Goal: Information Seeking & Learning: Learn about a topic

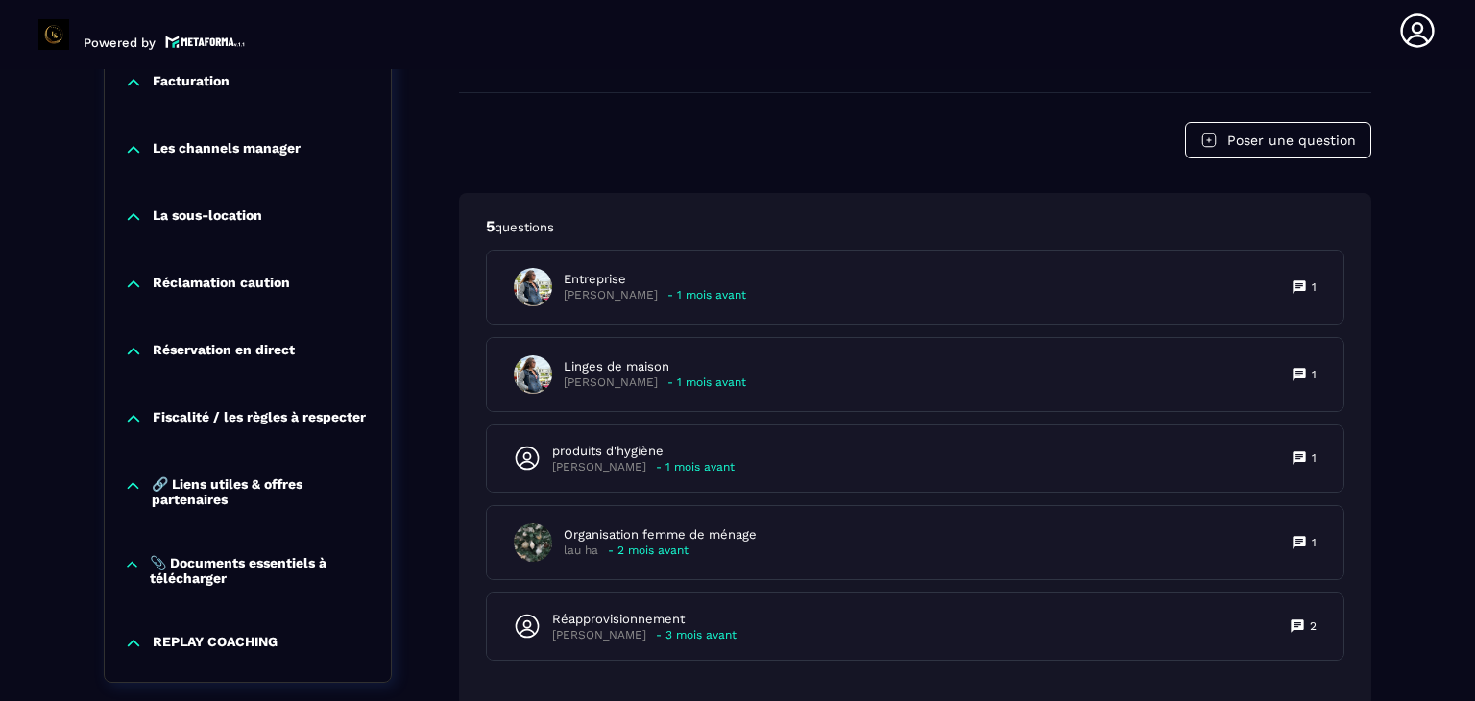
scroll to position [2112, 0]
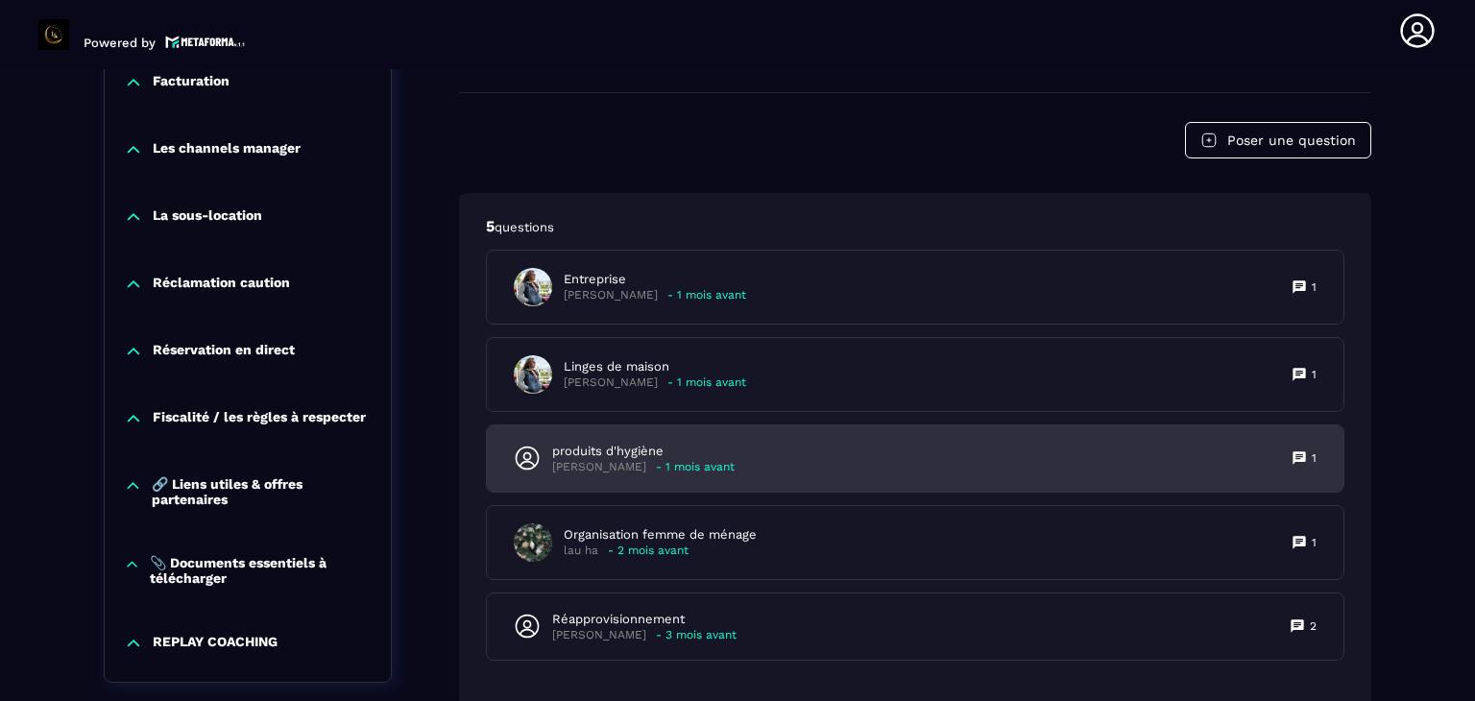
click at [980, 467] on div "produits d'hygiène [PERSON_NAME] - 1 mois avant 1" at bounding box center [915, 459] width 857 height 66
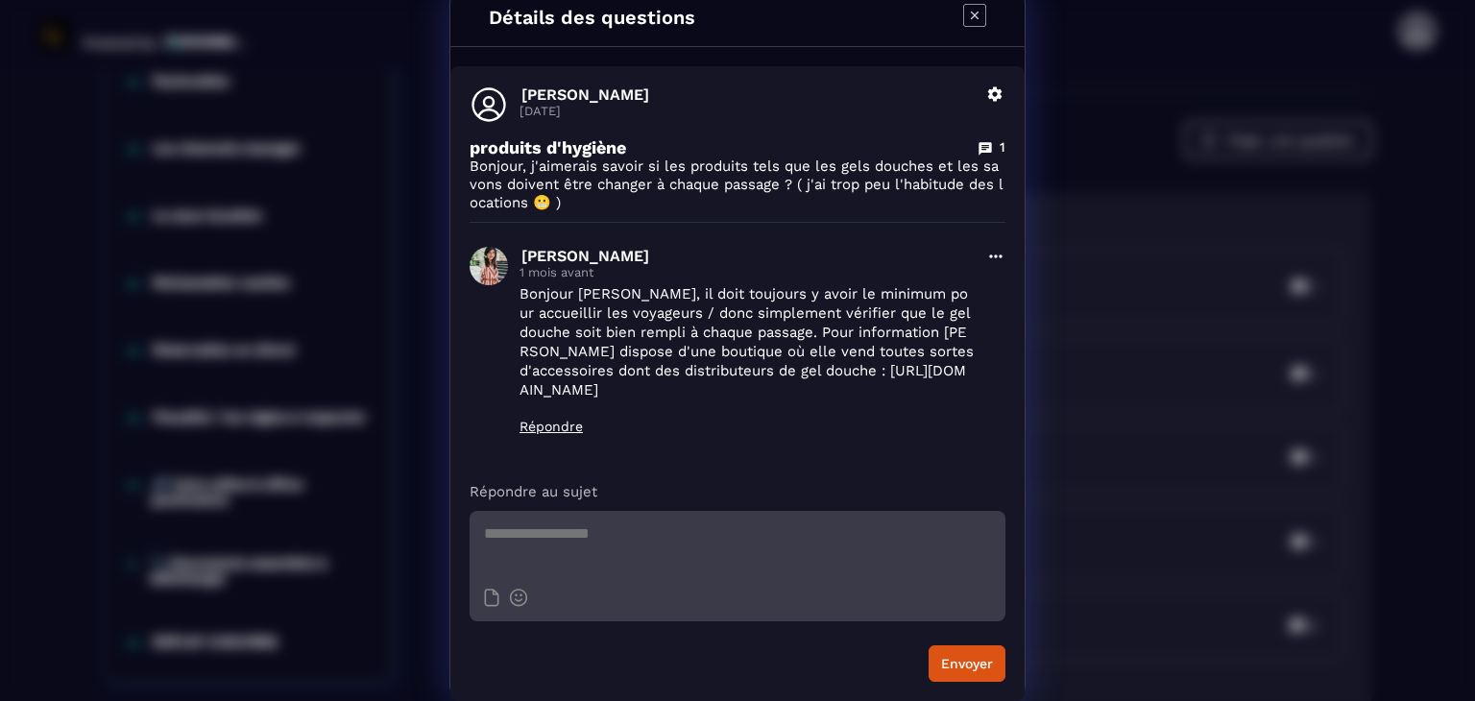
scroll to position [0, 0]
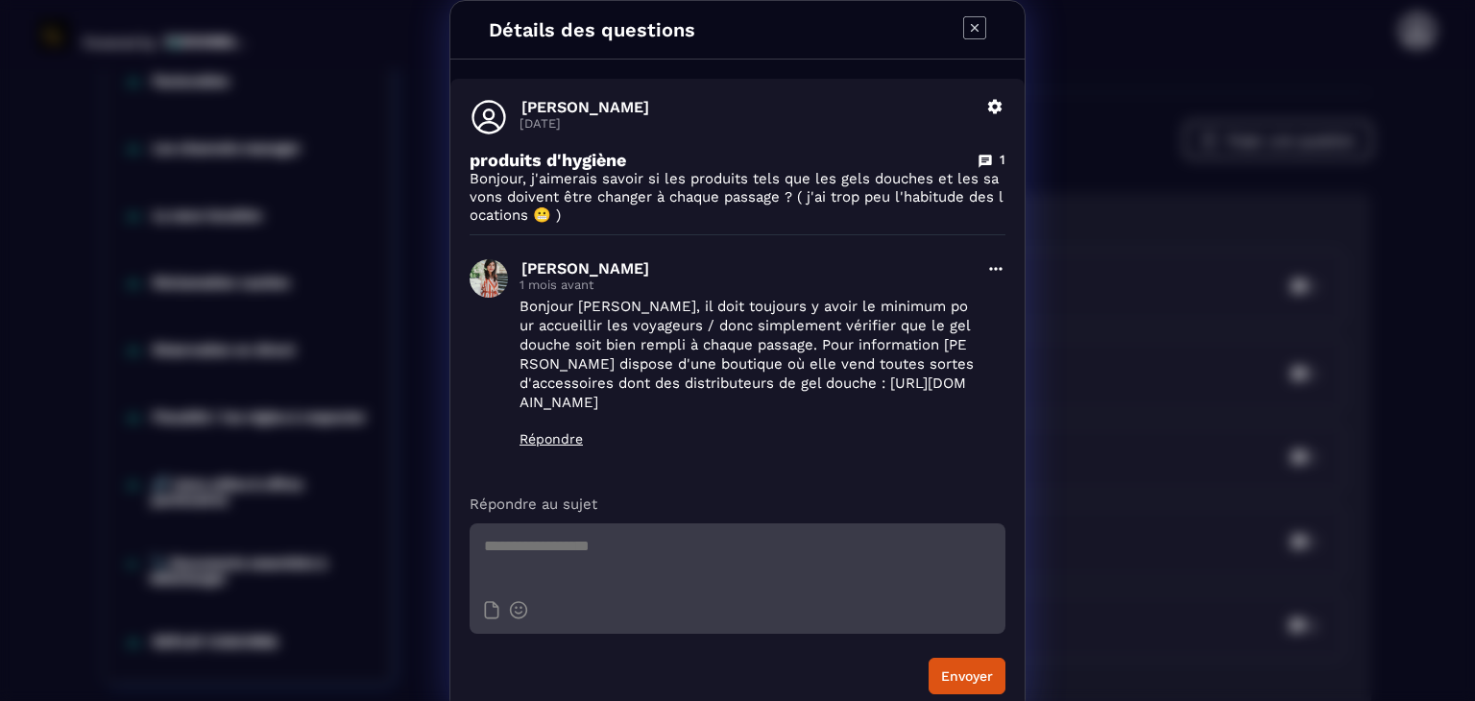
click at [964, 34] on icon "Modal window" at bounding box center [974, 27] width 23 height 23
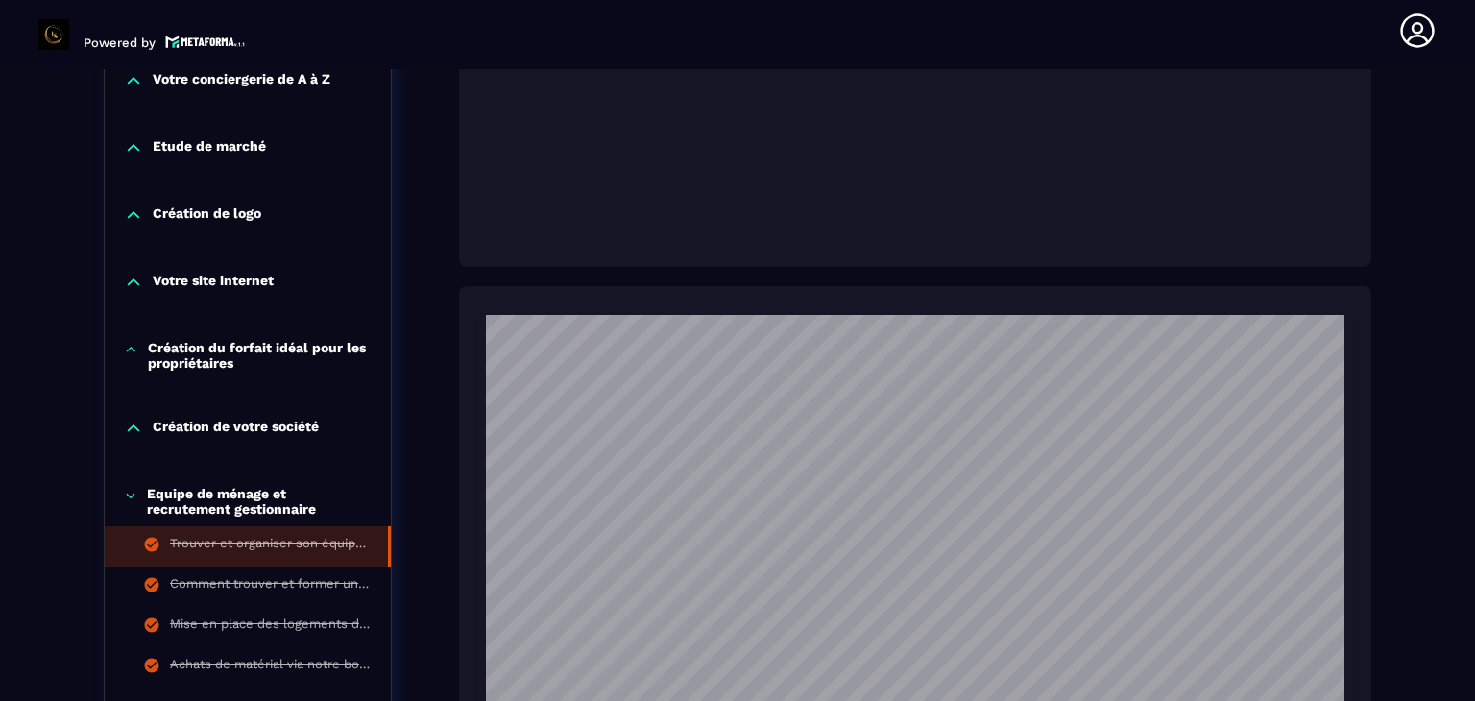
scroll to position [1169, 0]
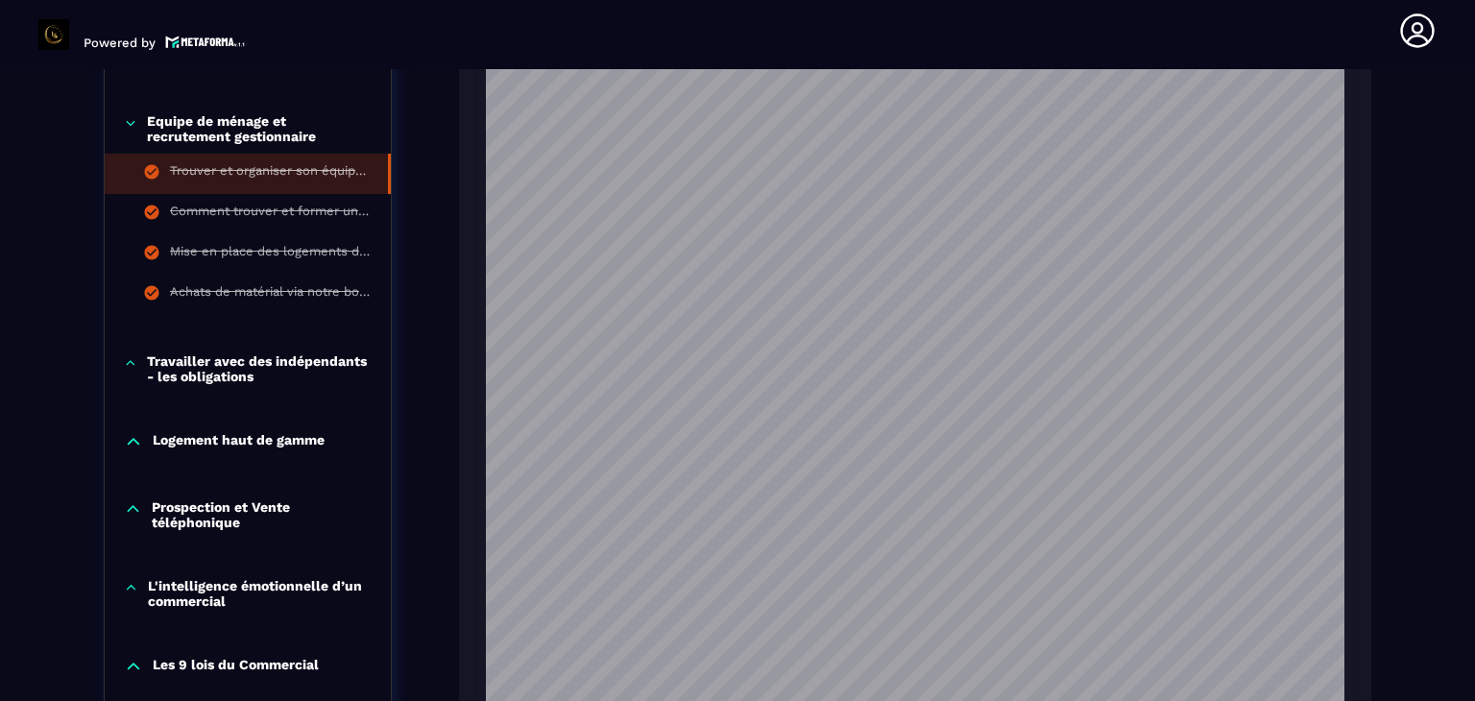
click at [262, 354] on p "Travailler avec des indépendants - les obligations" at bounding box center [259, 369] width 225 height 31
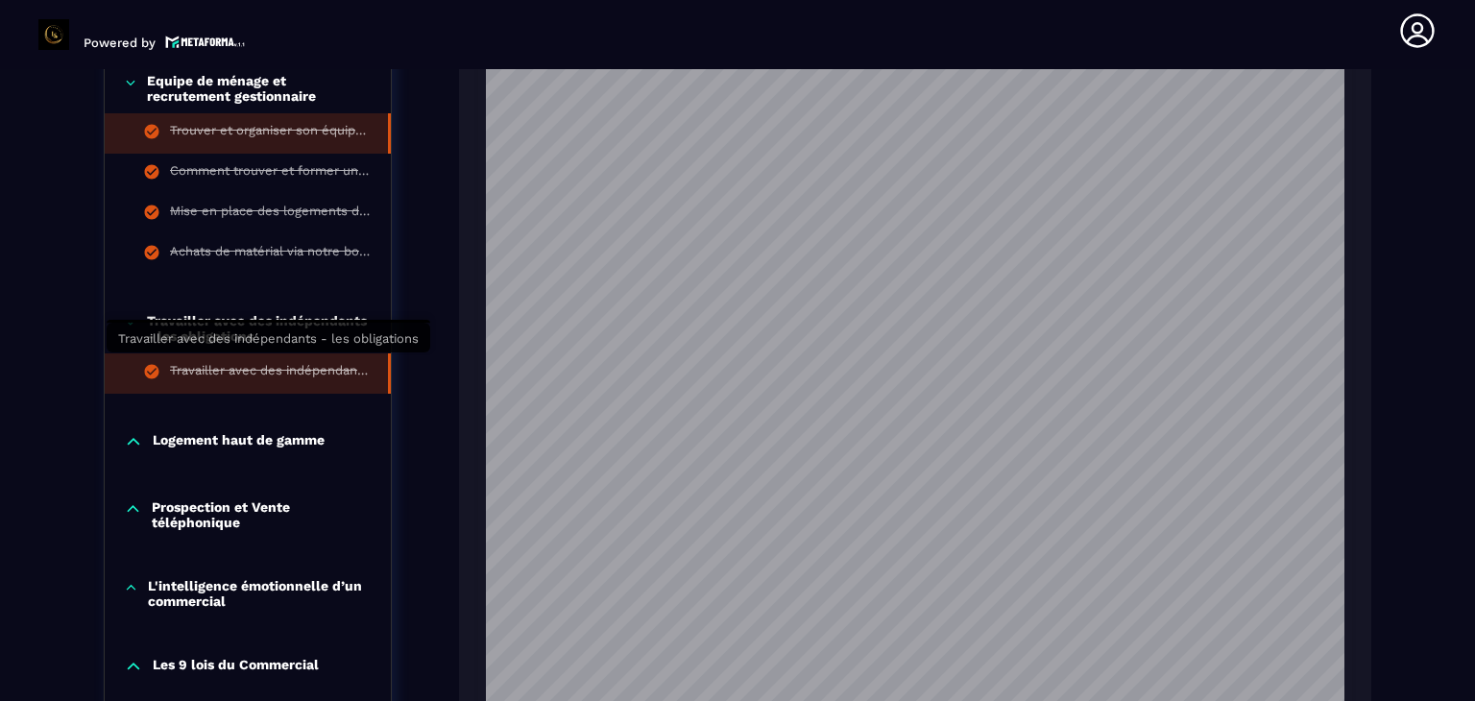
click at [262, 367] on div "Travailler avec des indépendants - les obligations" at bounding box center [269, 373] width 199 height 21
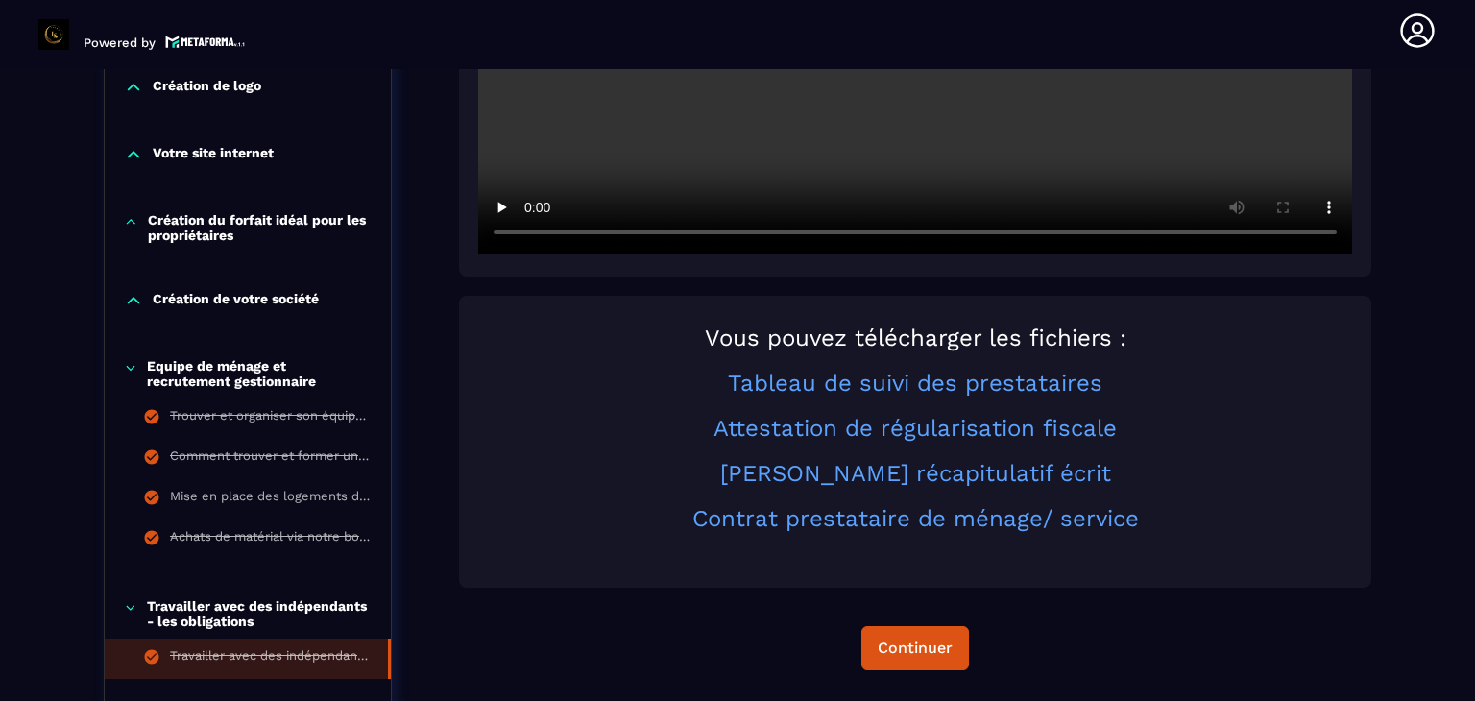
scroll to position [770, 0]
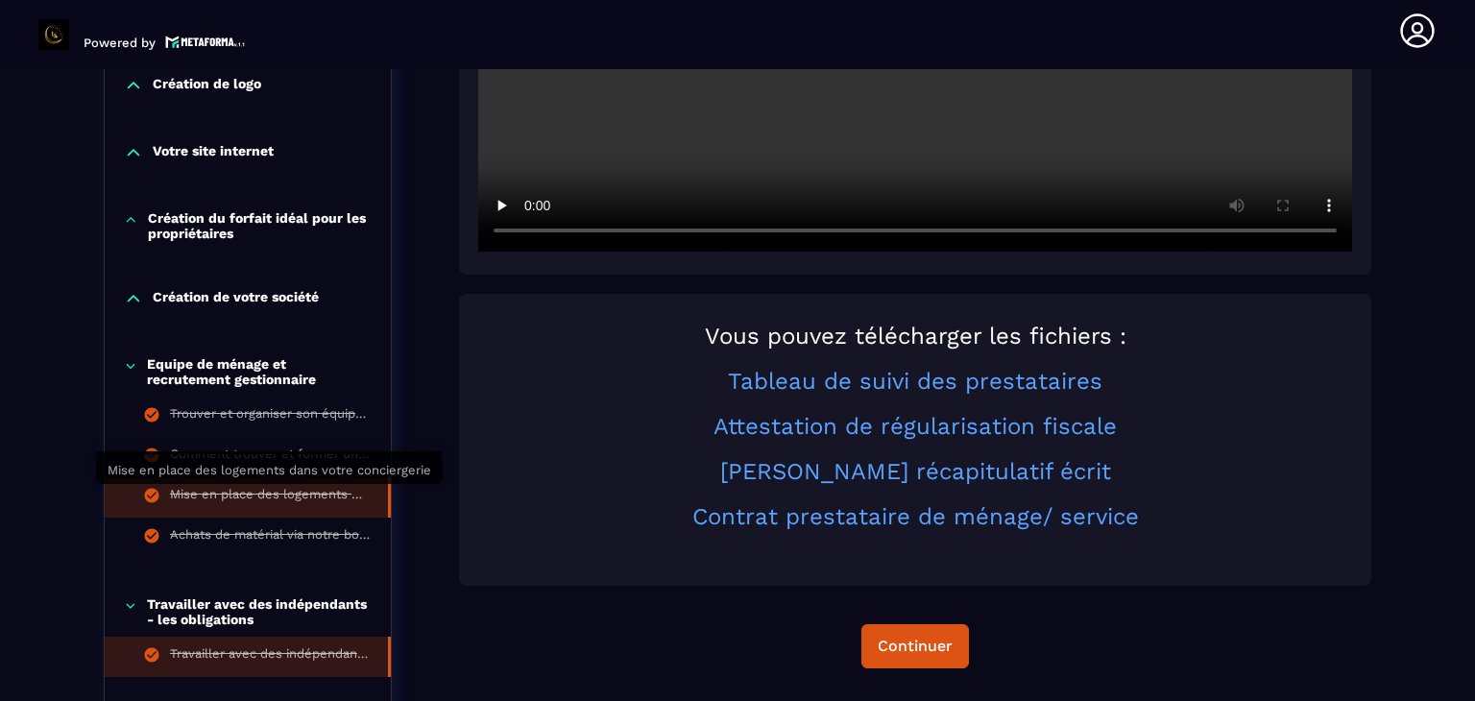
click at [266, 493] on div "Mise en place des logements dans votre conciergerie" at bounding box center [269, 497] width 199 height 21
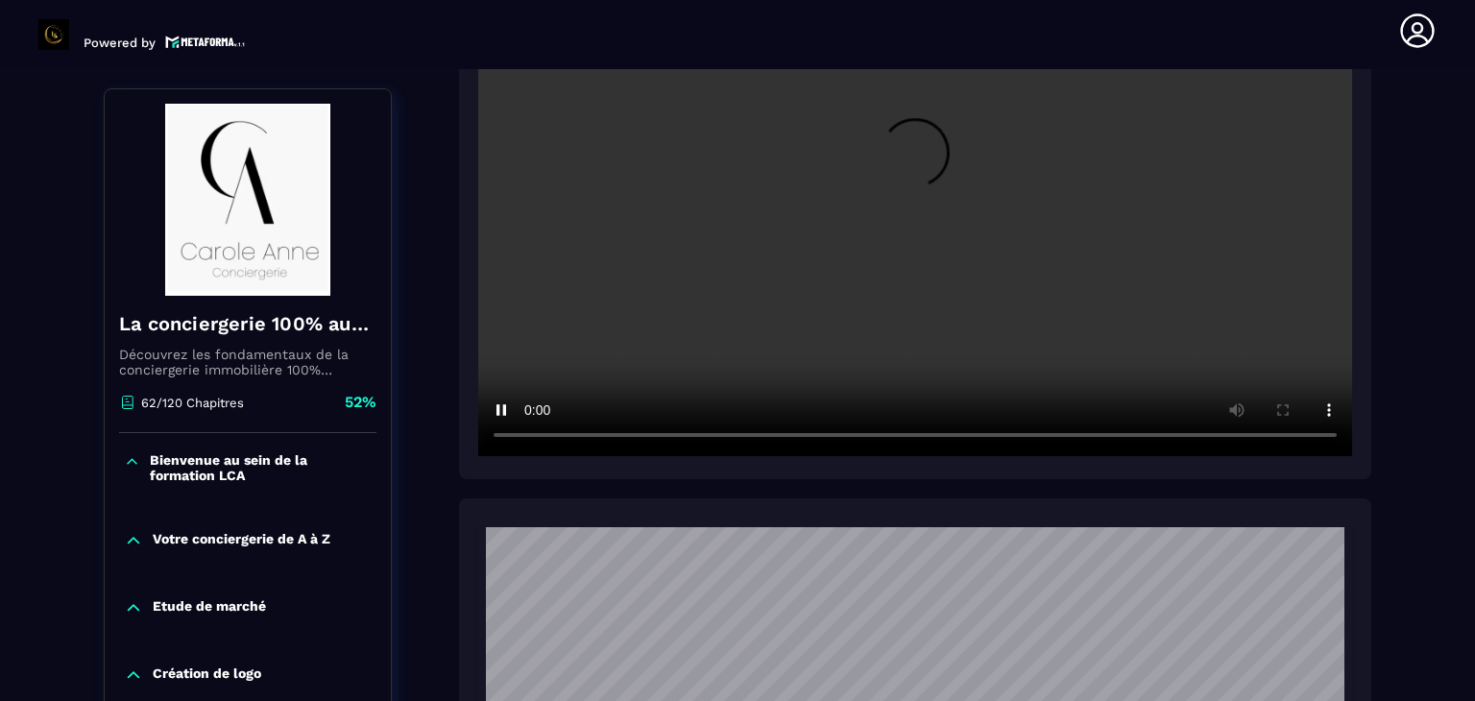
scroll to position [586, 0]
click at [565, 434] on video at bounding box center [915, 162] width 874 height 583
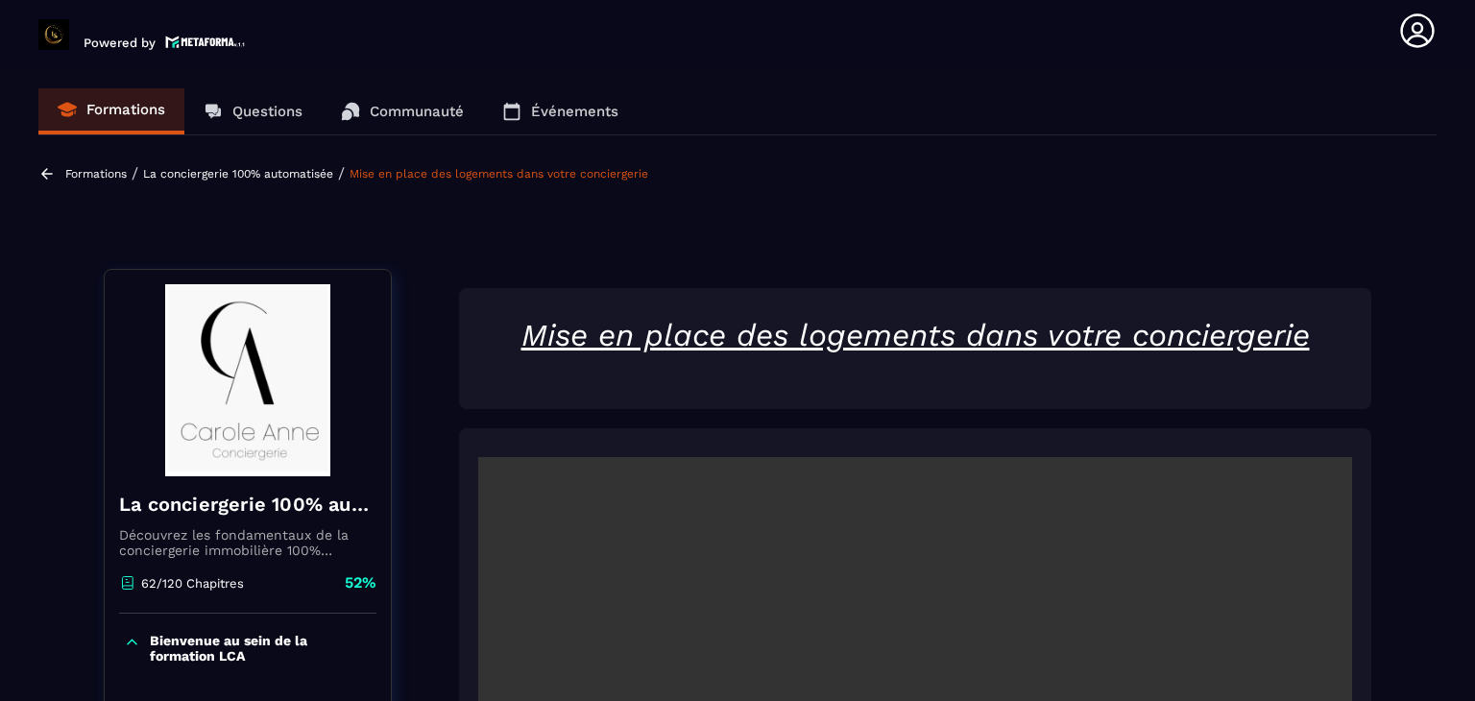
scroll to position [0, 0]
click at [703, 333] on u "Mise en place des logements dans votre conciergerie" at bounding box center [916, 335] width 789 height 37
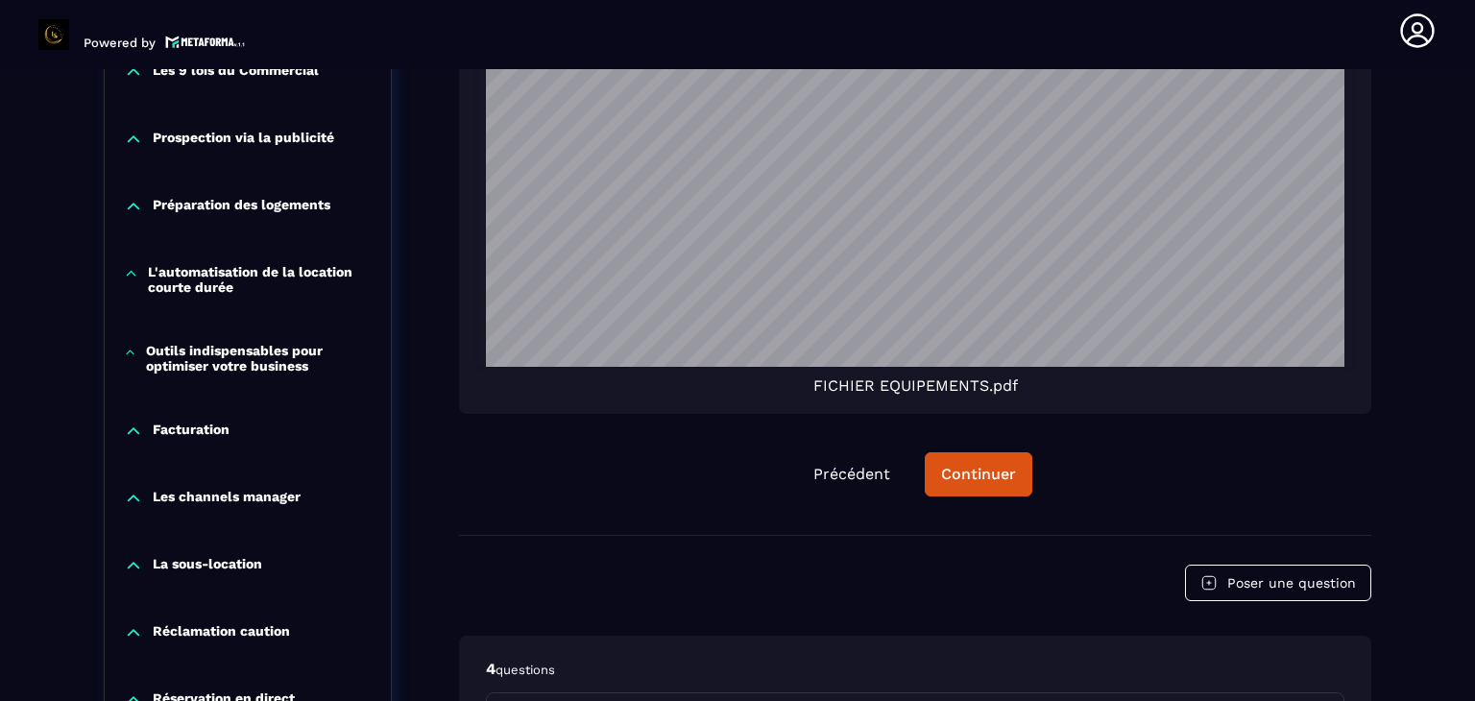
scroll to position [3397, 0]
click at [964, 479] on div "Continuer" at bounding box center [978, 474] width 75 height 19
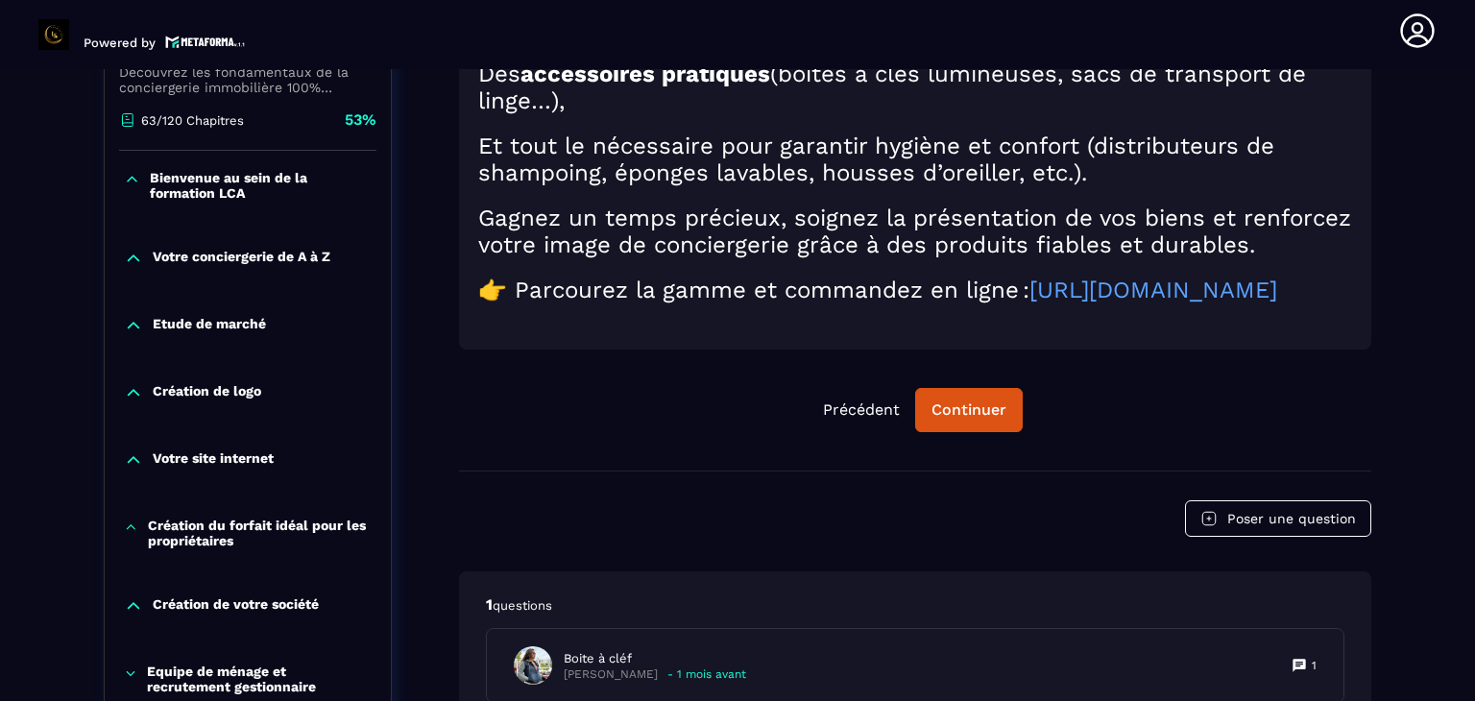
scroll to position [843, 0]
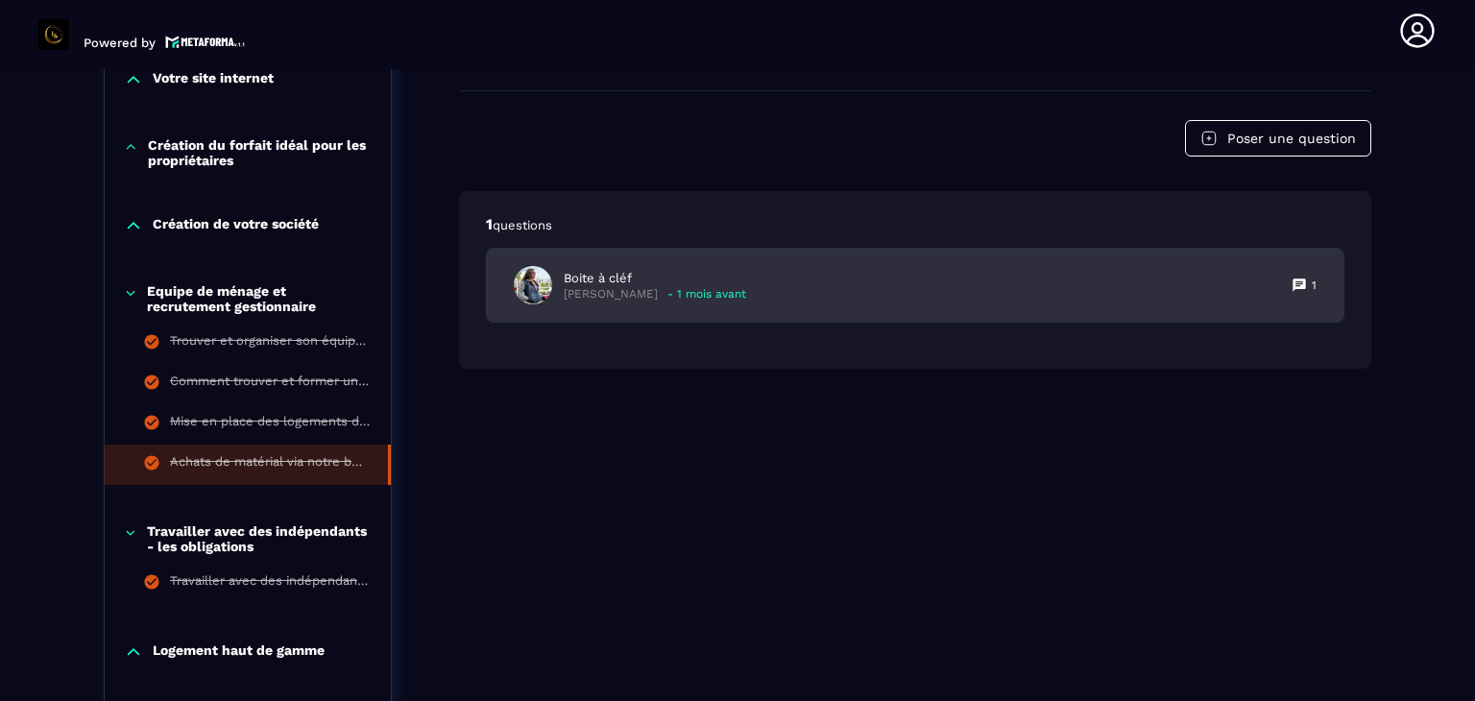
click at [834, 322] on div "Boite à cléf [PERSON_NAME] - 1 mois avant 1" at bounding box center [915, 285] width 857 height 73
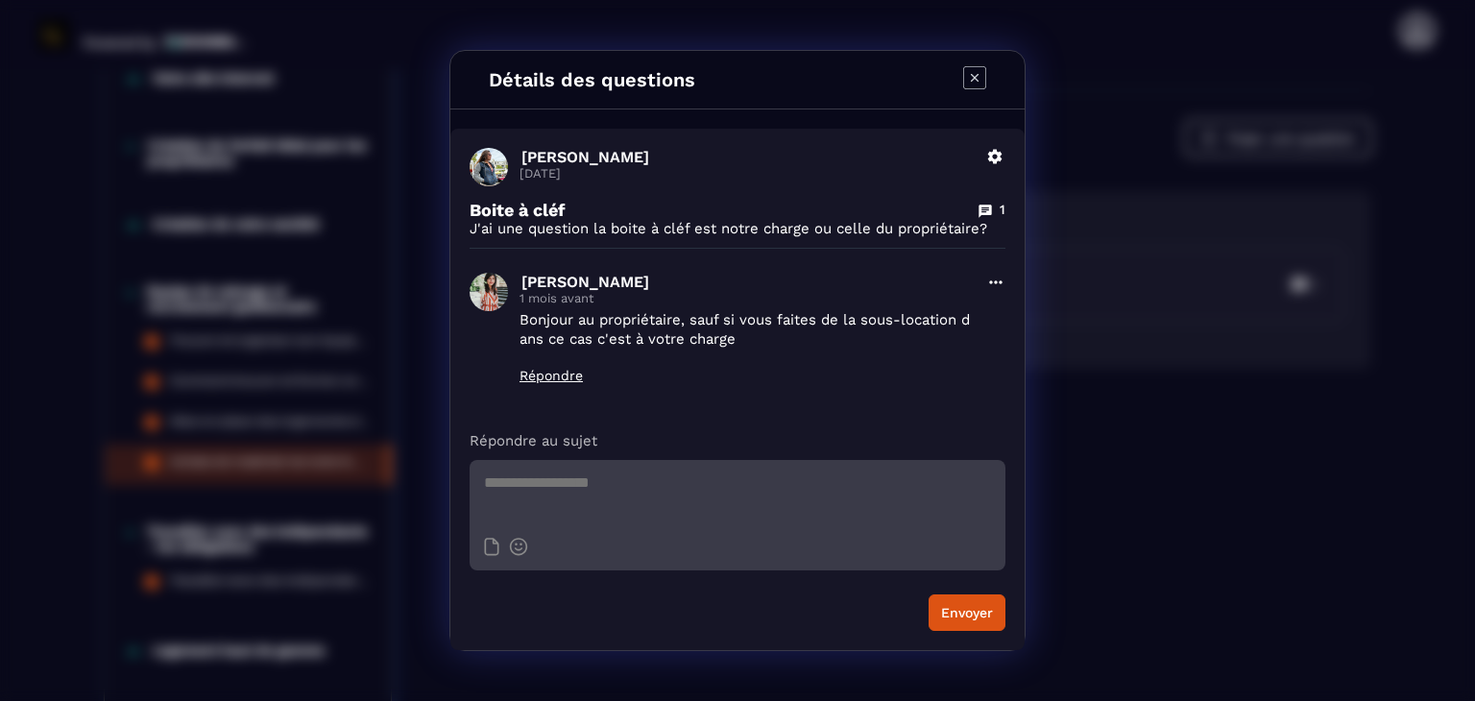
click at [972, 80] on icon "Modal window" at bounding box center [975, 78] width 8 height 8
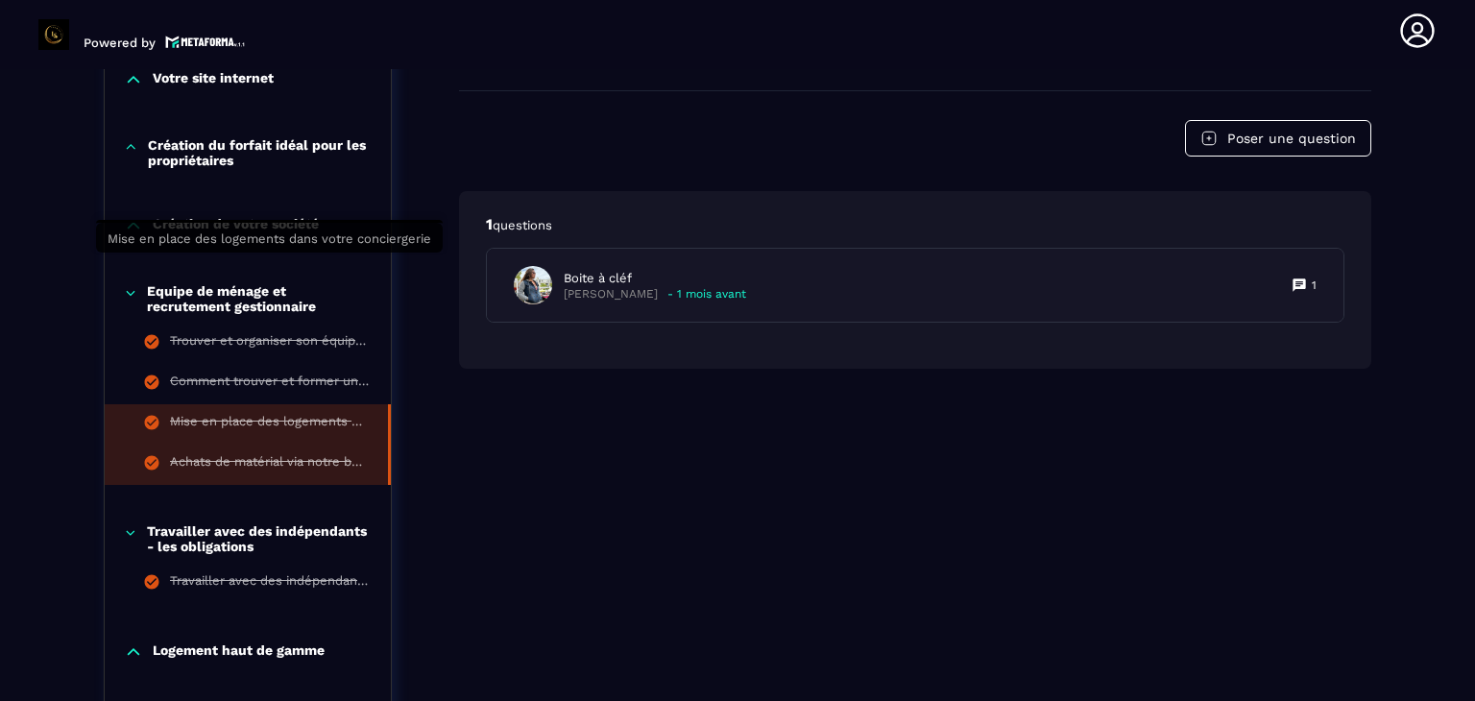
scroll to position [1014, 0]
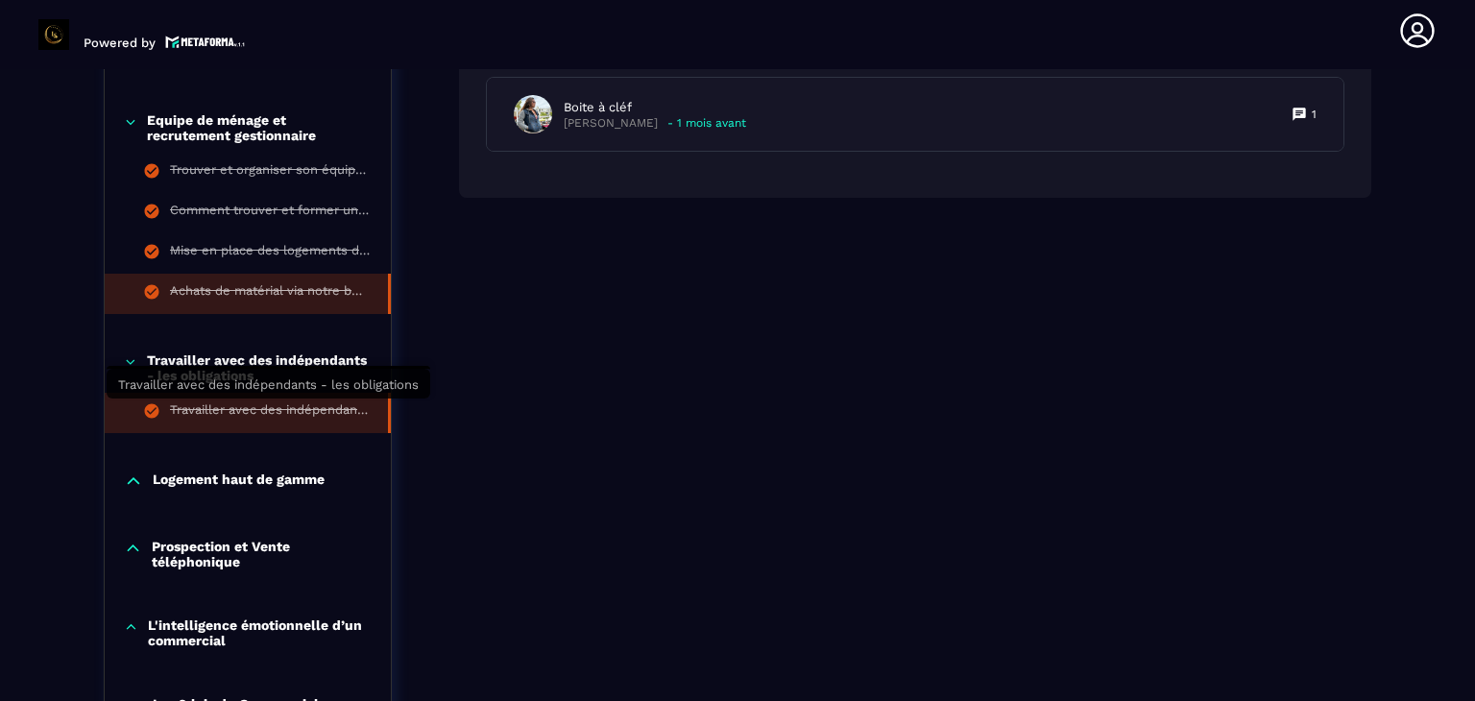
click at [305, 411] on div "Travailler avec des indépendants - les obligations" at bounding box center [269, 412] width 199 height 21
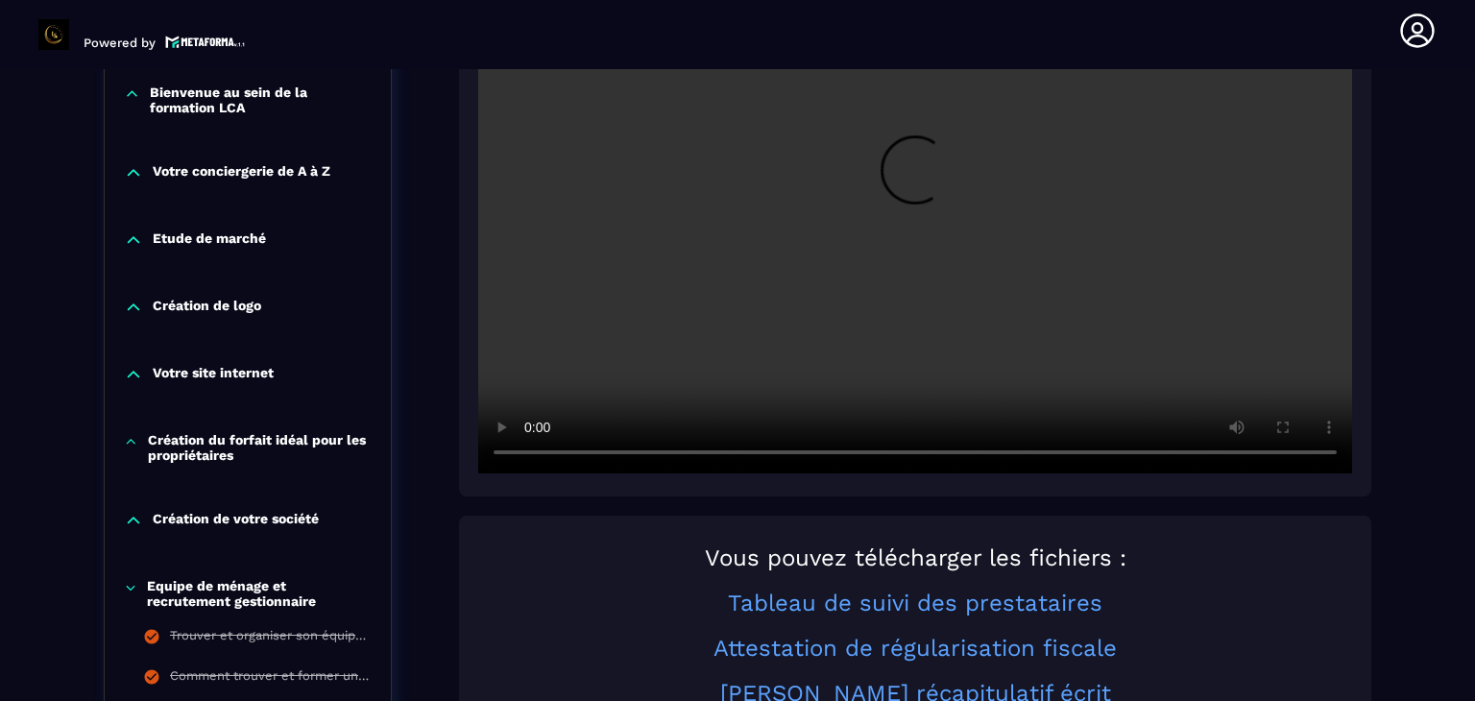
scroll to position [582, 0]
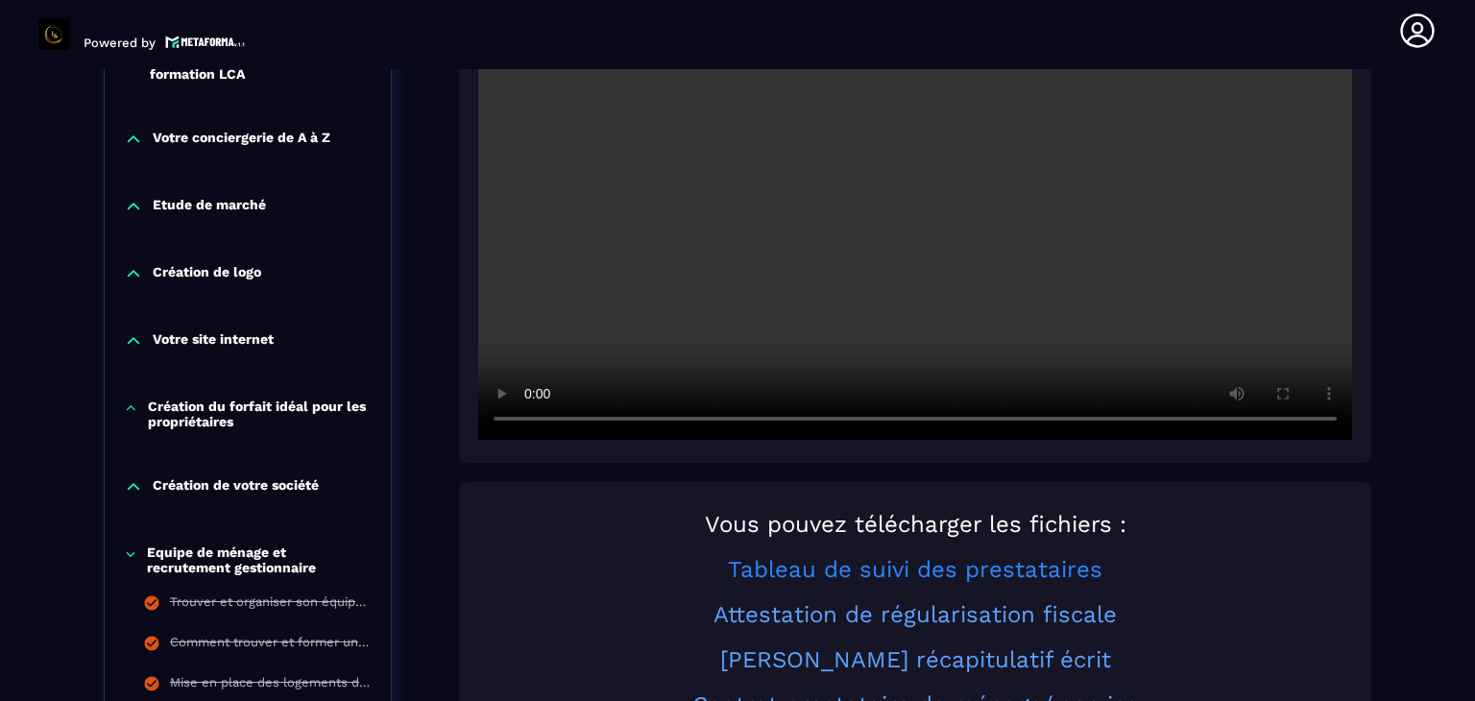
click at [853, 570] on link "Tableau de suivi des prestataires" at bounding box center [915, 569] width 375 height 27
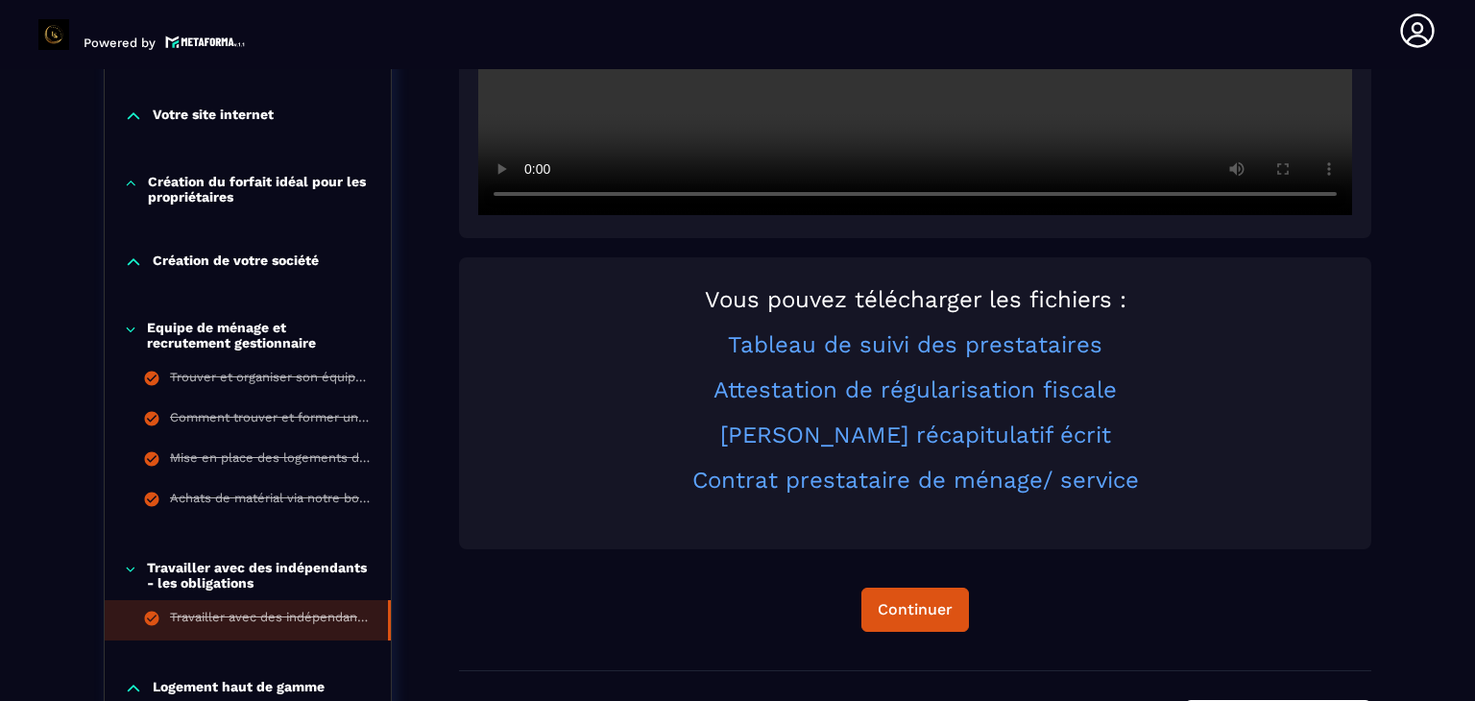
scroll to position [811, 0]
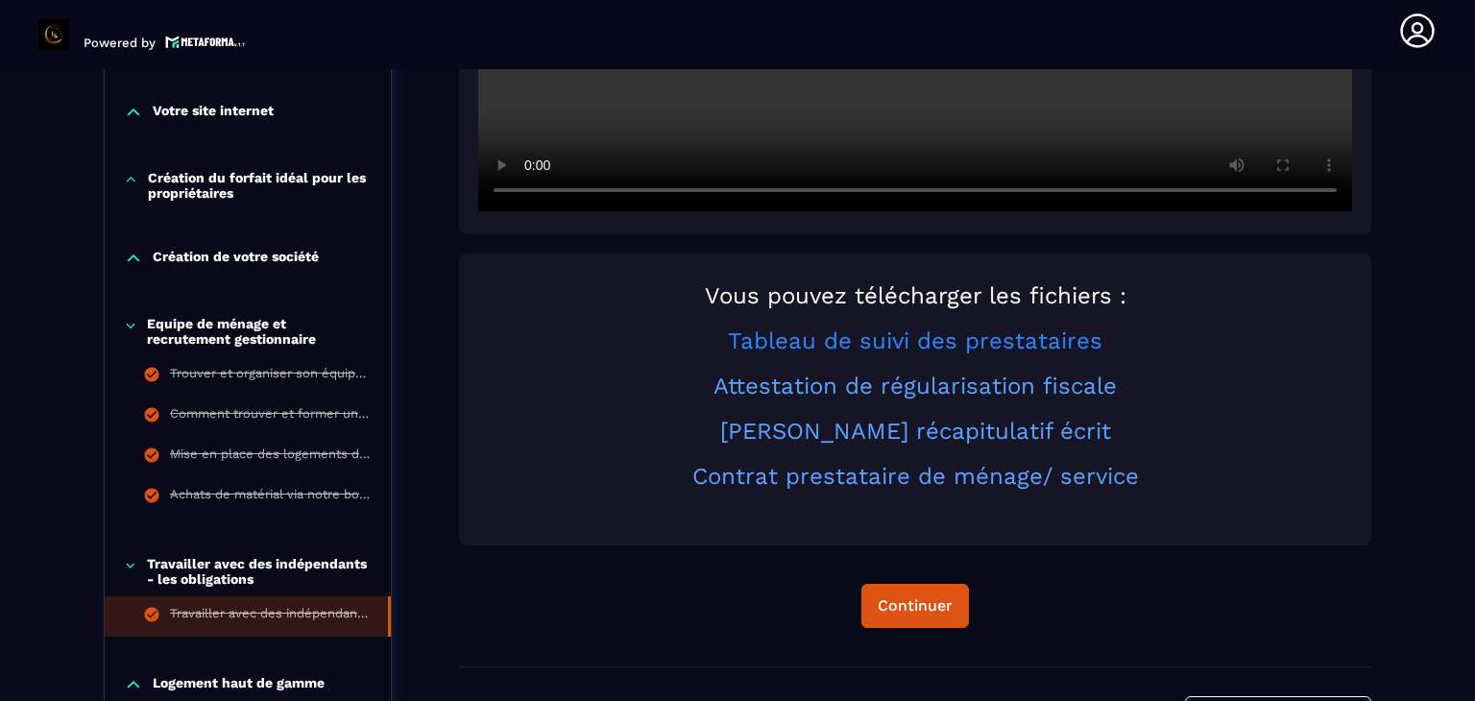
click at [864, 343] on link "Tableau de suivi des prestataires" at bounding box center [915, 341] width 375 height 27
click at [788, 472] on link "Contrat prestataire de ménage/ service" at bounding box center [916, 476] width 447 height 27
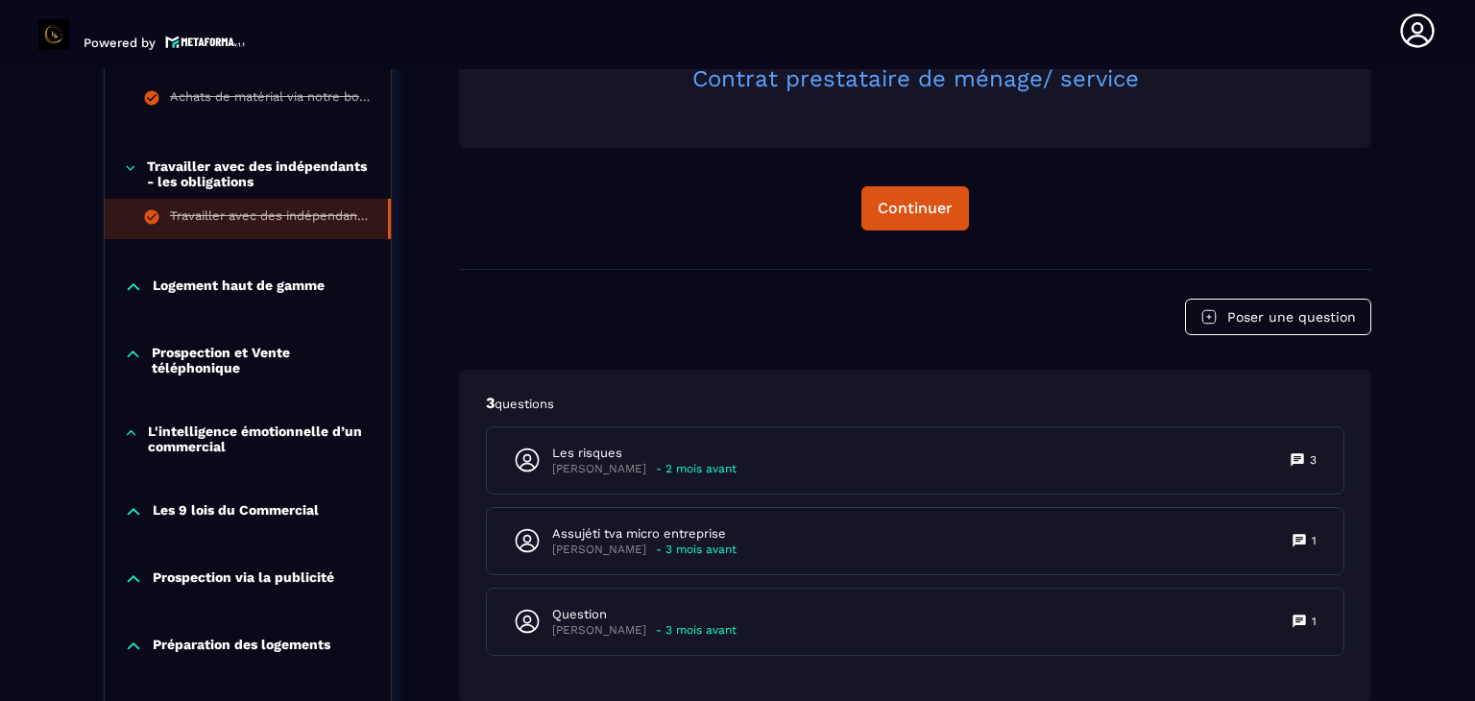
scroll to position [1209, 0]
click at [327, 431] on p "L'intelligence émotionnelle d’un commercial" at bounding box center [260, 438] width 224 height 31
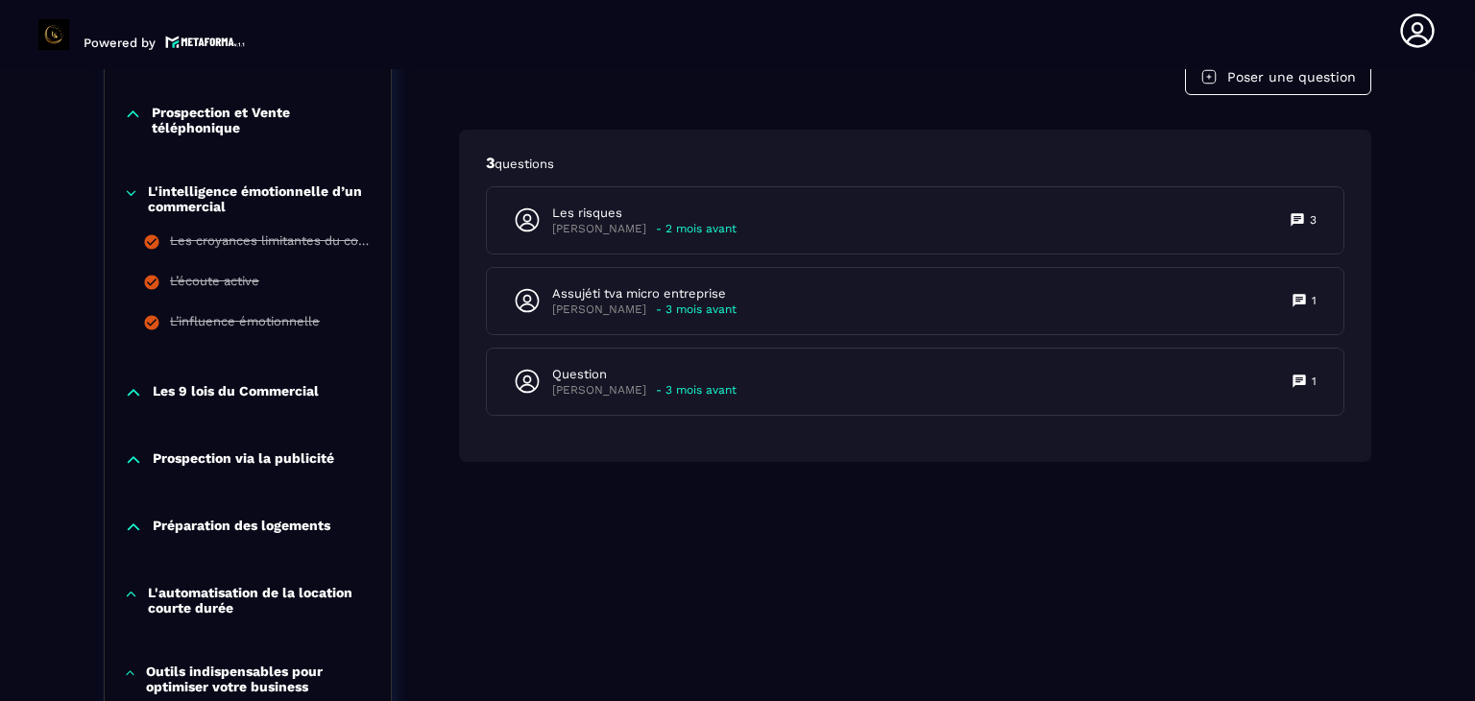
scroll to position [1591, 0]
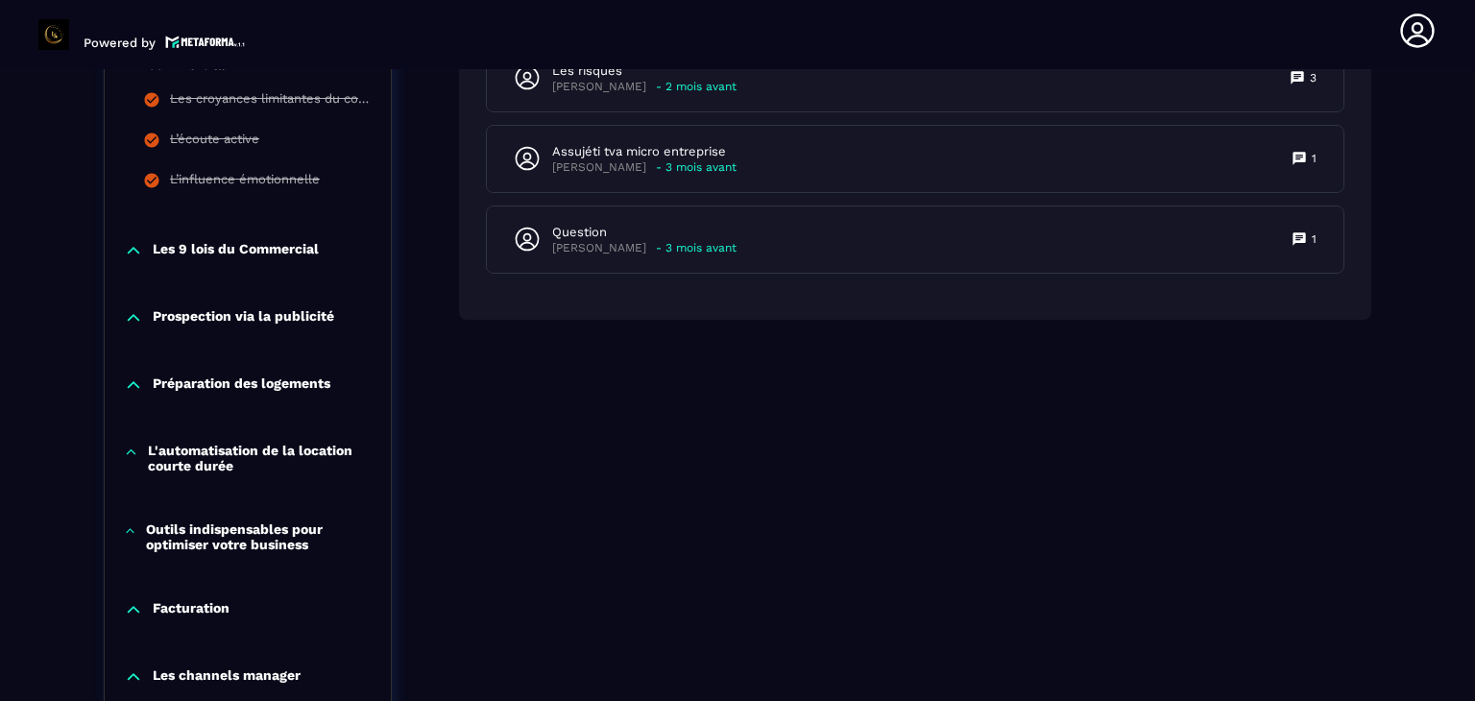
click at [296, 378] on p "Préparation des logements" at bounding box center [242, 385] width 178 height 19
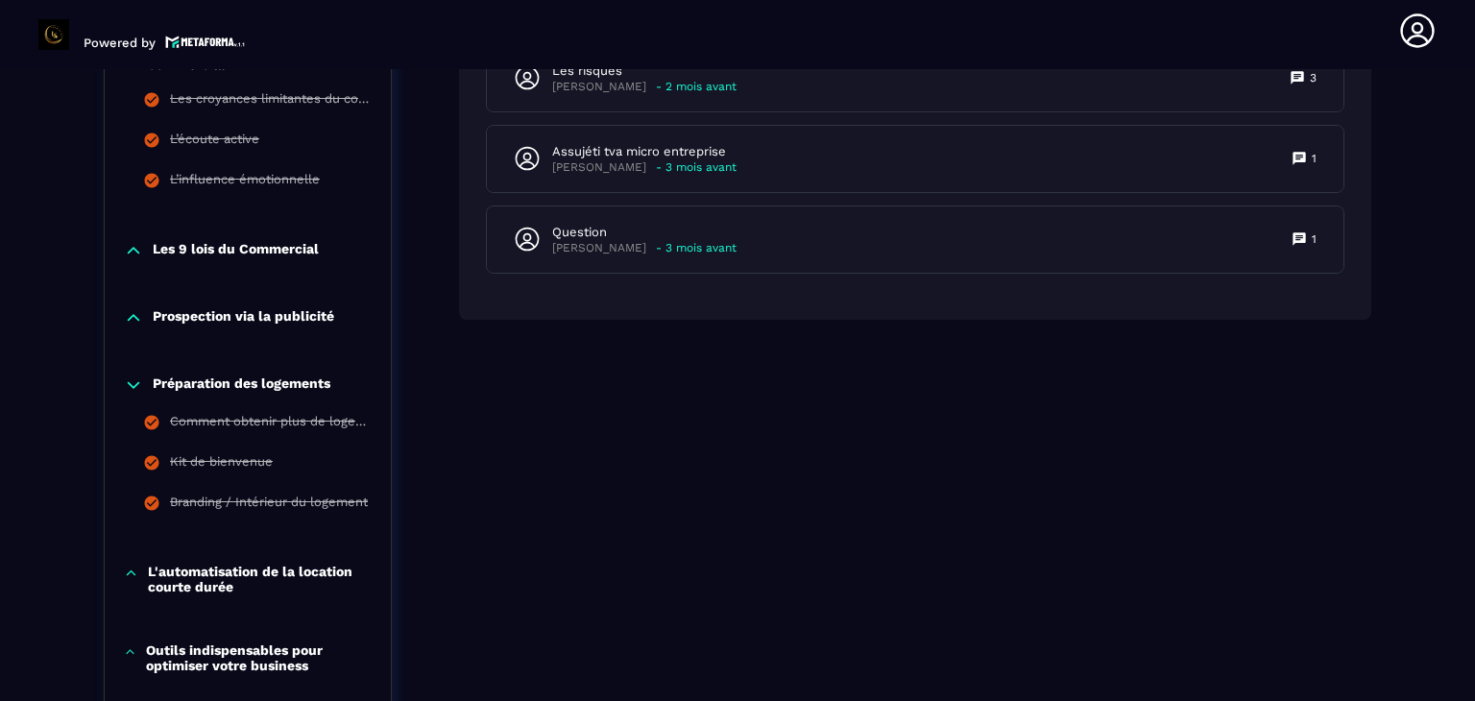
click at [275, 311] on p "Prospection via la publicité" at bounding box center [244, 317] width 182 height 19
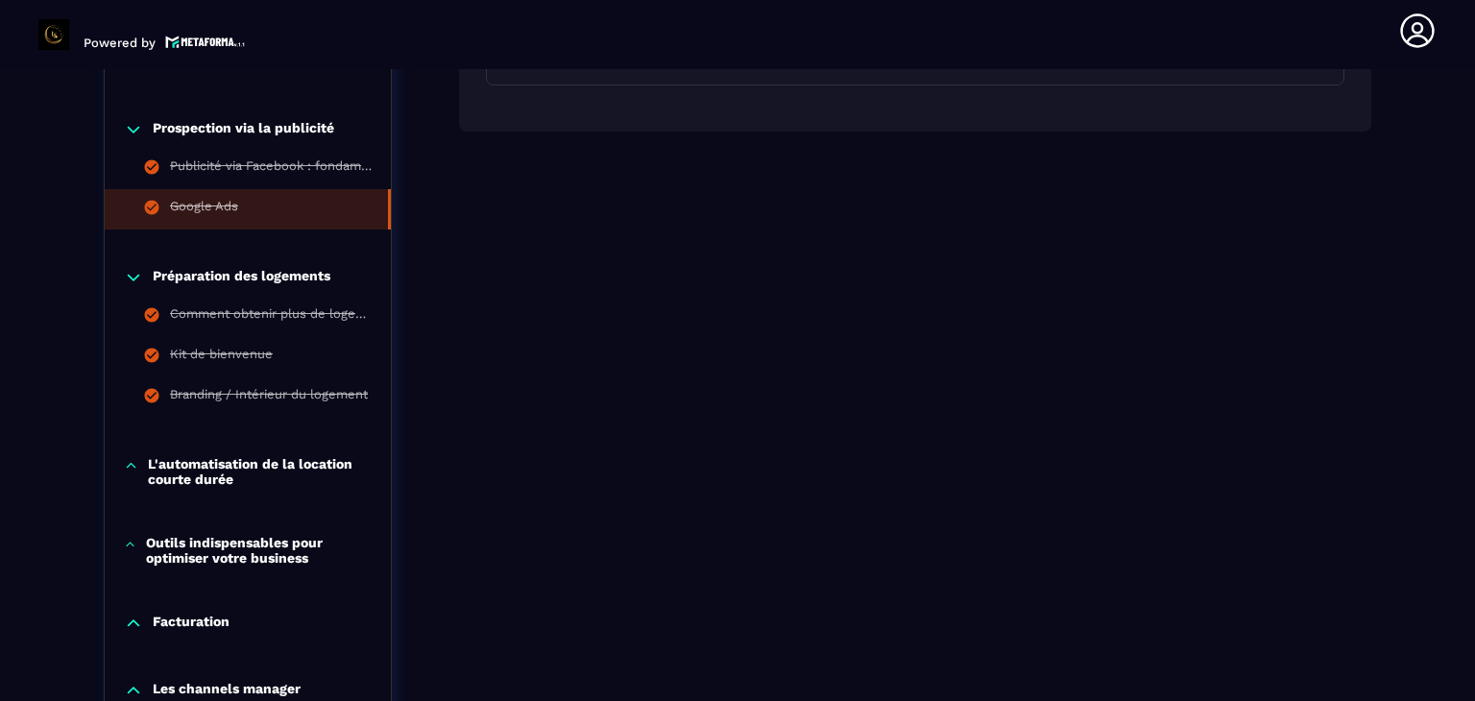
scroll to position [1884, 0]
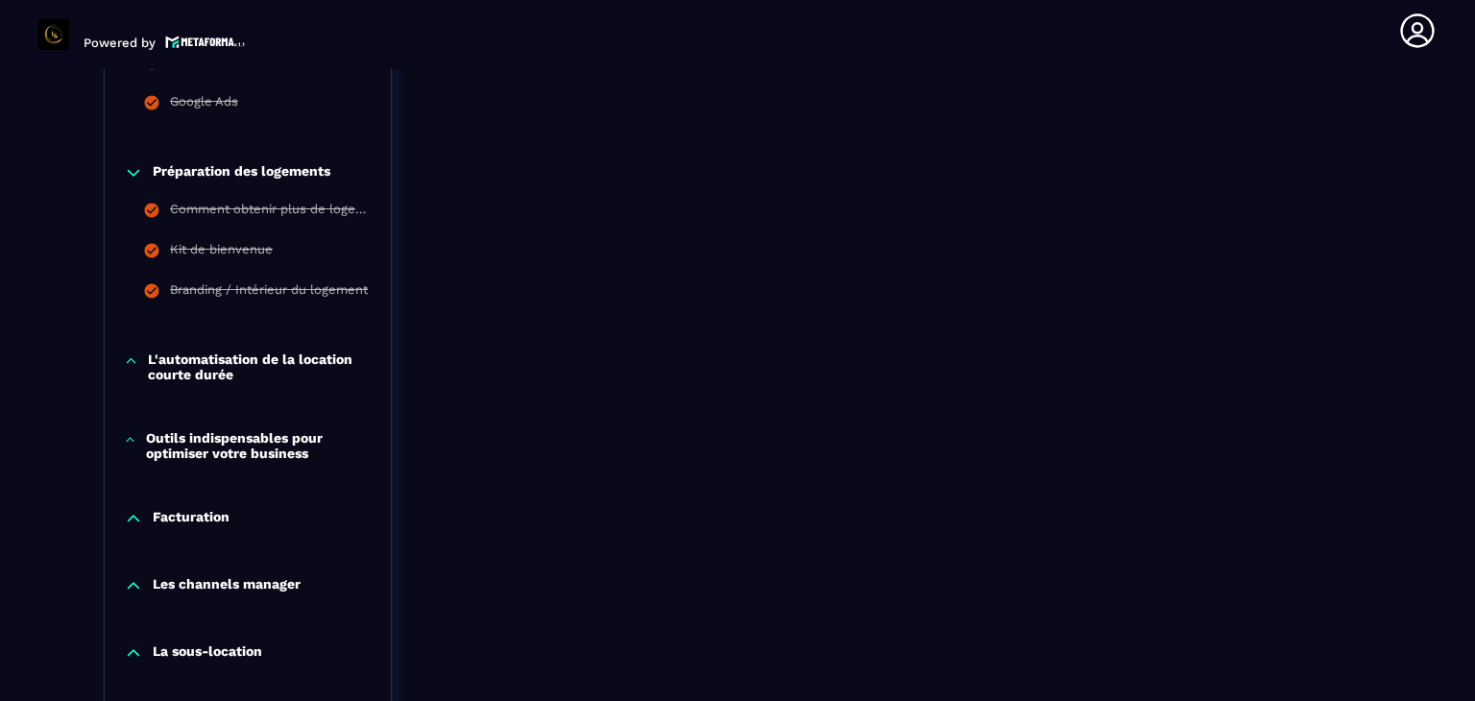
click at [293, 360] on p "L'automatisation de la location courte durée" at bounding box center [260, 367] width 224 height 31
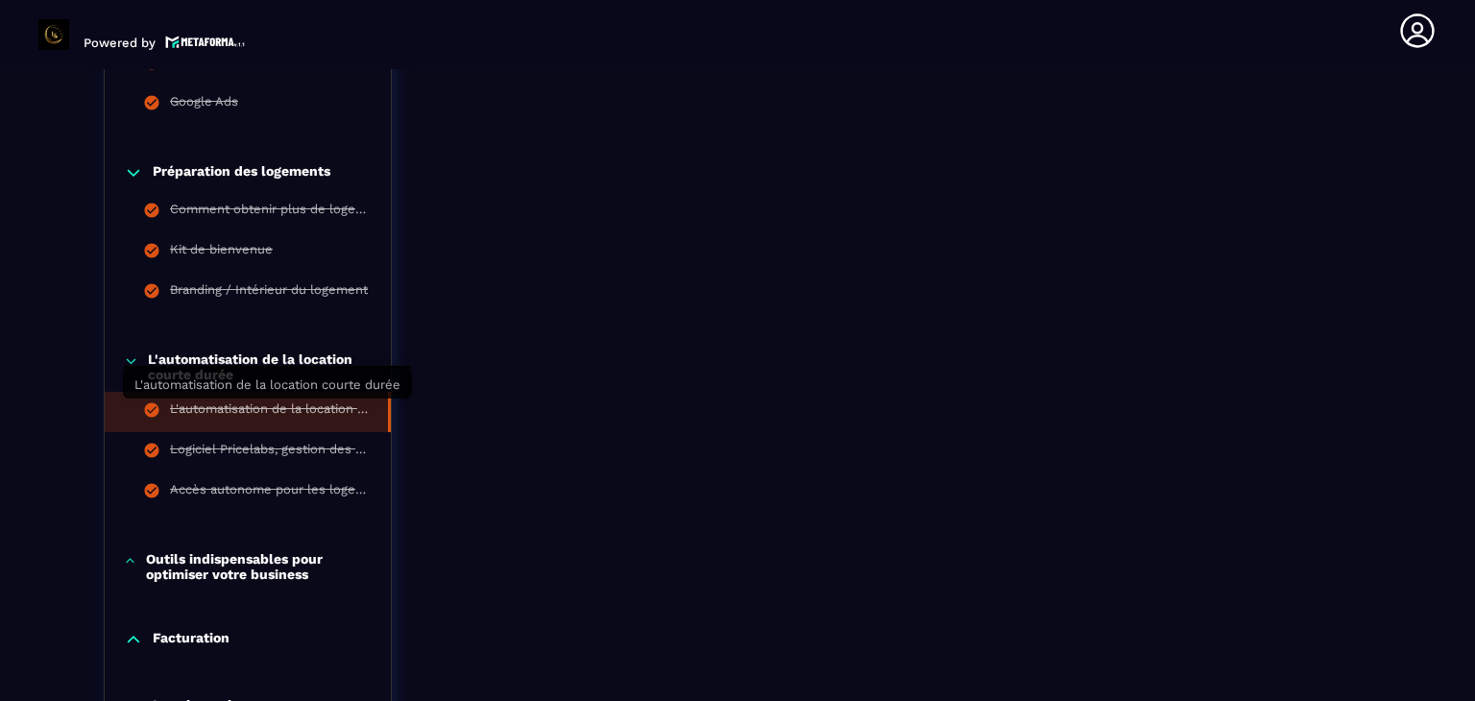
click at [321, 413] on div "L'automatisation de la location courte durée" at bounding box center [269, 412] width 199 height 21
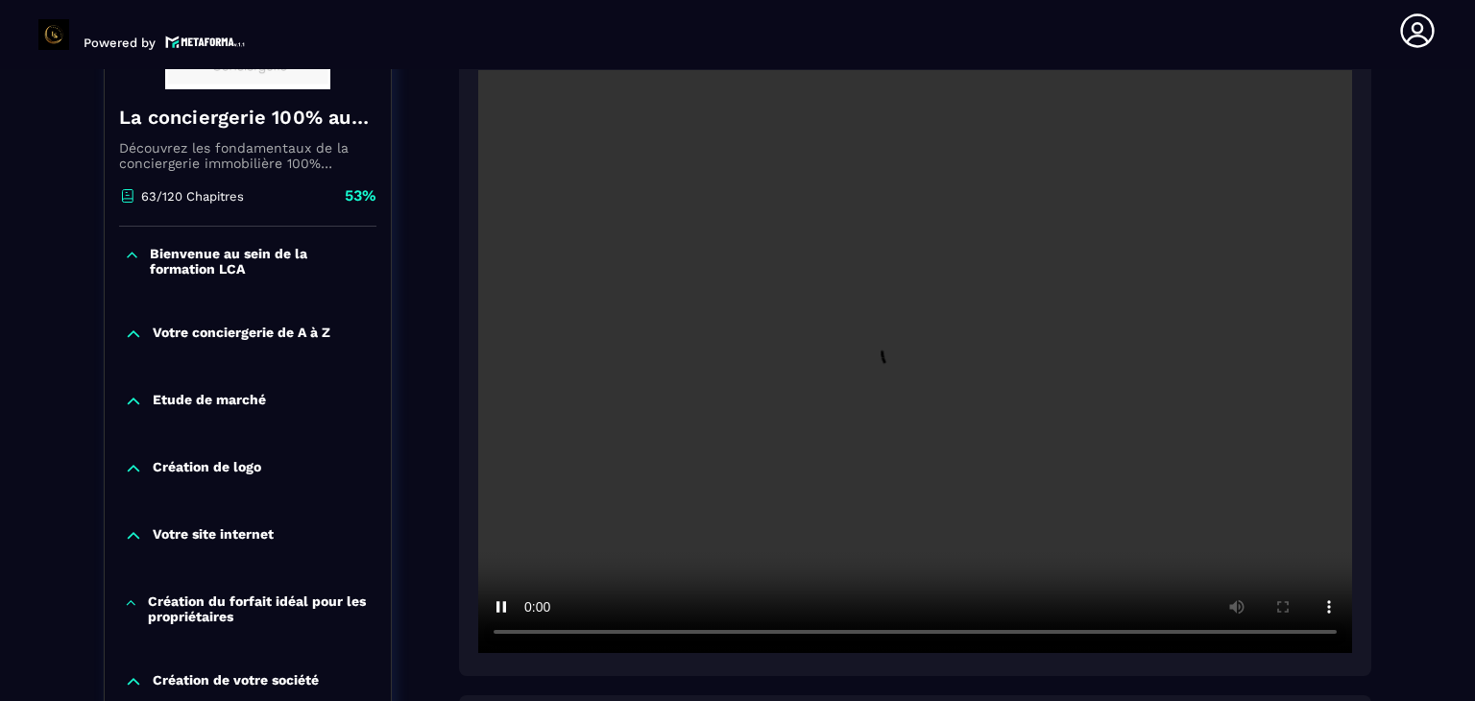
scroll to position [387, 0]
click at [719, 460] on video at bounding box center [915, 361] width 874 height 583
click at [653, 442] on video at bounding box center [915, 361] width 874 height 583
click at [817, 383] on video at bounding box center [915, 361] width 874 height 583
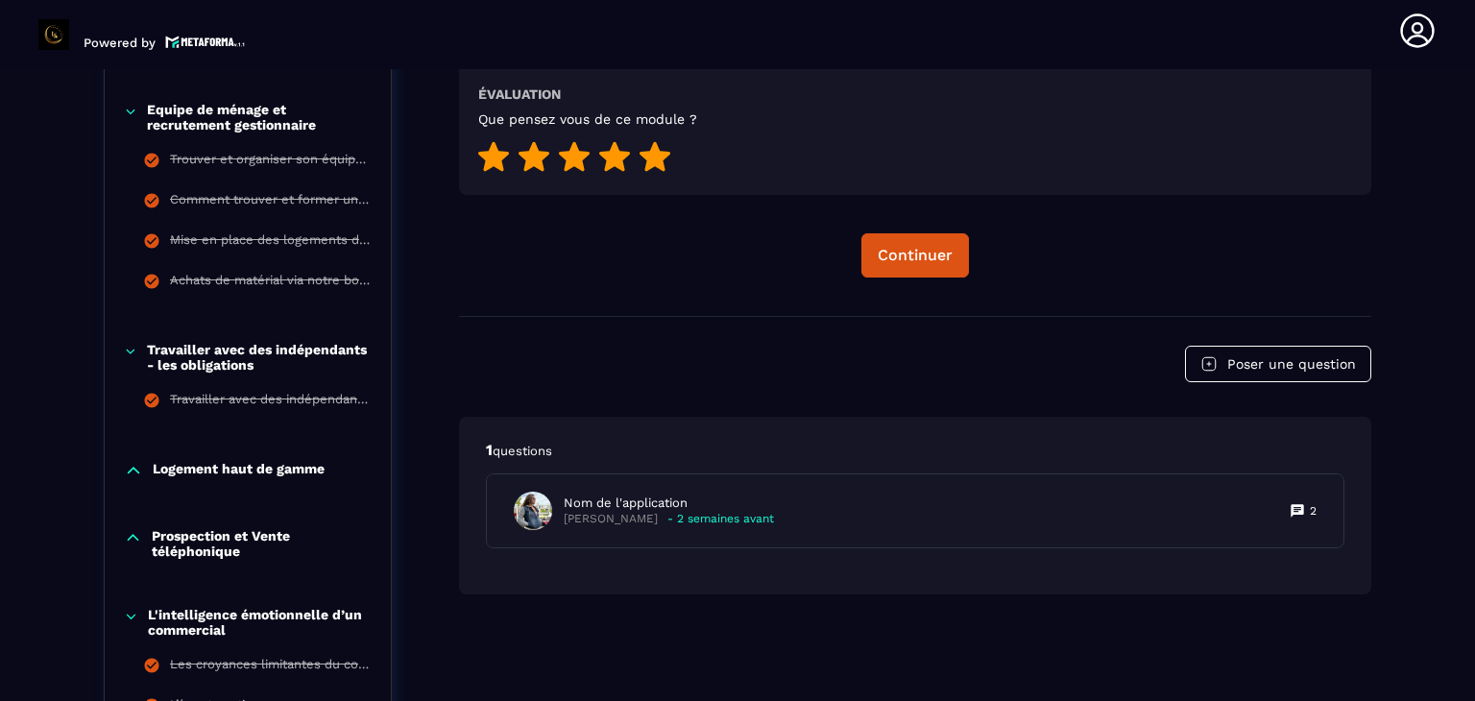
scroll to position [1099, 0]
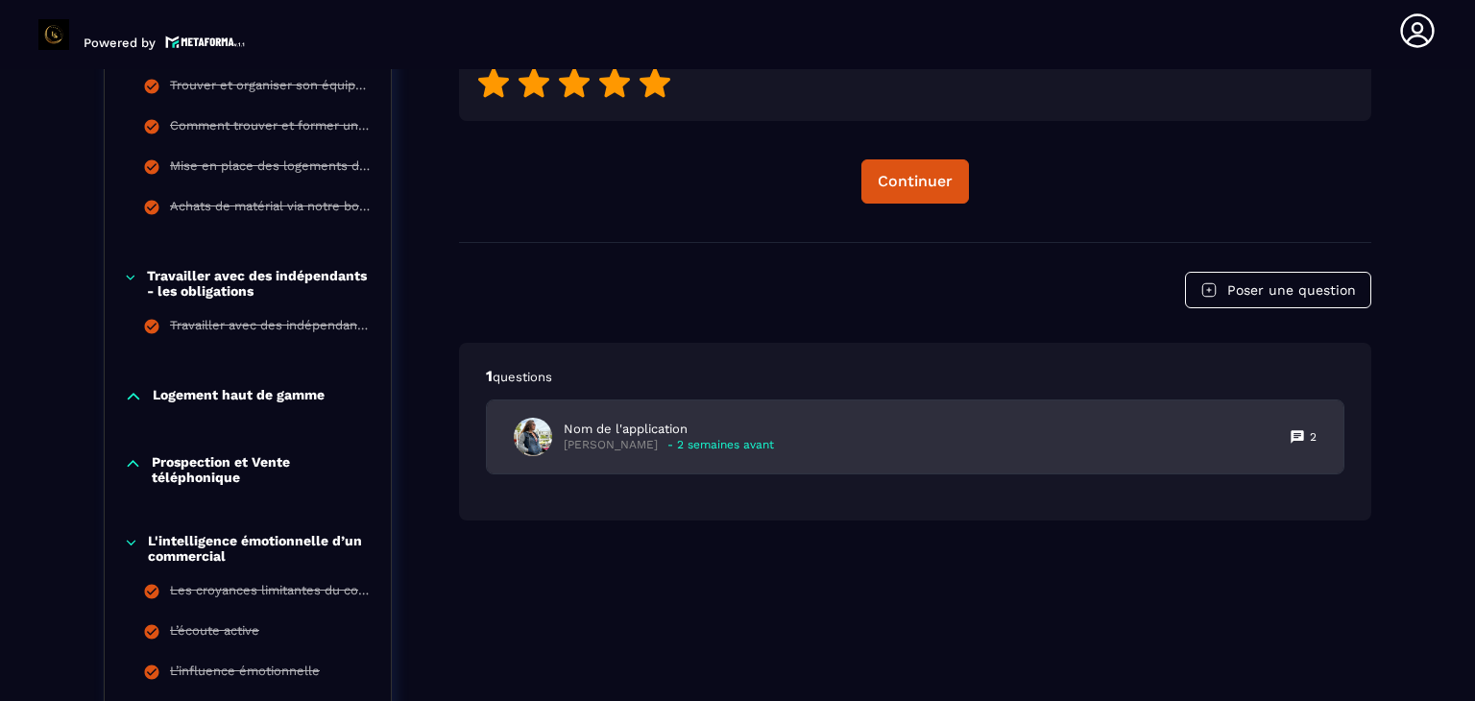
click at [889, 424] on div "Nom de l'application [PERSON_NAME] - 2 semaines avant 2" at bounding box center [915, 437] width 857 height 73
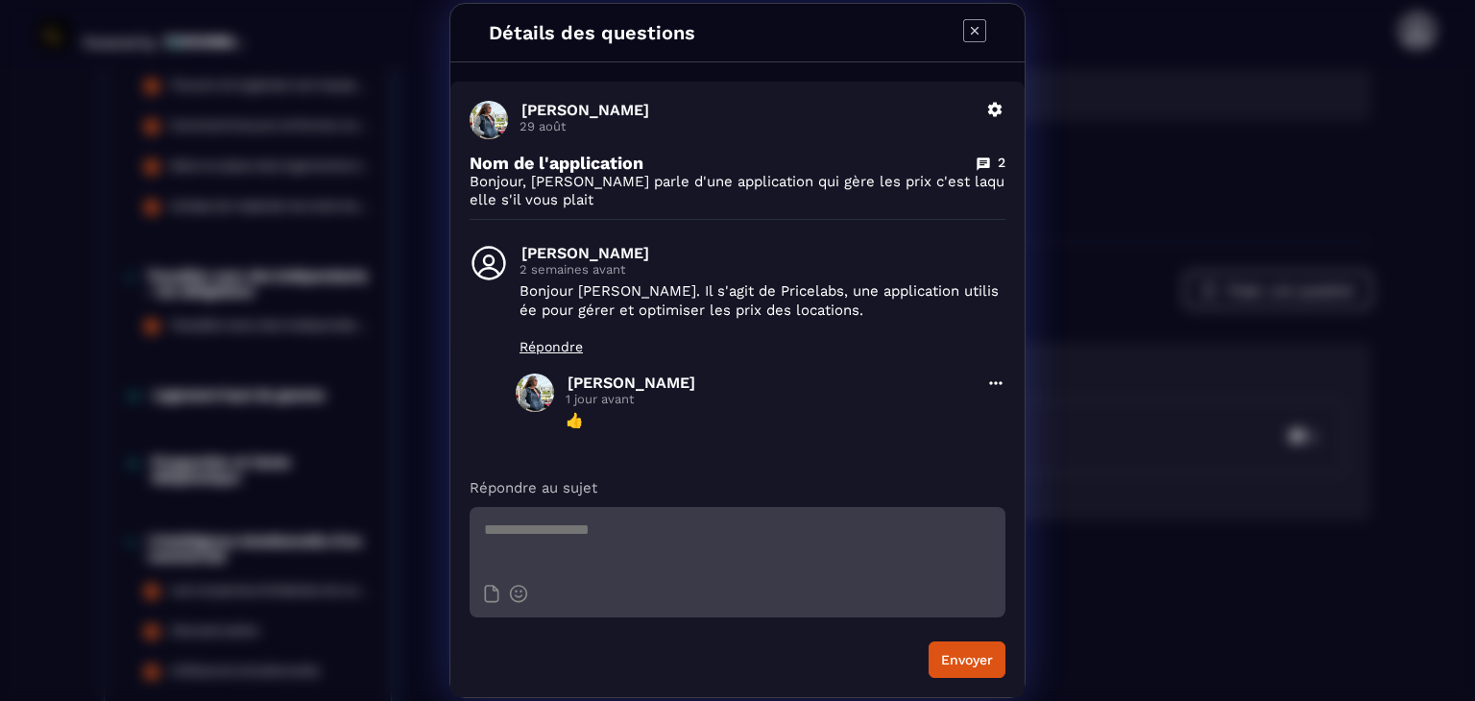
click at [972, 35] on icon "Modal window" at bounding box center [974, 30] width 23 height 23
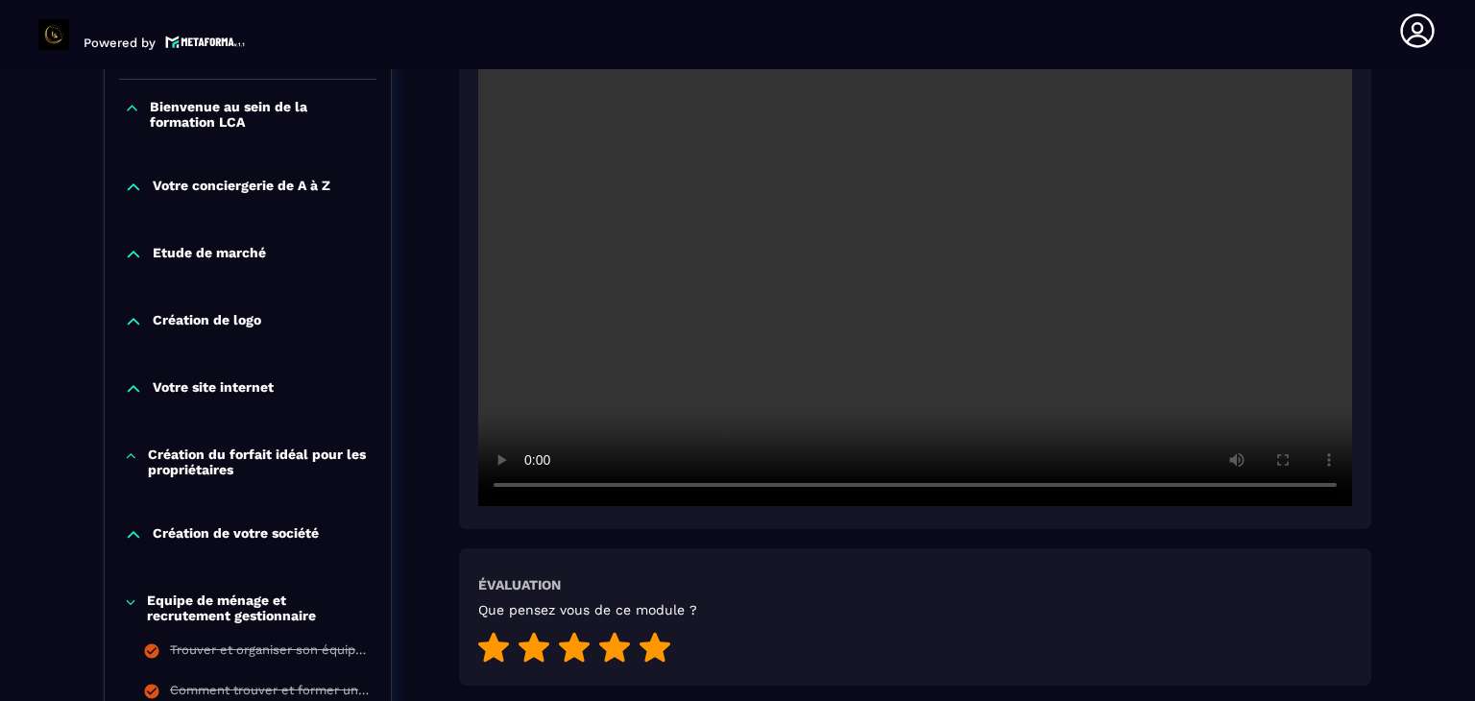
scroll to position [519, 0]
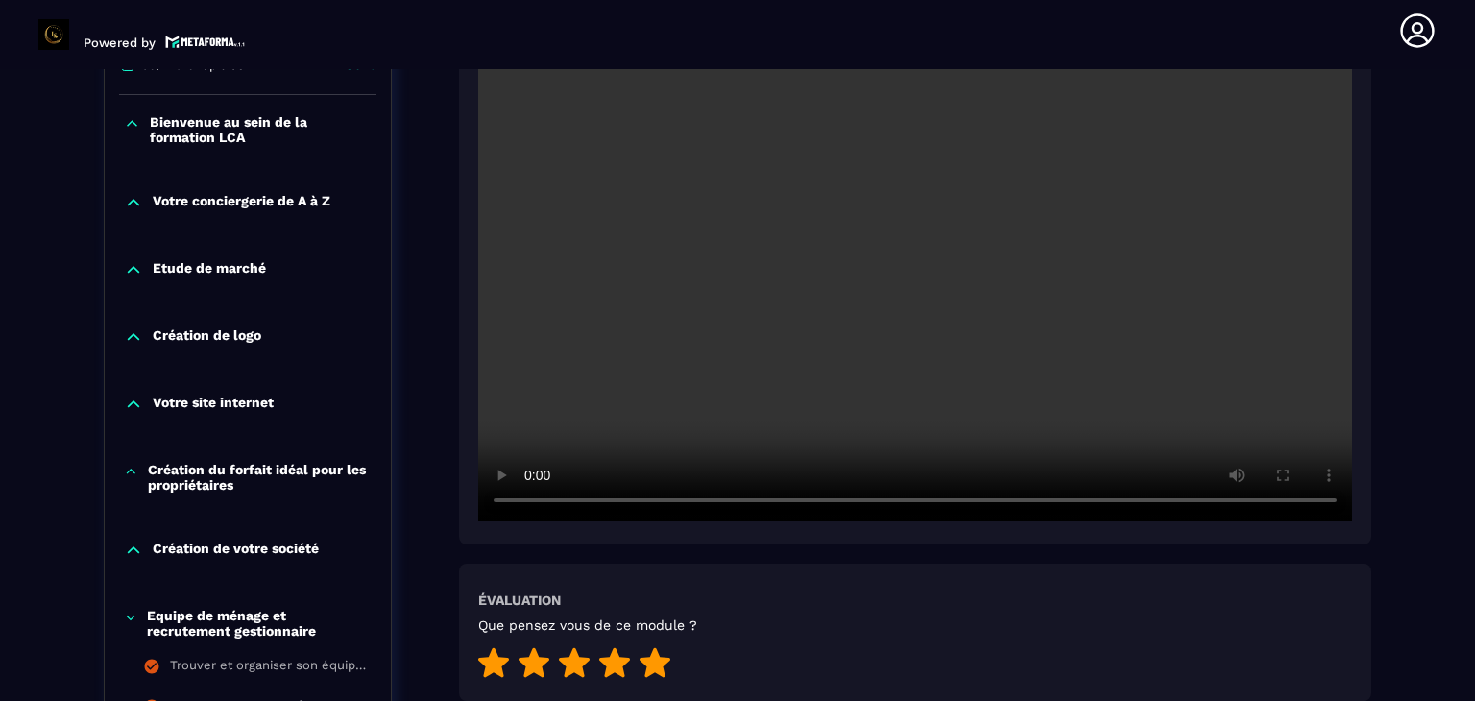
click at [537, 500] on video at bounding box center [915, 230] width 874 height 583
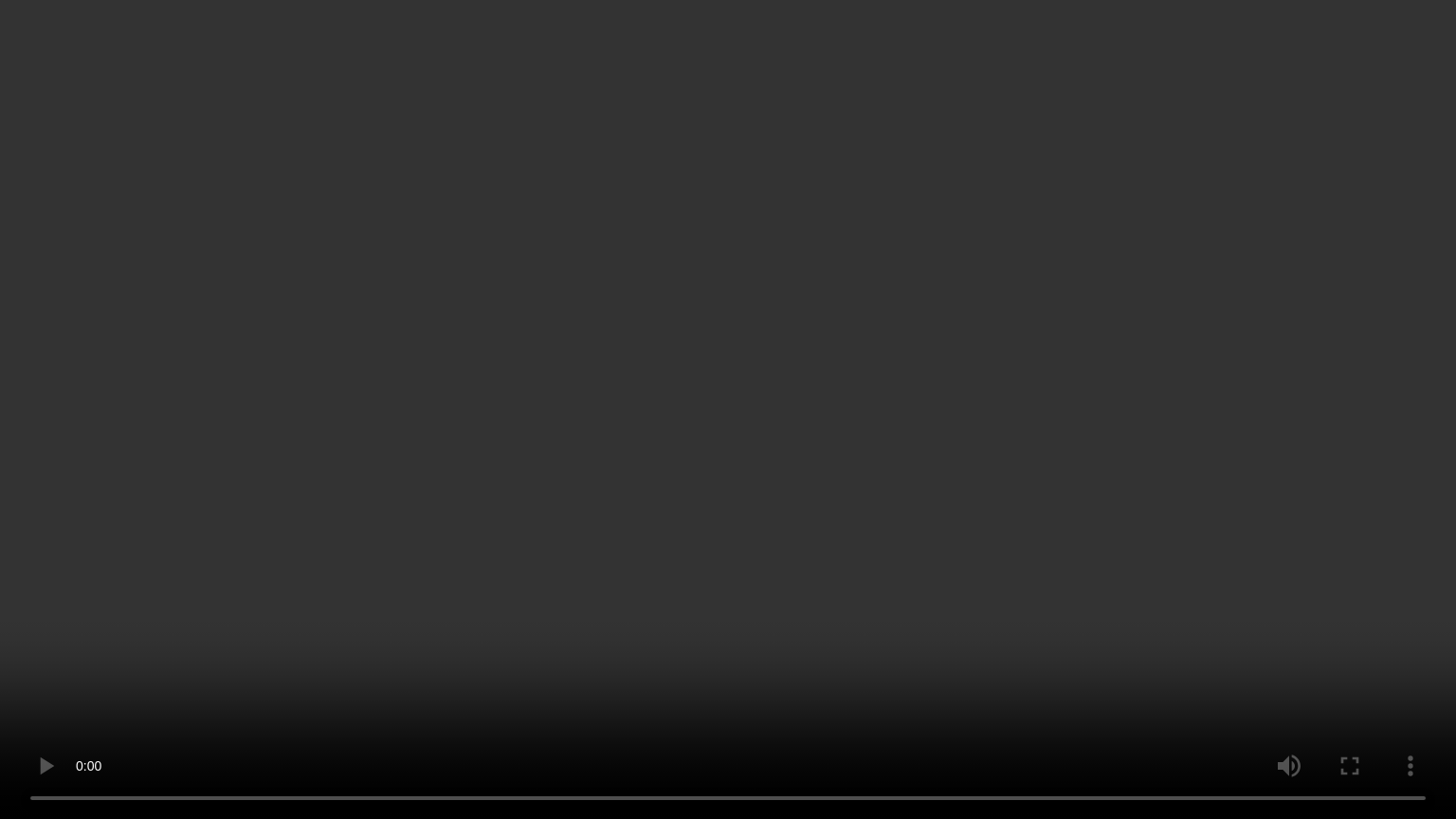
click at [1341, 440] on video at bounding box center [728, 410] width 1456 height 819
click at [1408, 443] on video at bounding box center [728, 410] width 1456 height 819
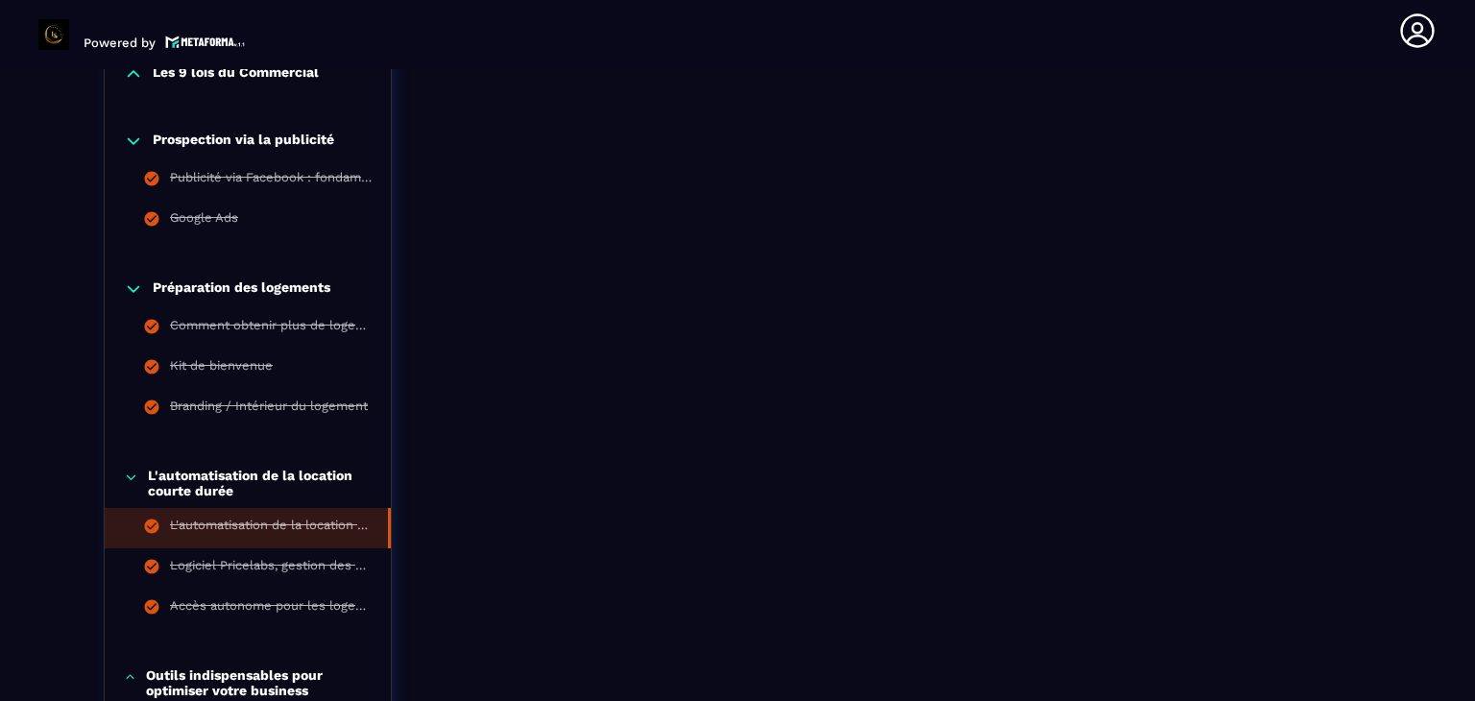
scroll to position [1768, 0]
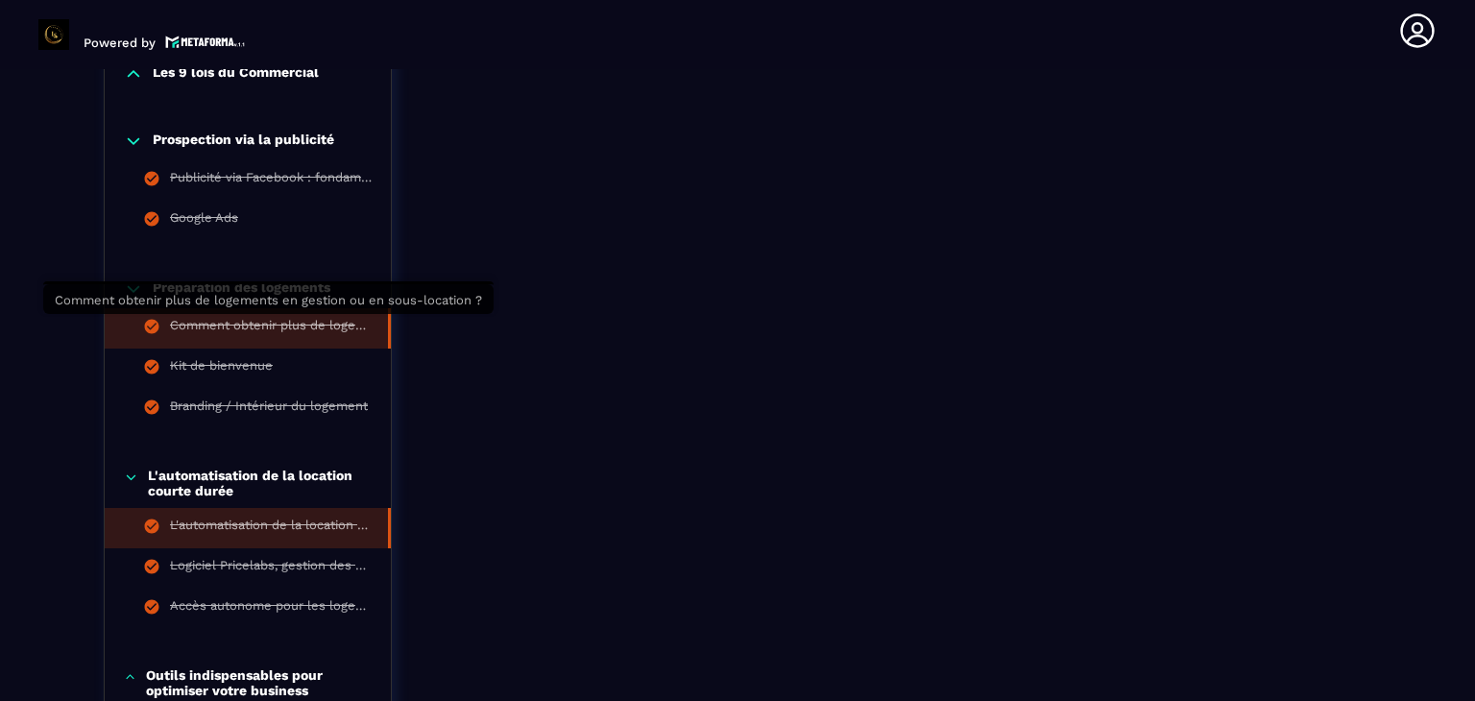
click at [323, 324] on div "Comment obtenir plus de logements en gestion ou en sous-location ?" at bounding box center [269, 328] width 199 height 21
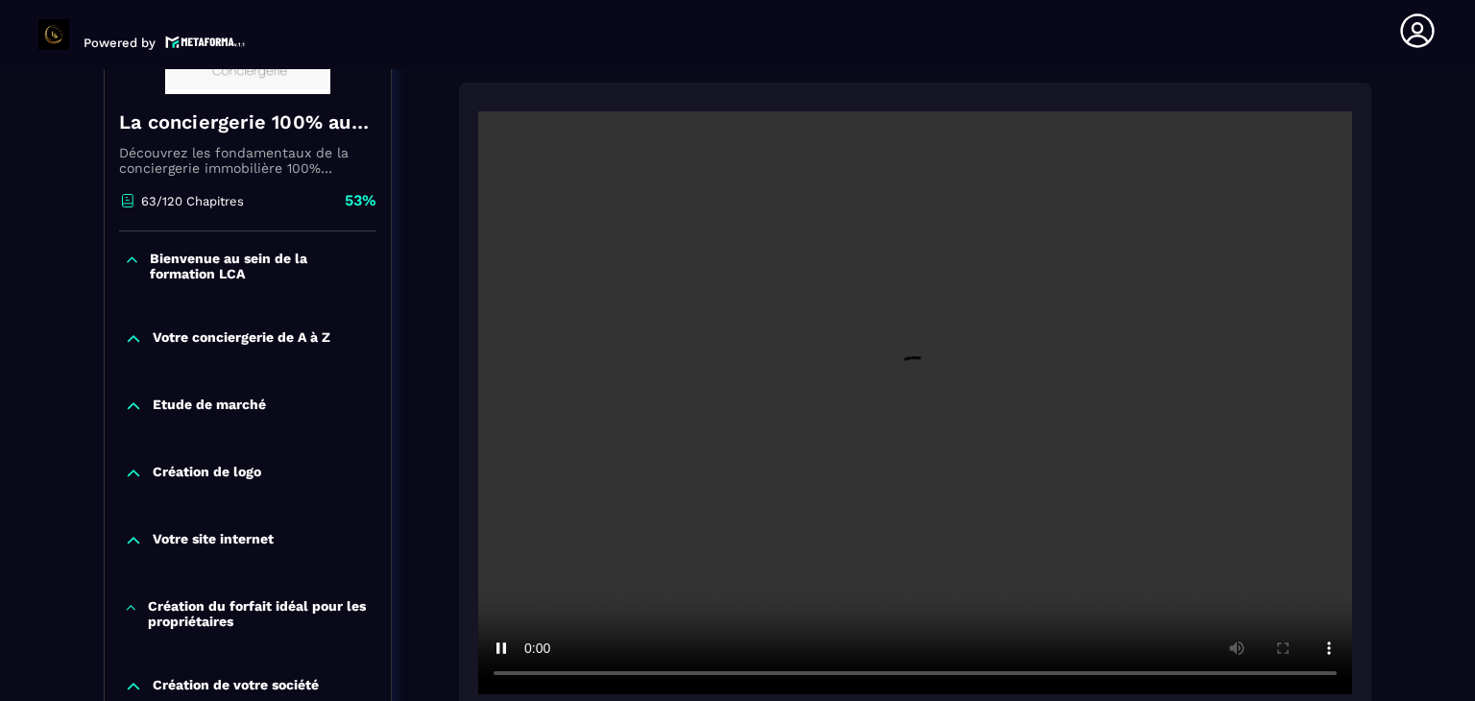
scroll to position [380, 0]
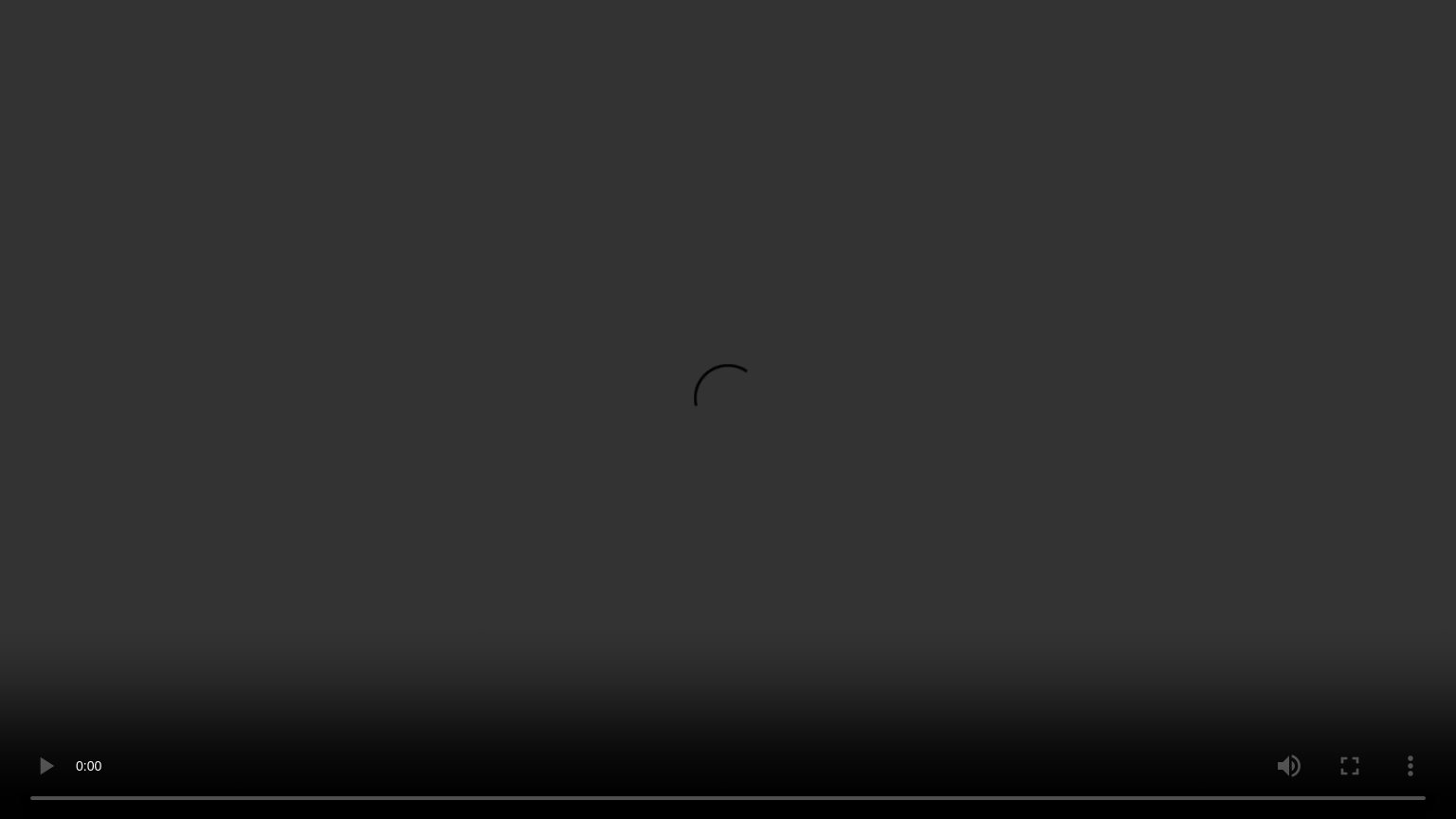
click at [757, 590] on video at bounding box center [728, 410] width 1456 height 819
click at [702, 447] on video at bounding box center [728, 410] width 1456 height 819
click at [621, 561] on video at bounding box center [728, 410] width 1456 height 819
click at [704, 521] on video at bounding box center [728, 410] width 1456 height 819
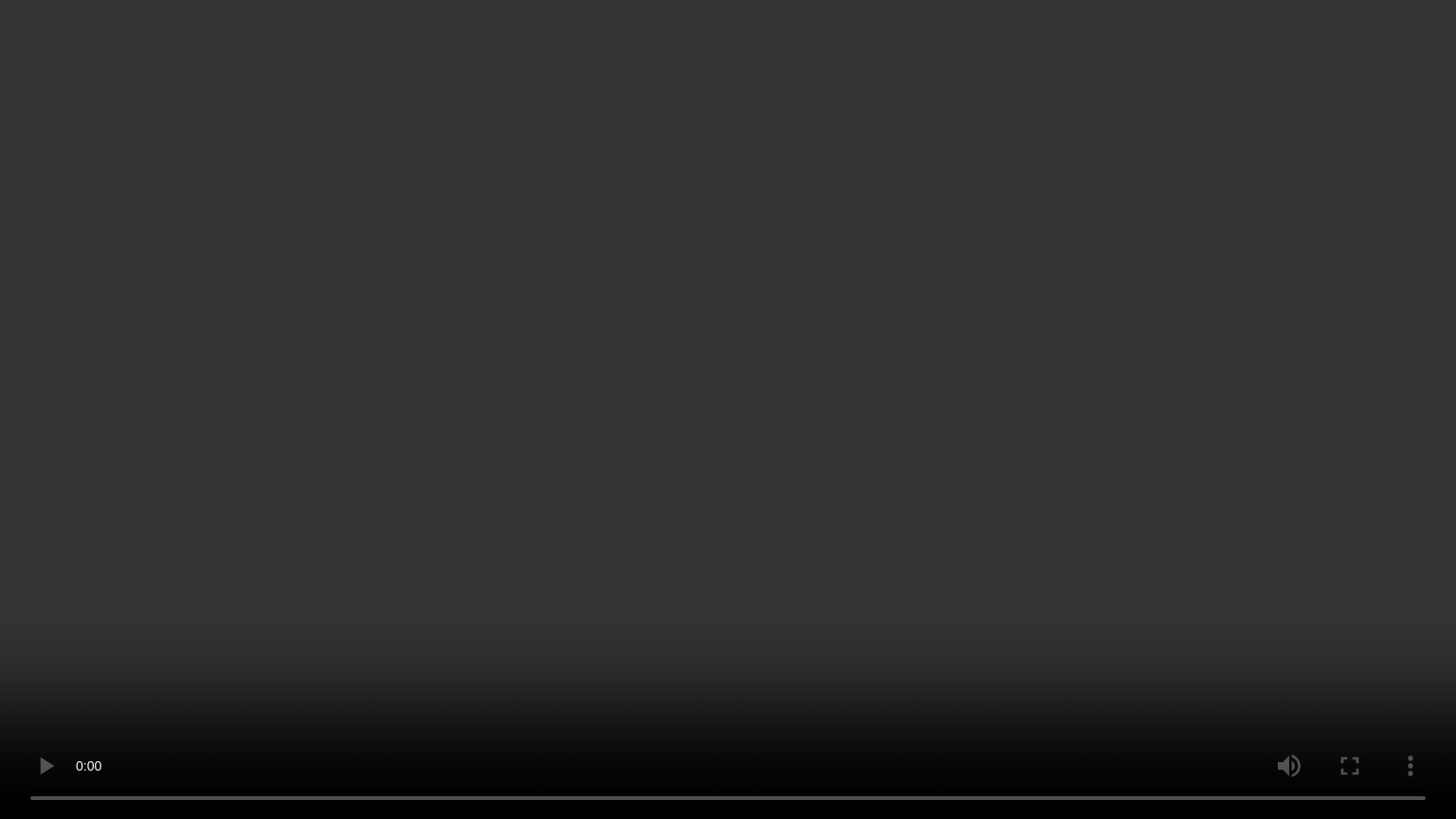
click at [704, 521] on video at bounding box center [728, 410] width 1456 height 819
click at [698, 478] on video at bounding box center [728, 410] width 1456 height 819
click at [514, 615] on video at bounding box center [728, 410] width 1456 height 819
click at [717, 434] on video at bounding box center [728, 410] width 1456 height 819
click at [714, 374] on video at bounding box center [728, 410] width 1456 height 819
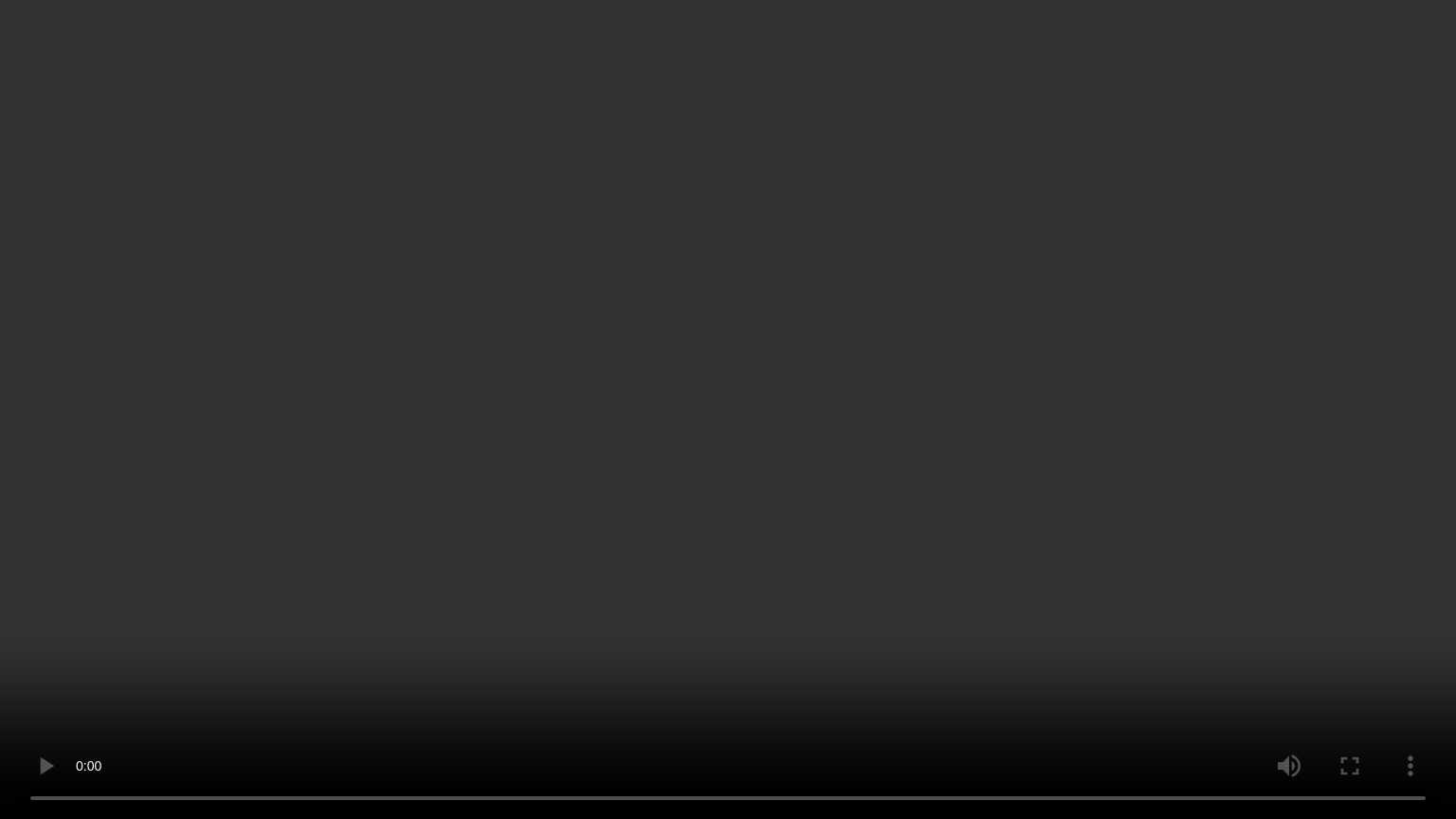
click at [628, 482] on video at bounding box center [728, 410] width 1456 height 819
click at [751, 496] on video at bounding box center [728, 410] width 1456 height 819
click at [431, 539] on video at bounding box center [728, 410] width 1456 height 819
click at [566, 527] on video at bounding box center [728, 410] width 1456 height 819
click at [540, 482] on video at bounding box center [728, 410] width 1456 height 819
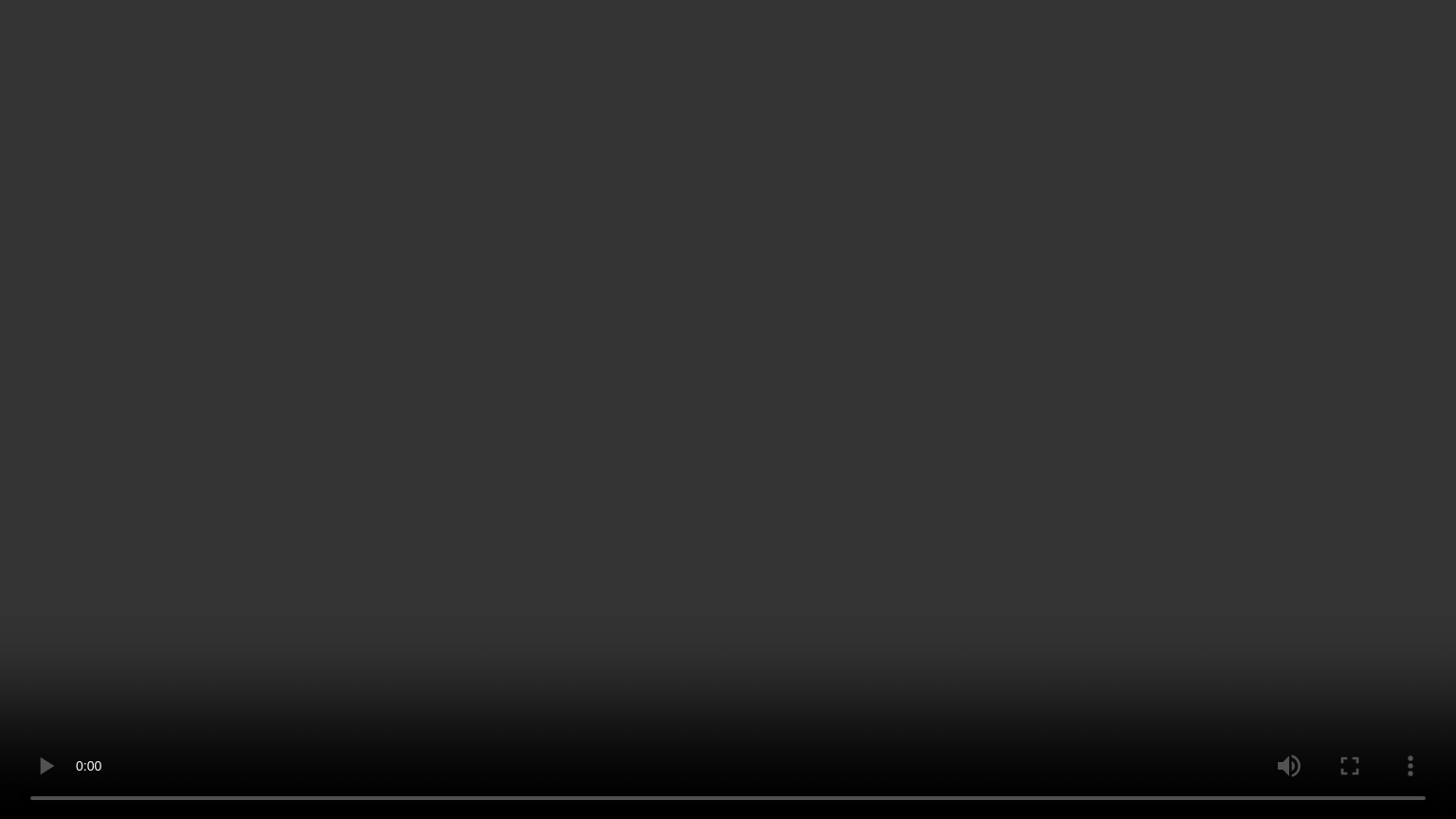
click at [641, 614] on video at bounding box center [728, 410] width 1456 height 819
click at [603, 558] on video at bounding box center [728, 410] width 1456 height 819
click at [779, 189] on video at bounding box center [728, 410] width 1456 height 819
click at [1221, 598] on video at bounding box center [728, 410] width 1456 height 819
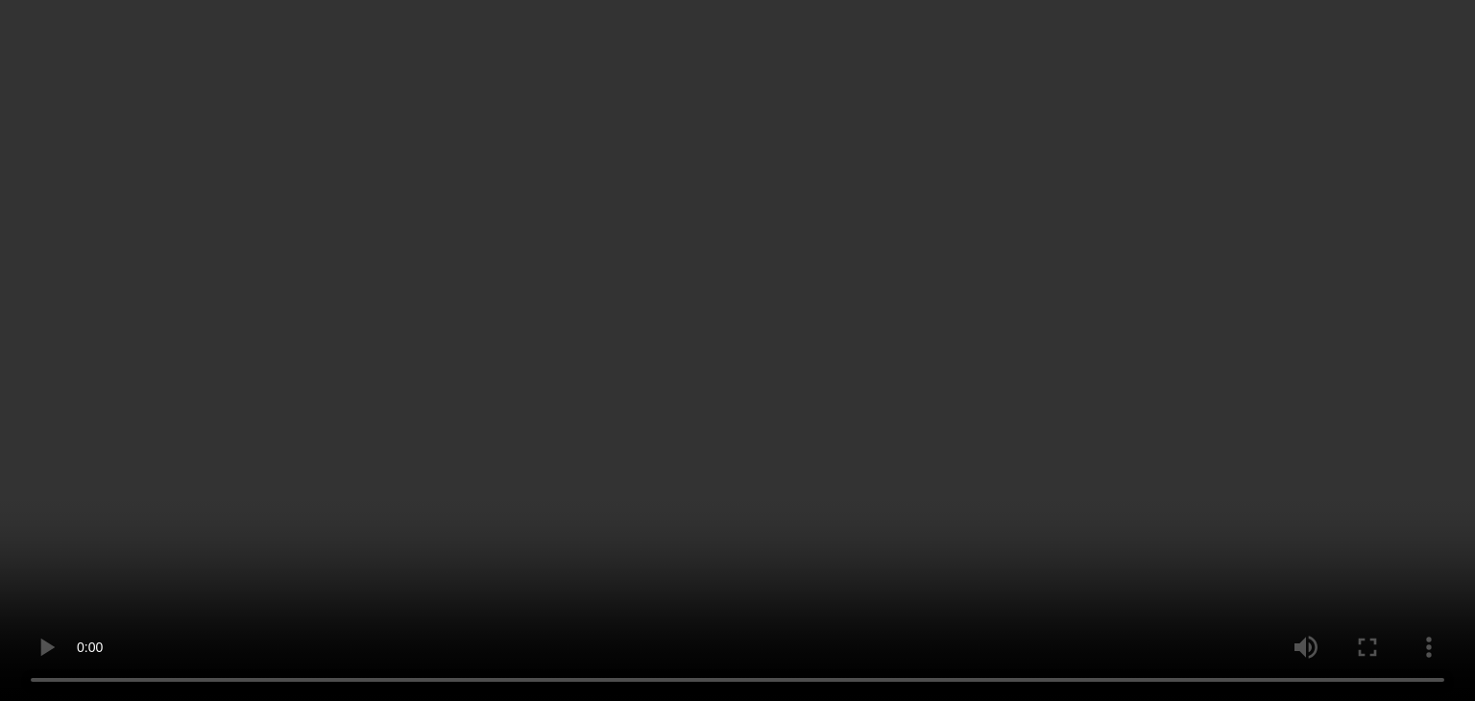
scroll to position [2311, 0]
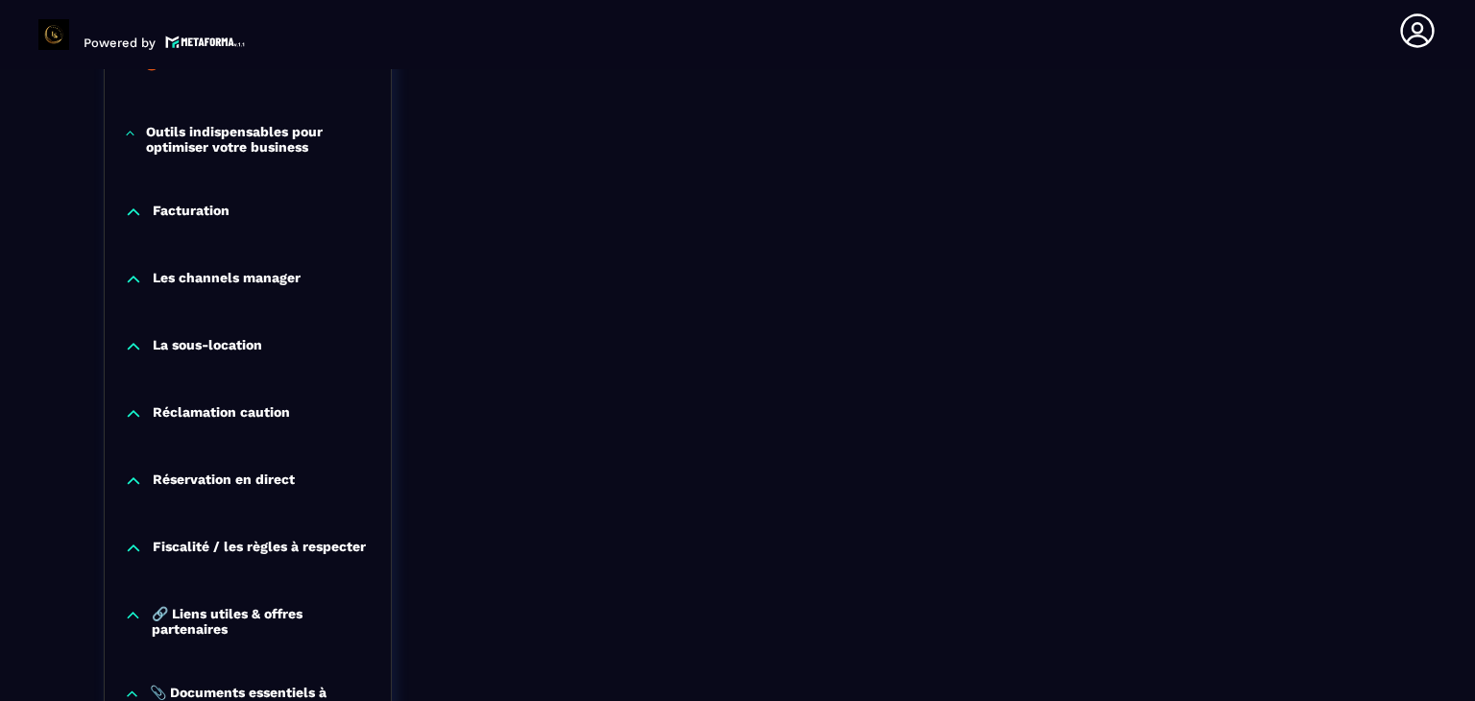
click at [215, 206] on p "Facturation" at bounding box center [191, 212] width 77 height 19
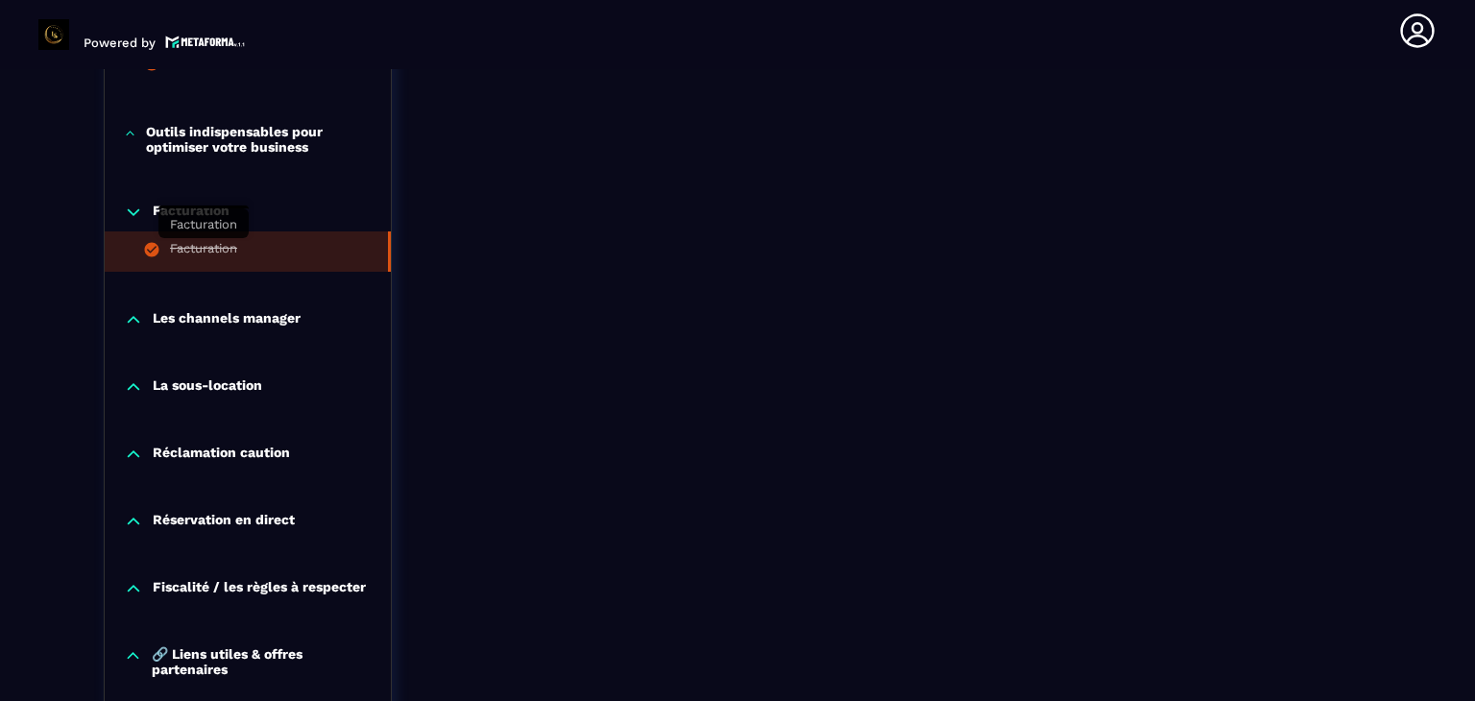
click at [208, 250] on div "Facturation" at bounding box center [203, 251] width 67 height 21
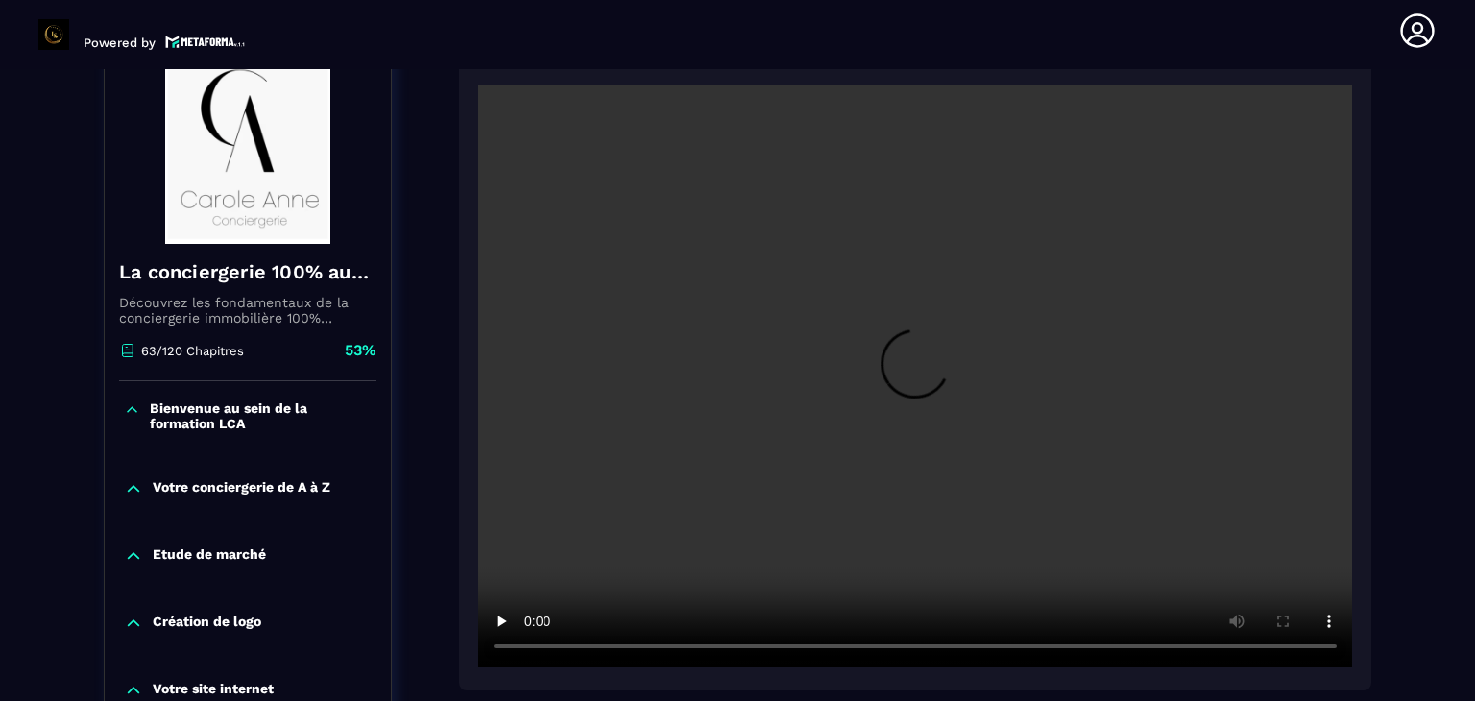
scroll to position [200, 0]
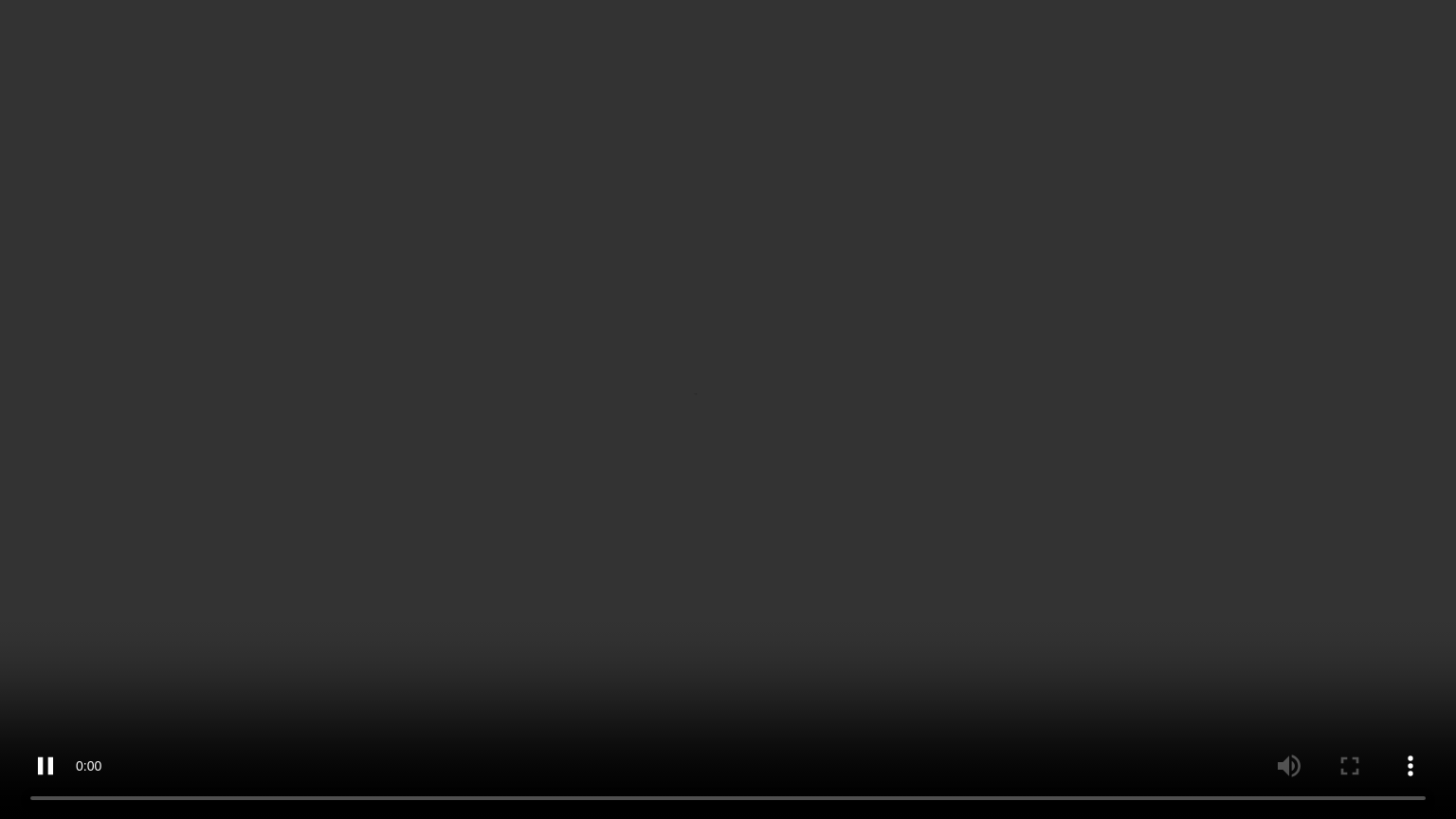
click at [274, 445] on video at bounding box center [728, 410] width 1456 height 819
click at [12, 502] on video at bounding box center [728, 410] width 1456 height 819
click at [93, 589] on video at bounding box center [728, 410] width 1456 height 819
click at [201, 506] on video at bounding box center [728, 410] width 1456 height 819
click at [303, 472] on video at bounding box center [728, 410] width 1456 height 819
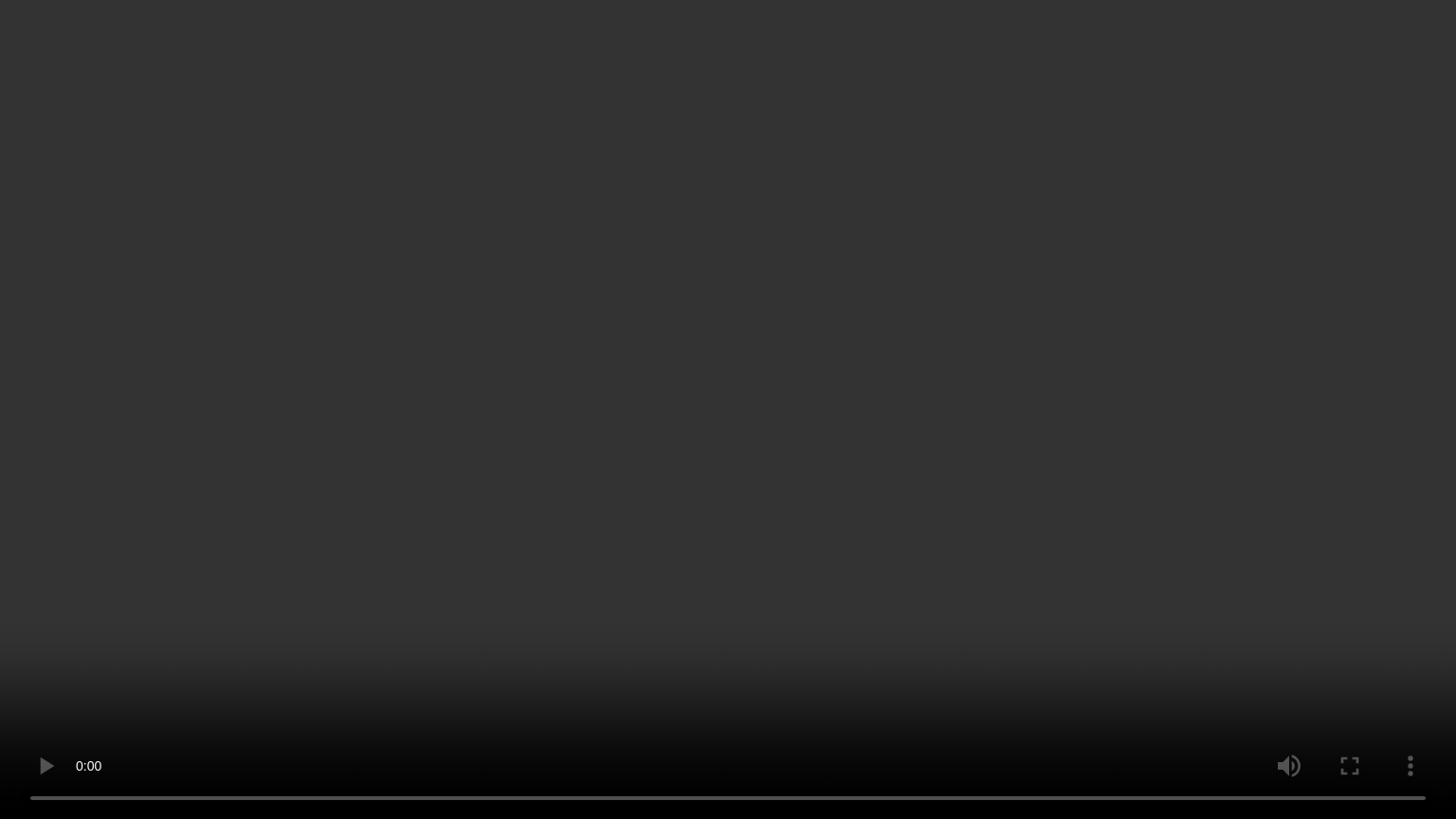
click at [399, 427] on video at bounding box center [728, 410] width 1456 height 819
click at [406, 516] on video at bounding box center [728, 410] width 1456 height 819
click at [562, 544] on video at bounding box center [728, 410] width 1456 height 819
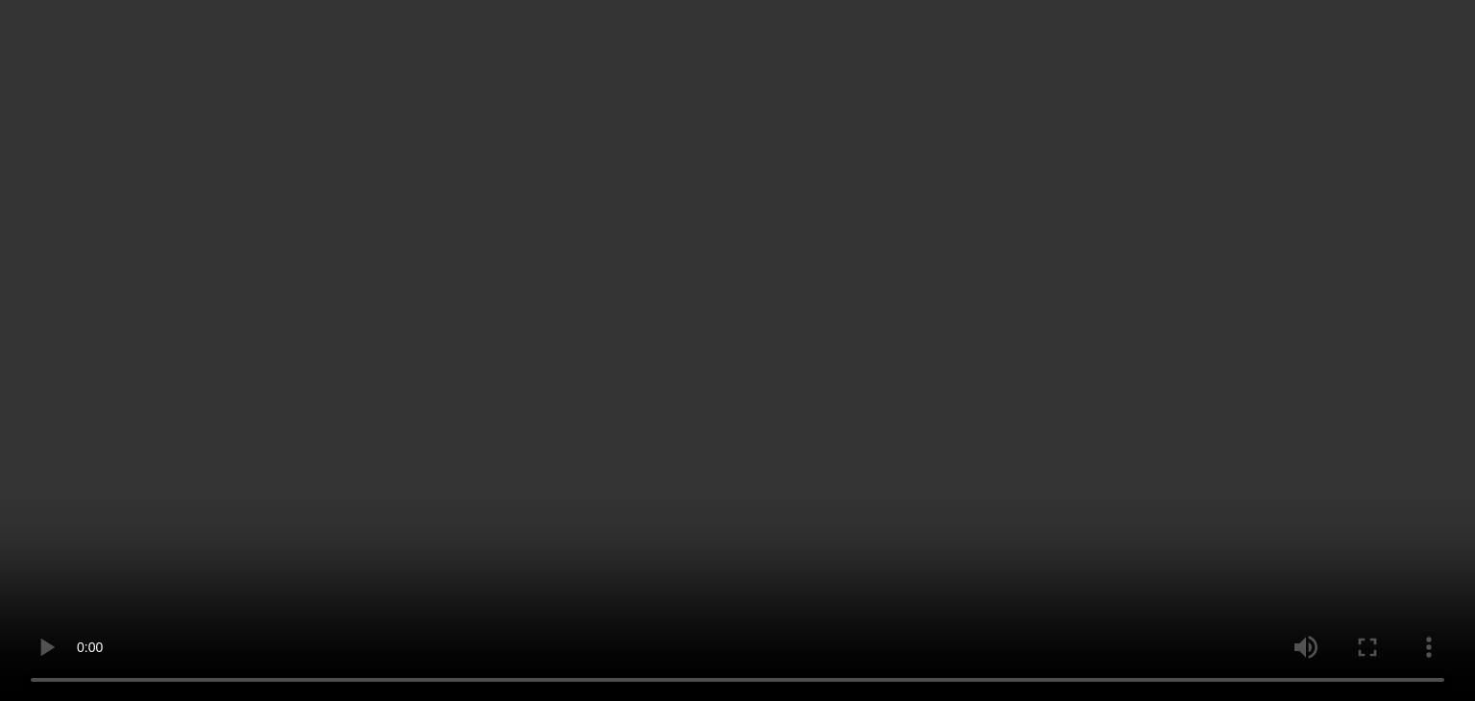
scroll to position [925, 0]
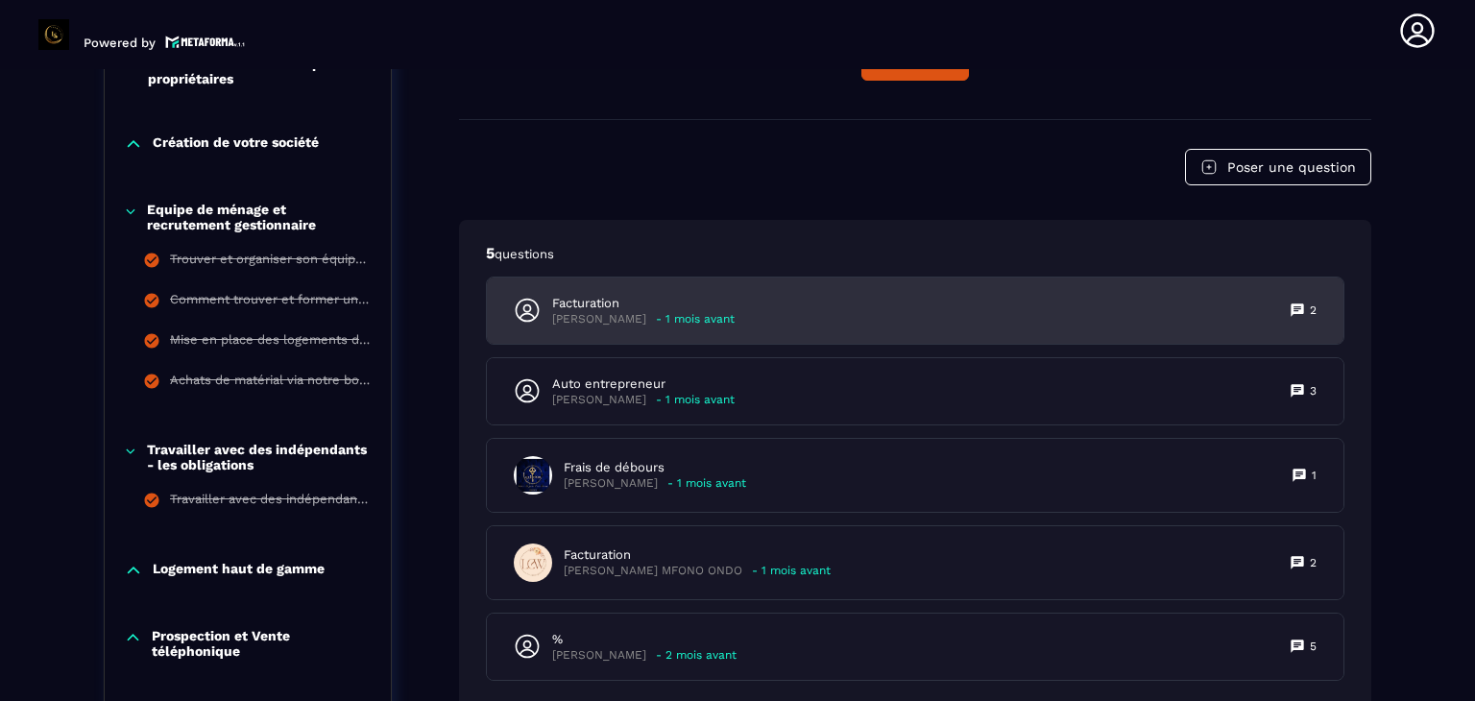
click at [789, 324] on div "Facturation [PERSON_NAME] - 1 mois avant 2" at bounding box center [915, 311] width 857 height 66
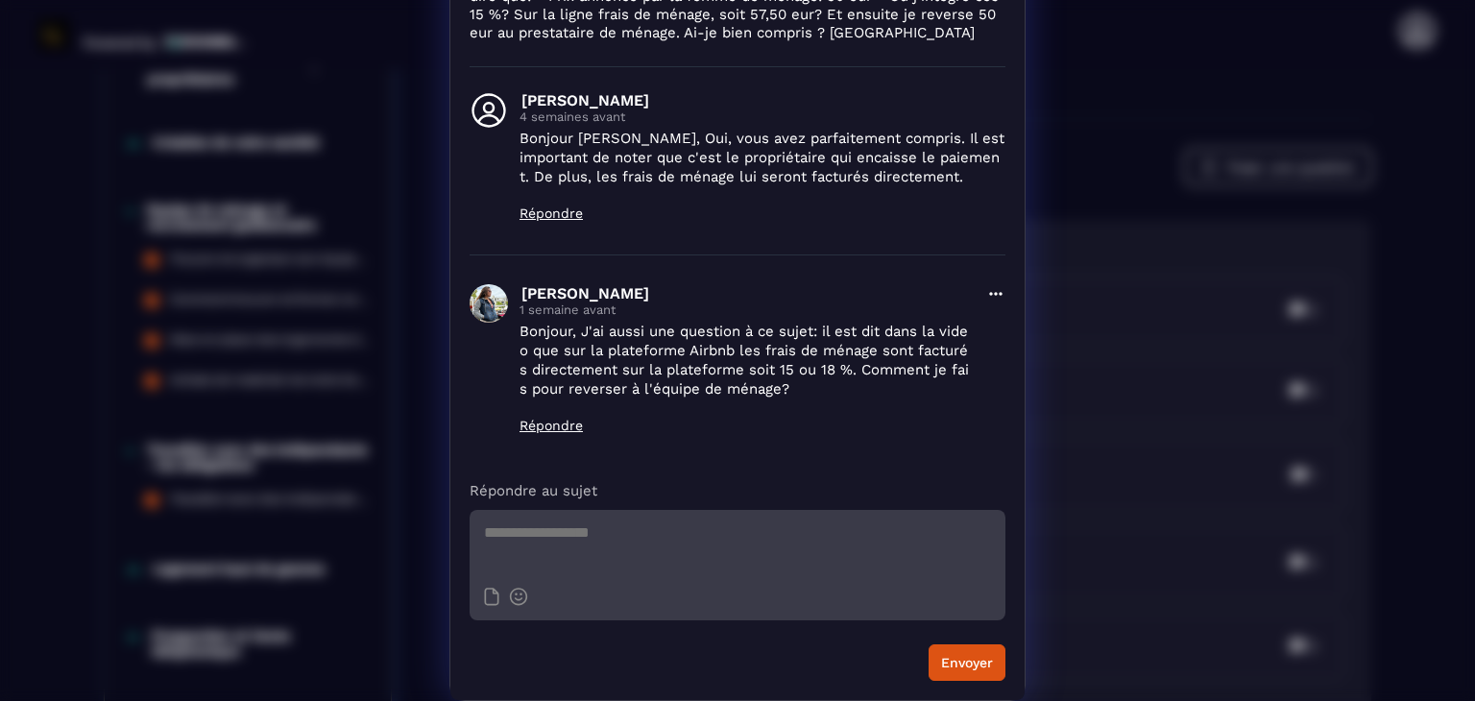
scroll to position [0, 0]
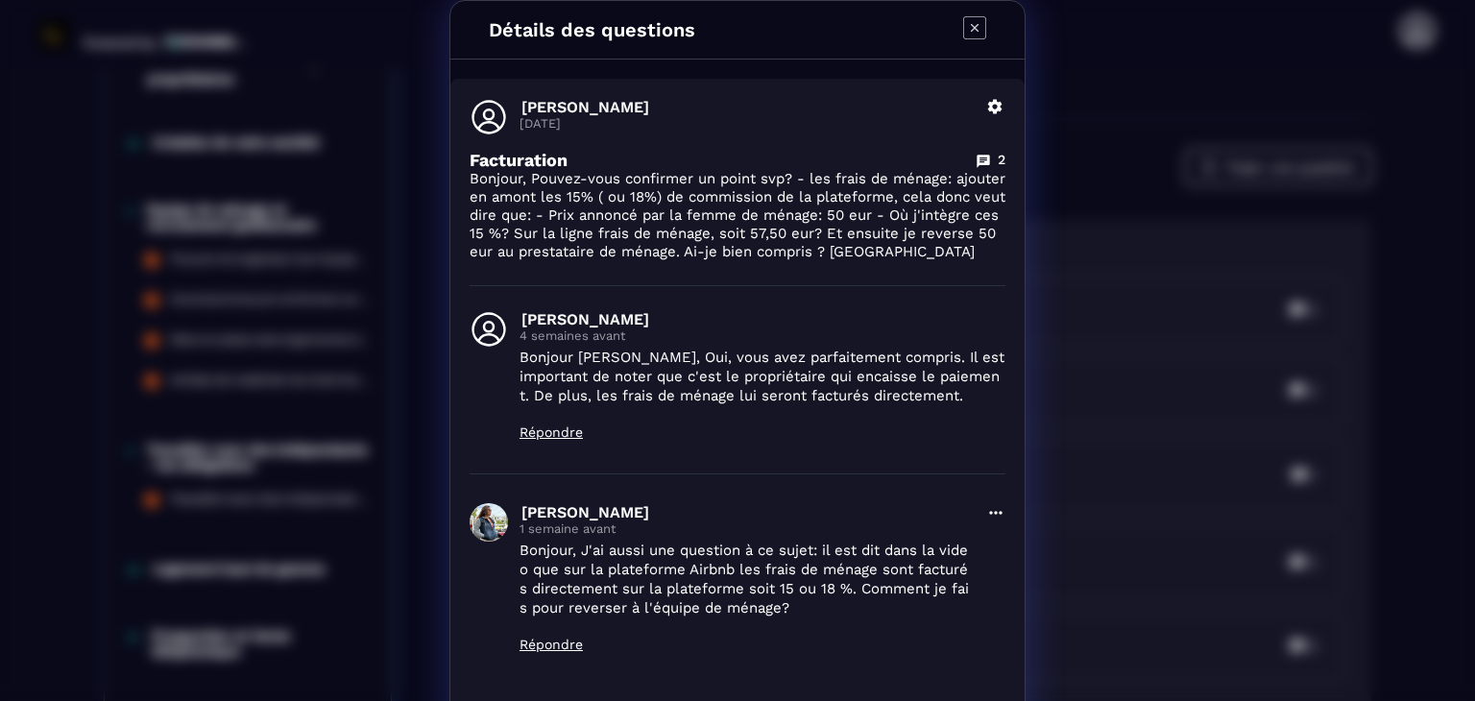
click at [963, 32] on icon "Modal window" at bounding box center [974, 27] width 23 height 23
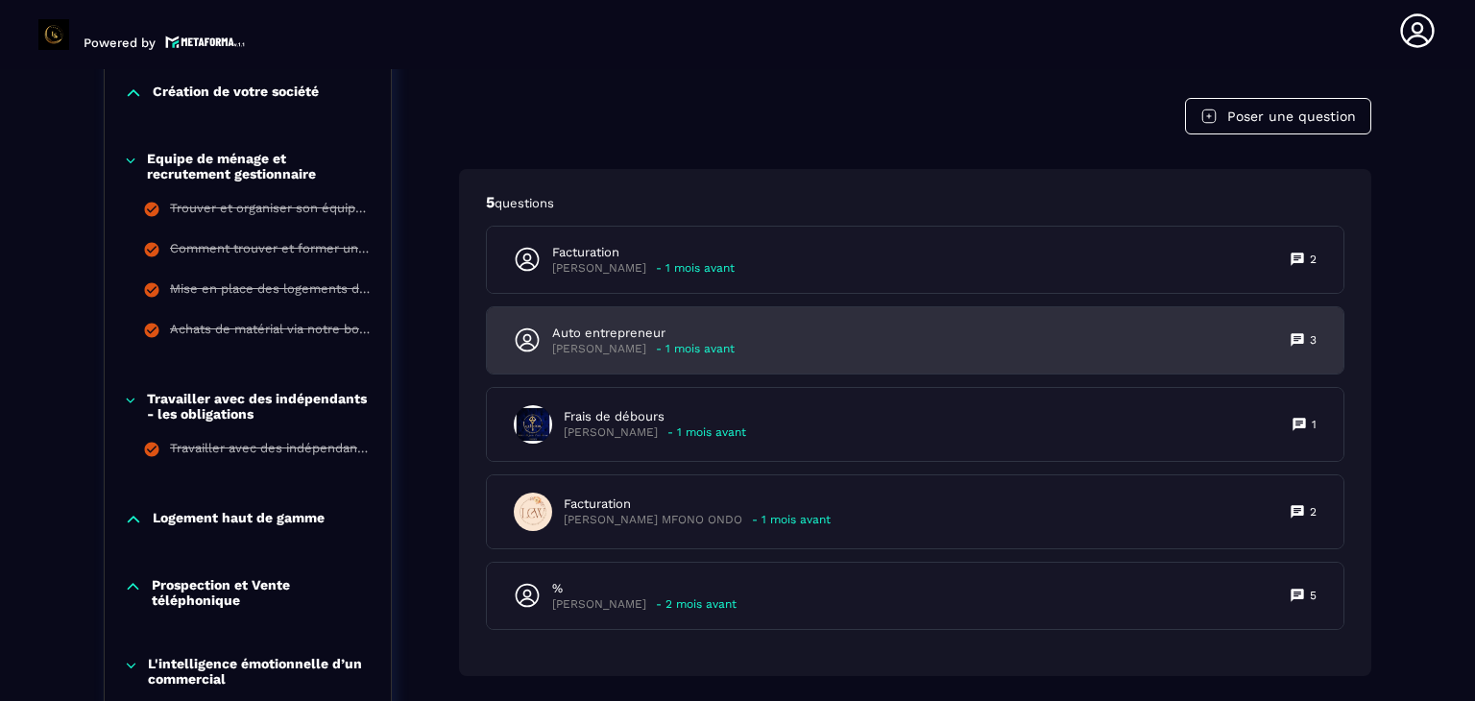
scroll to position [982, 0]
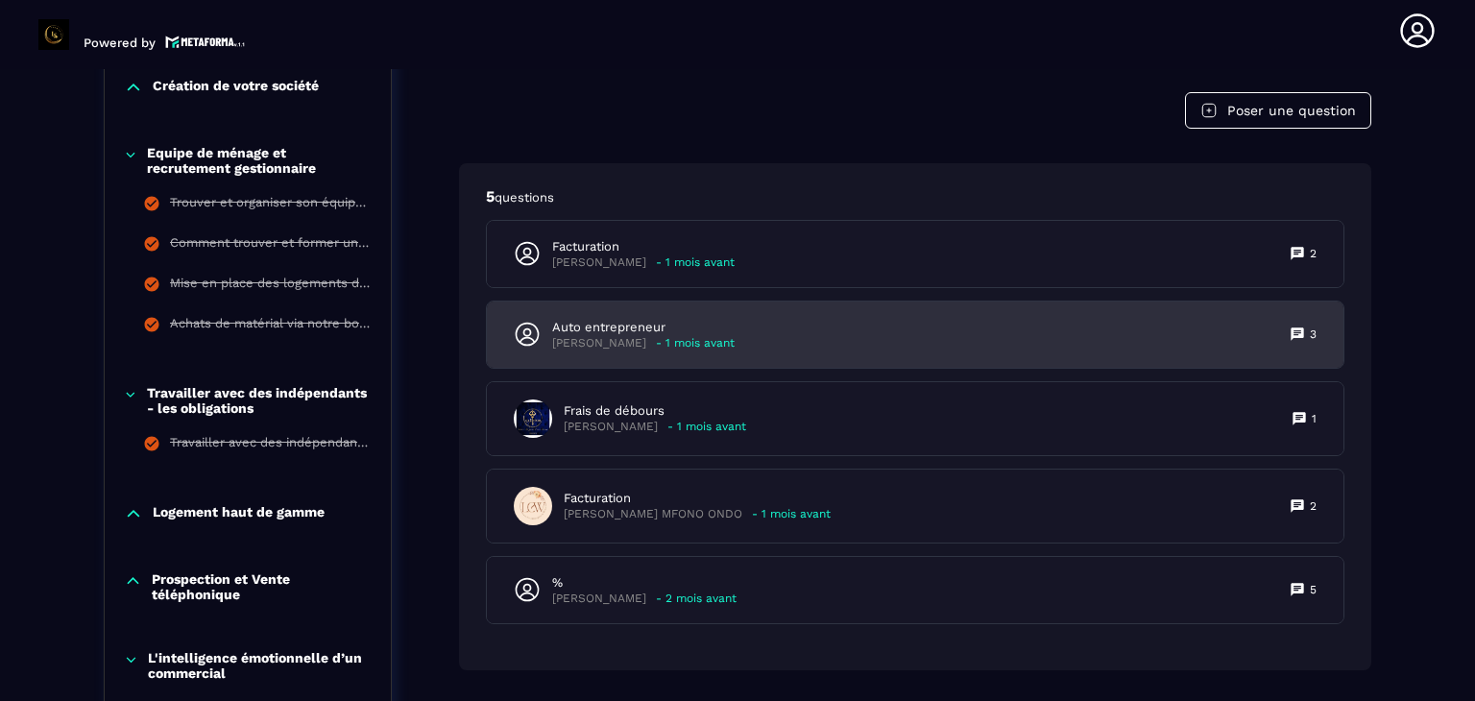
click at [849, 349] on div "Auto entrepreneur [PERSON_NAME] - 1 mois avant 3" at bounding box center [915, 335] width 857 height 66
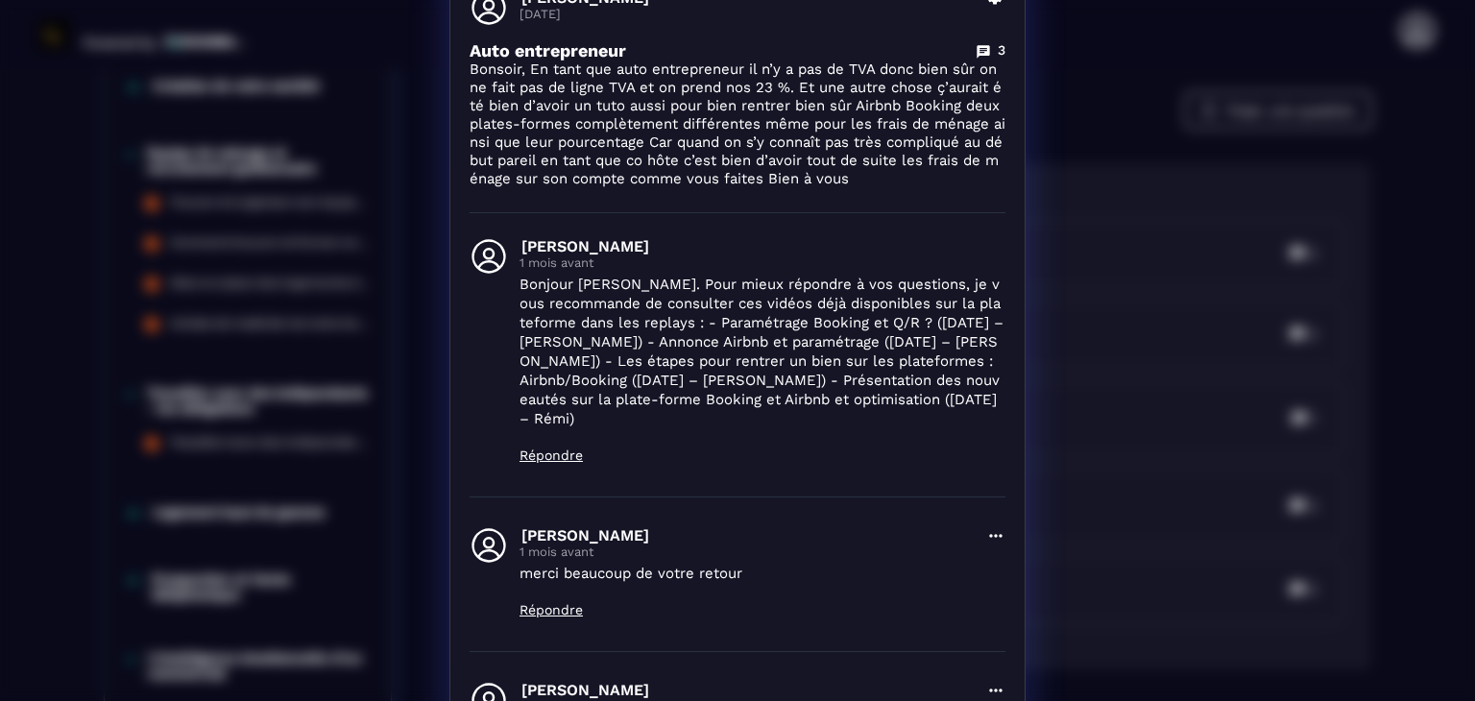
scroll to position [0, 0]
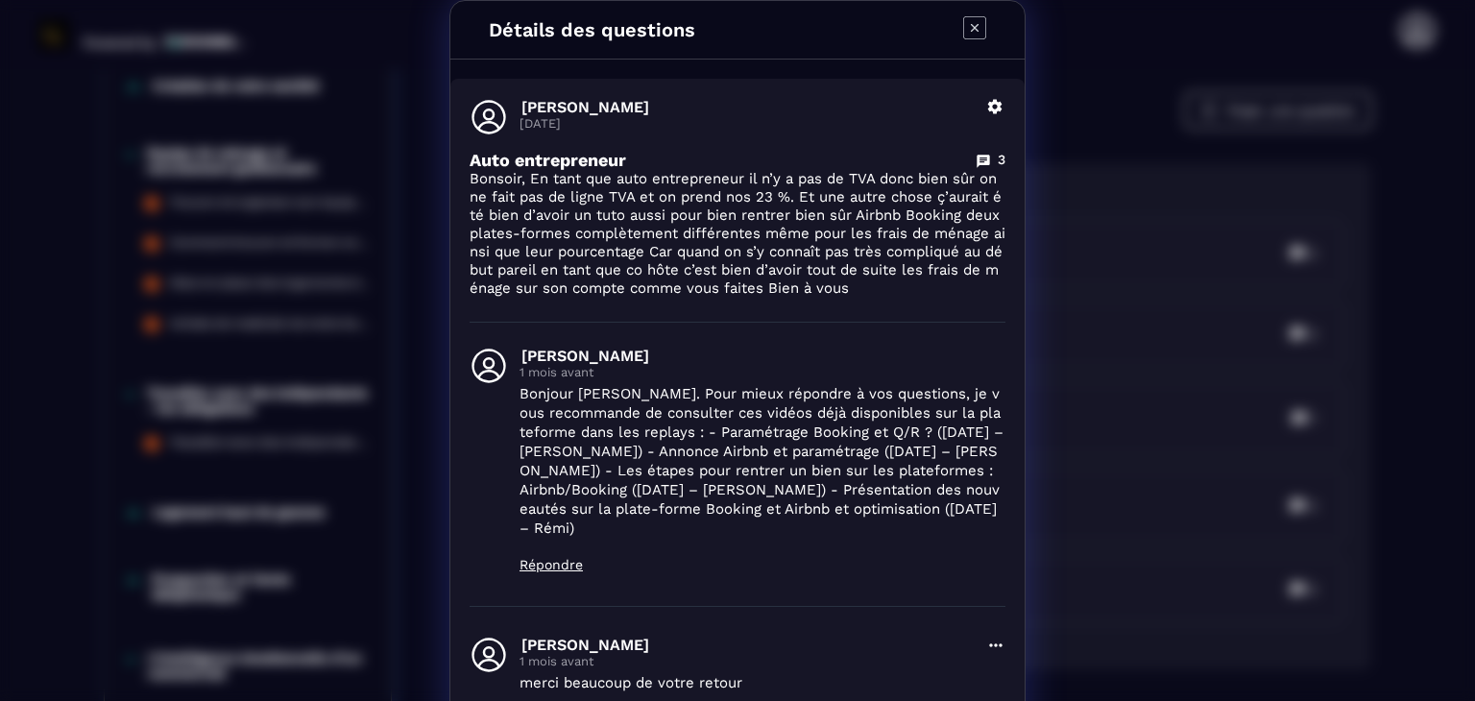
click at [971, 24] on icon "Modal window" at bounding box center [975, 28] width 8 height 8
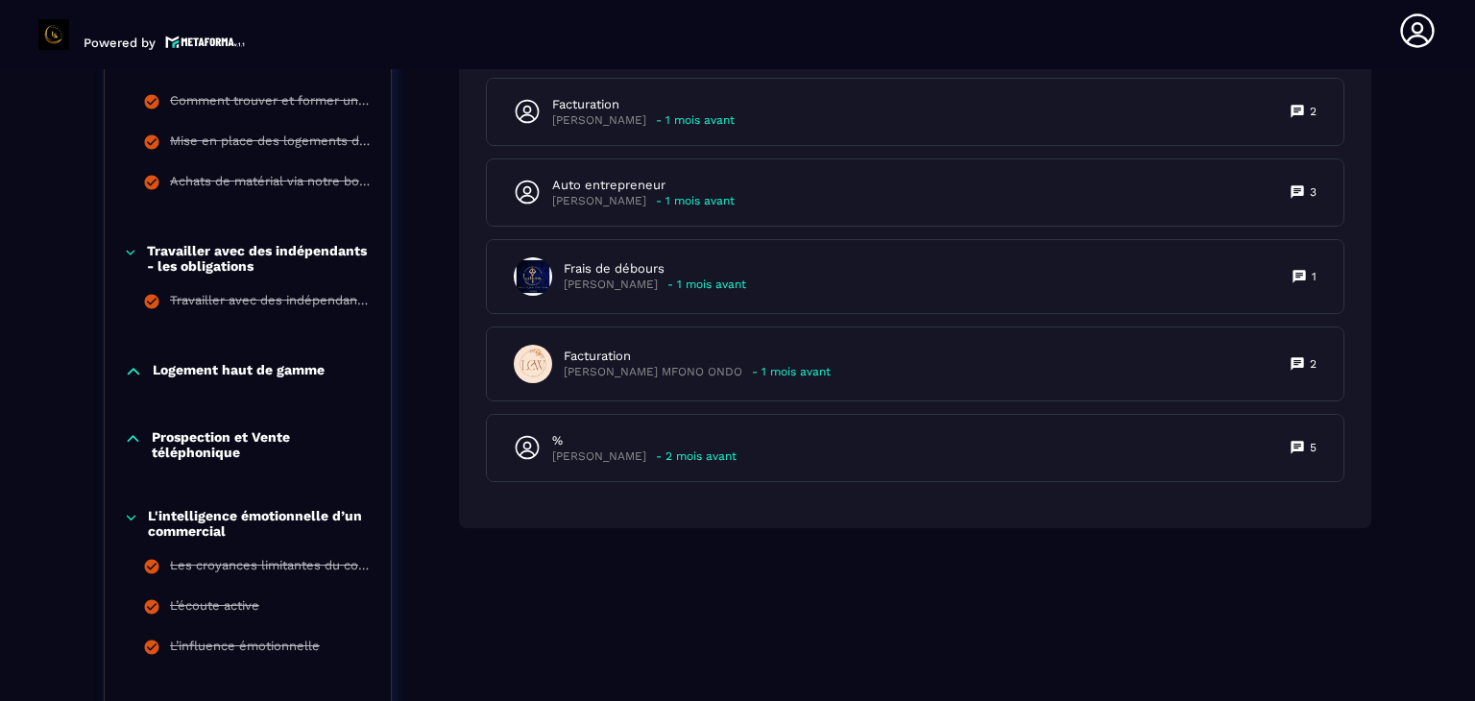
scroll to position [1100, 0]
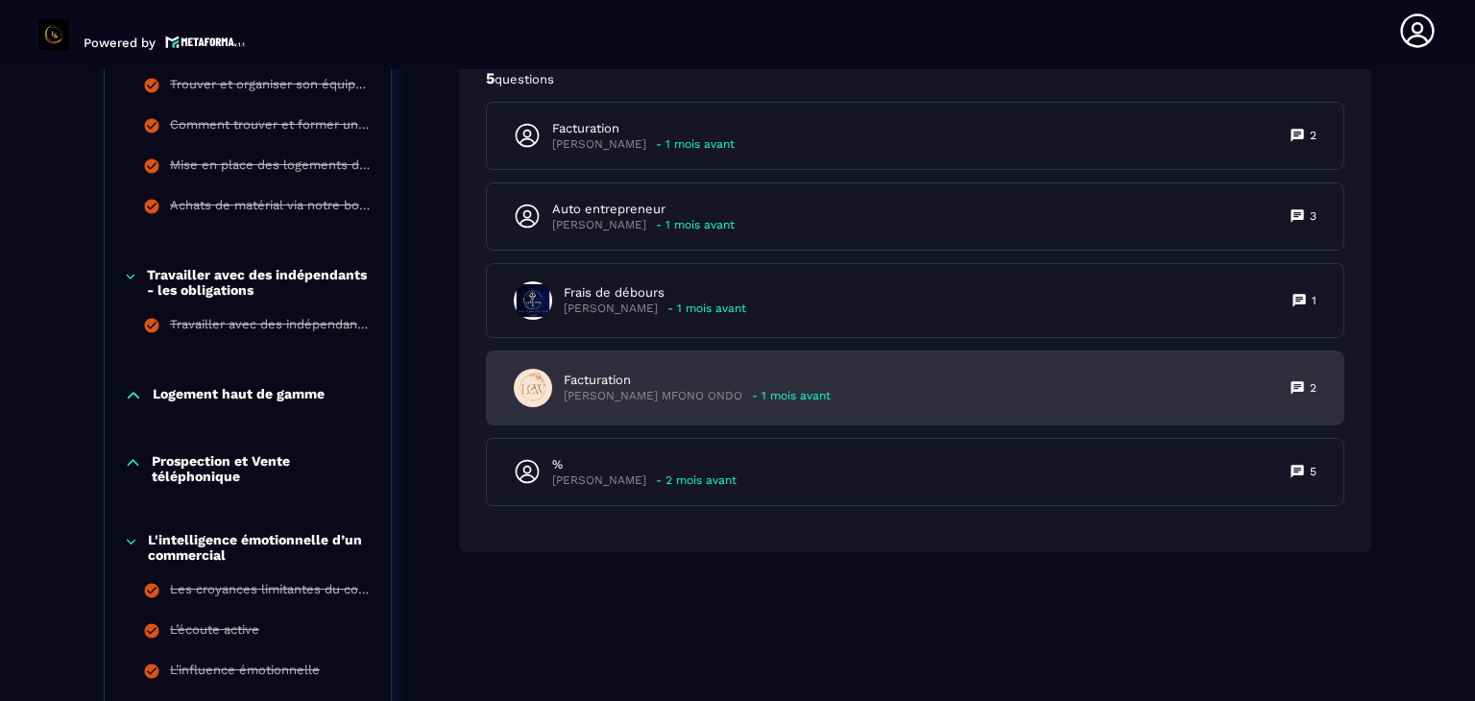
click at [647, 389] on p "[PERSON_NAME] MFONO ONDO" at bounding box center [653, 396] width 179 height 14
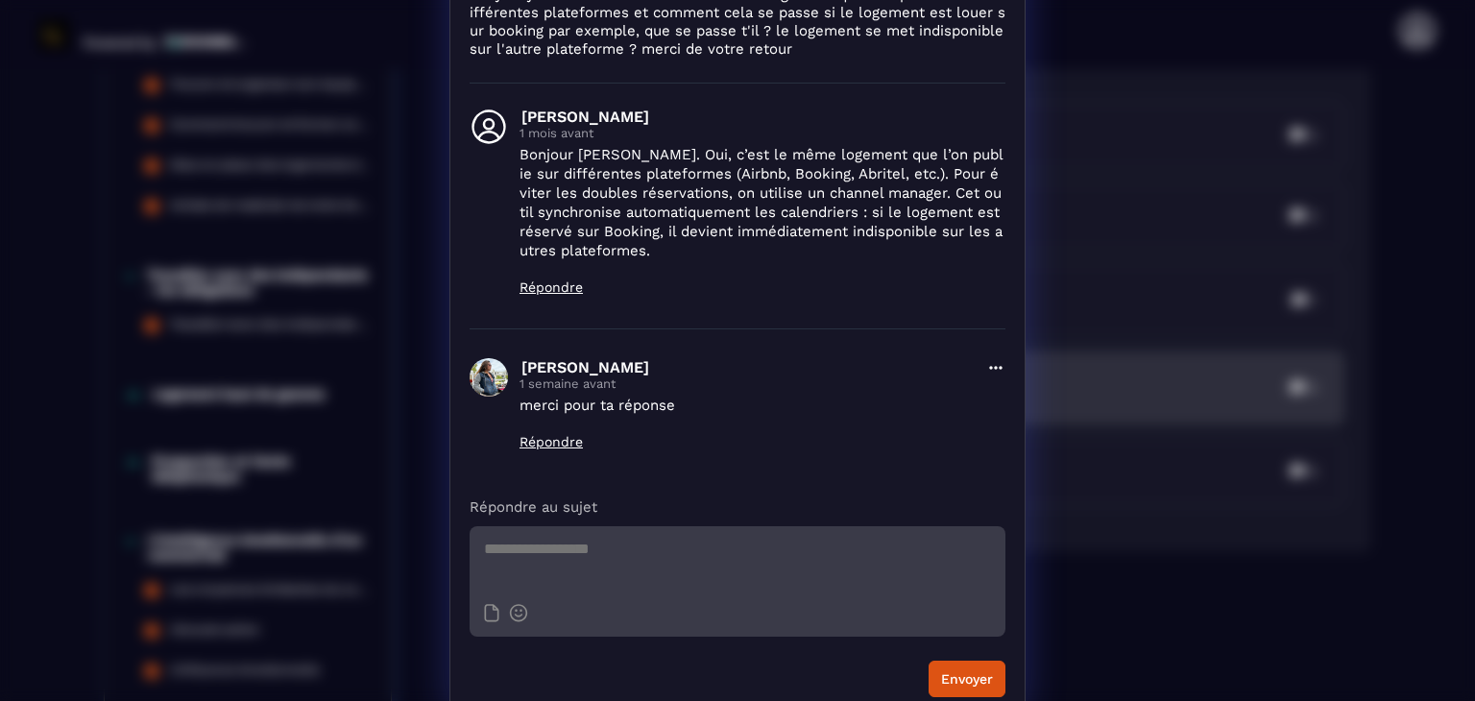
scroll to position [0, 0]
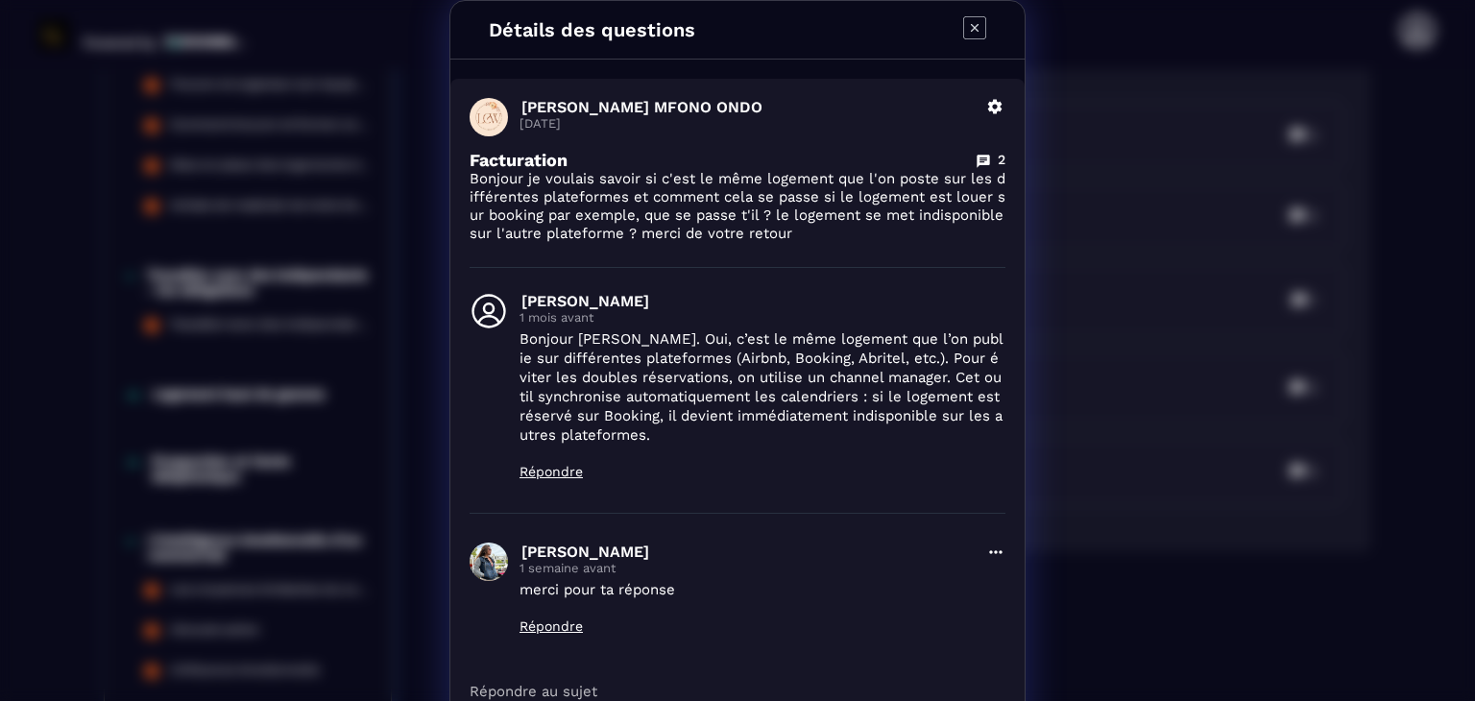
click at [971, 25] on icon "Modal window" at bounding box center [975, 28] width 8 height 8
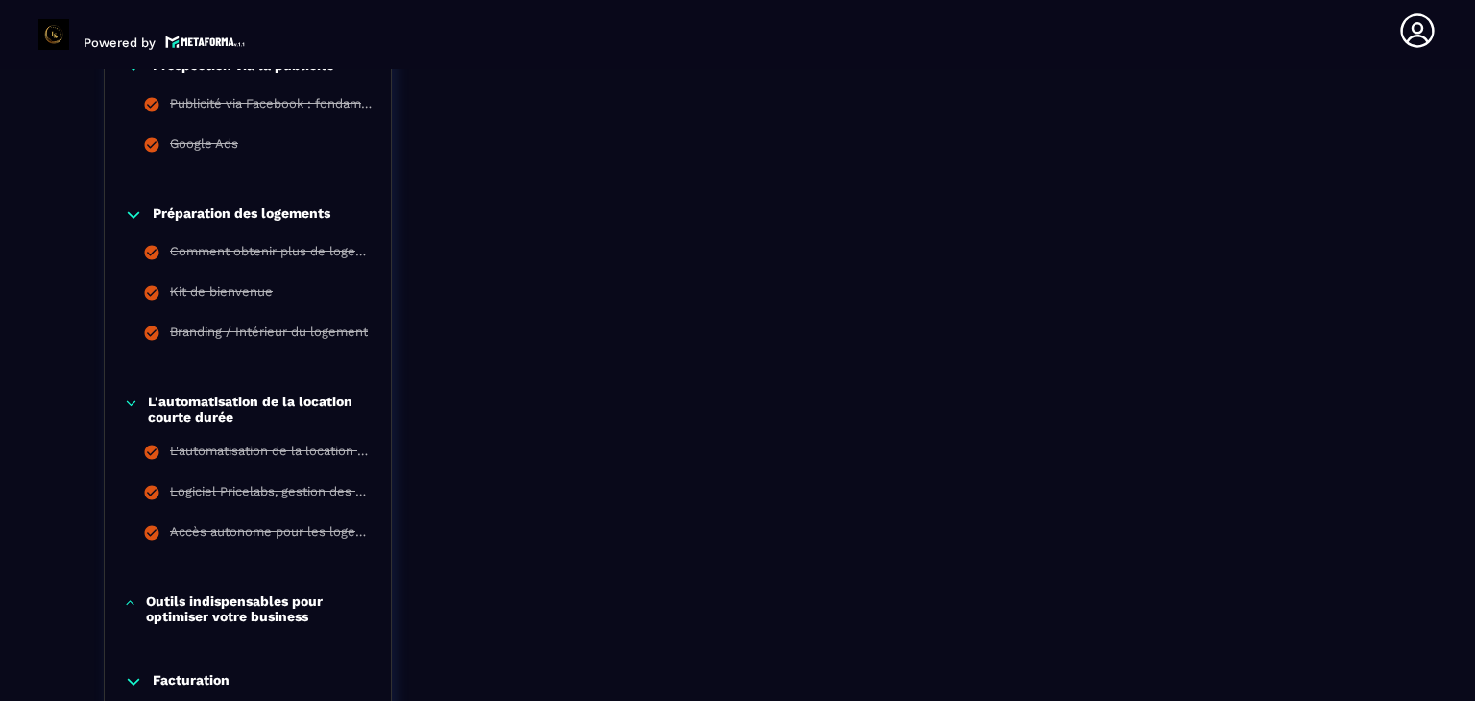
scroll to position [1842, 0]
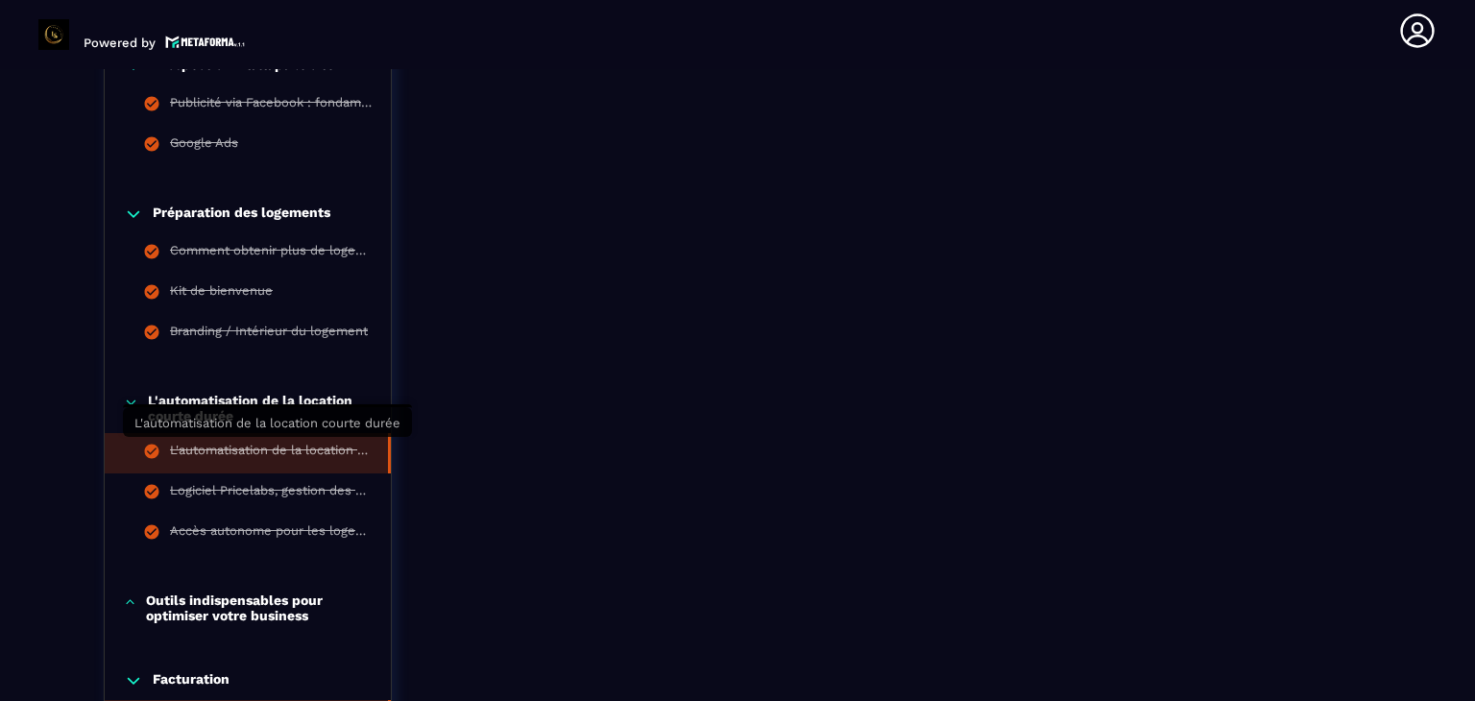
click at [329, 452] on div "L'automatisation de la location courte durée" at bounding box center [269, 453] width 199 height 21
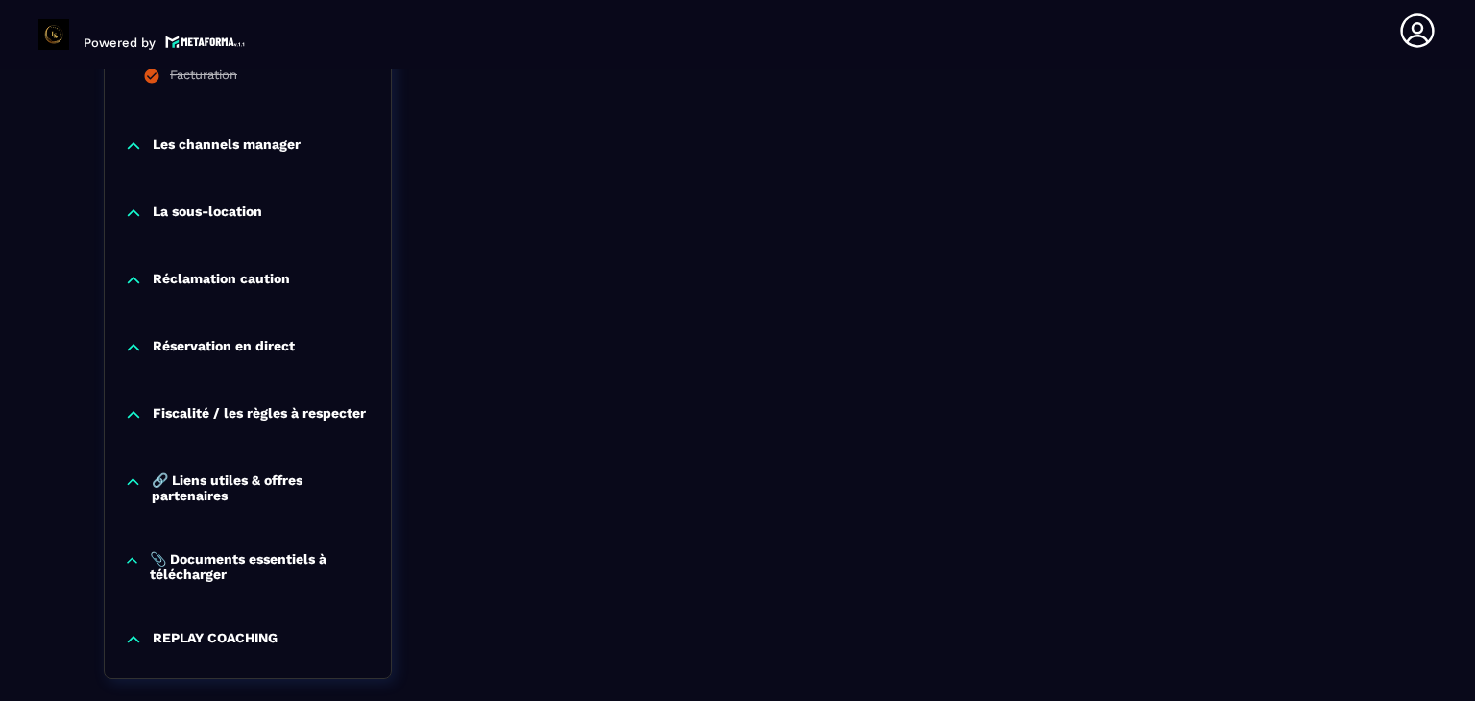
scroll to position [2486, 0]
click at [275, 144] on p "Les channels manager" at bounding box center [227, 144] width 148 height 19
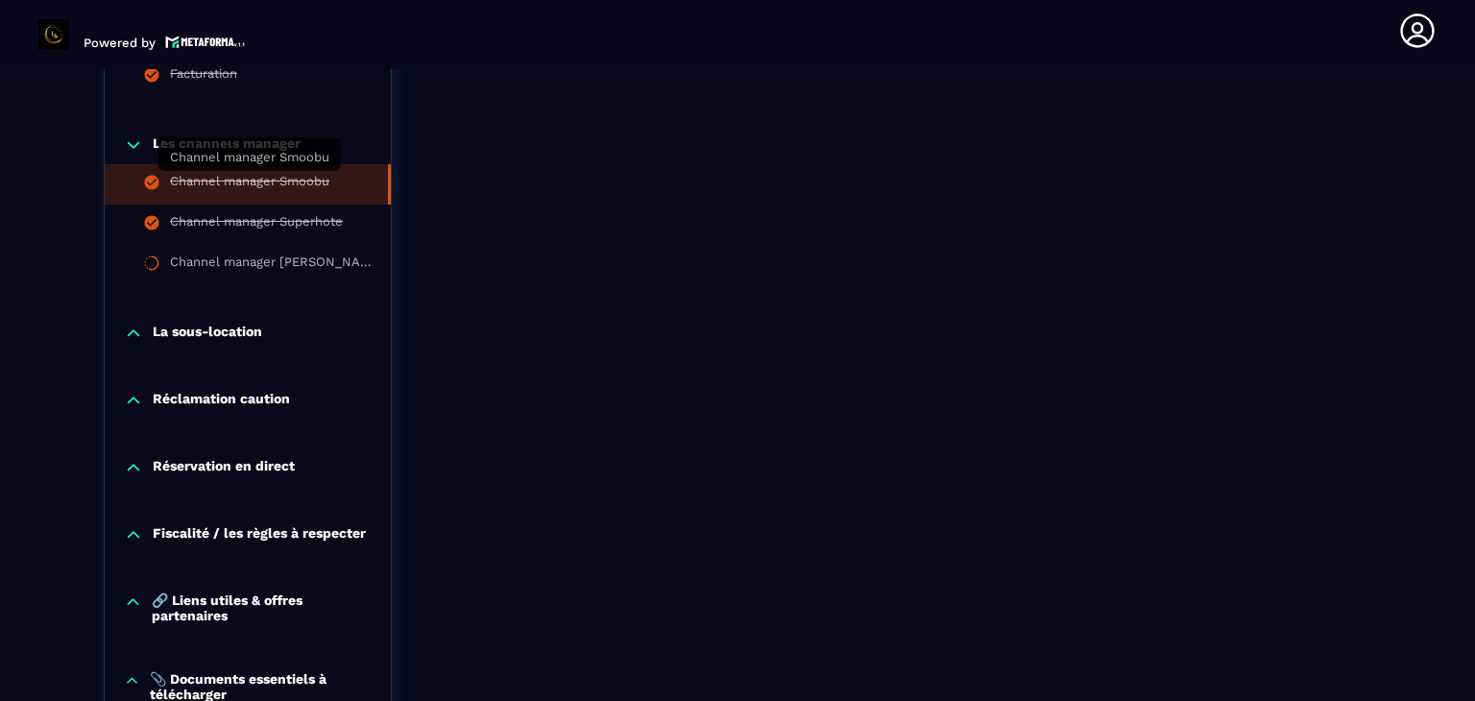
click at [317, 180] on div "Channel manager Smoobu" at bounding box center [249, 184] width 159 height 21
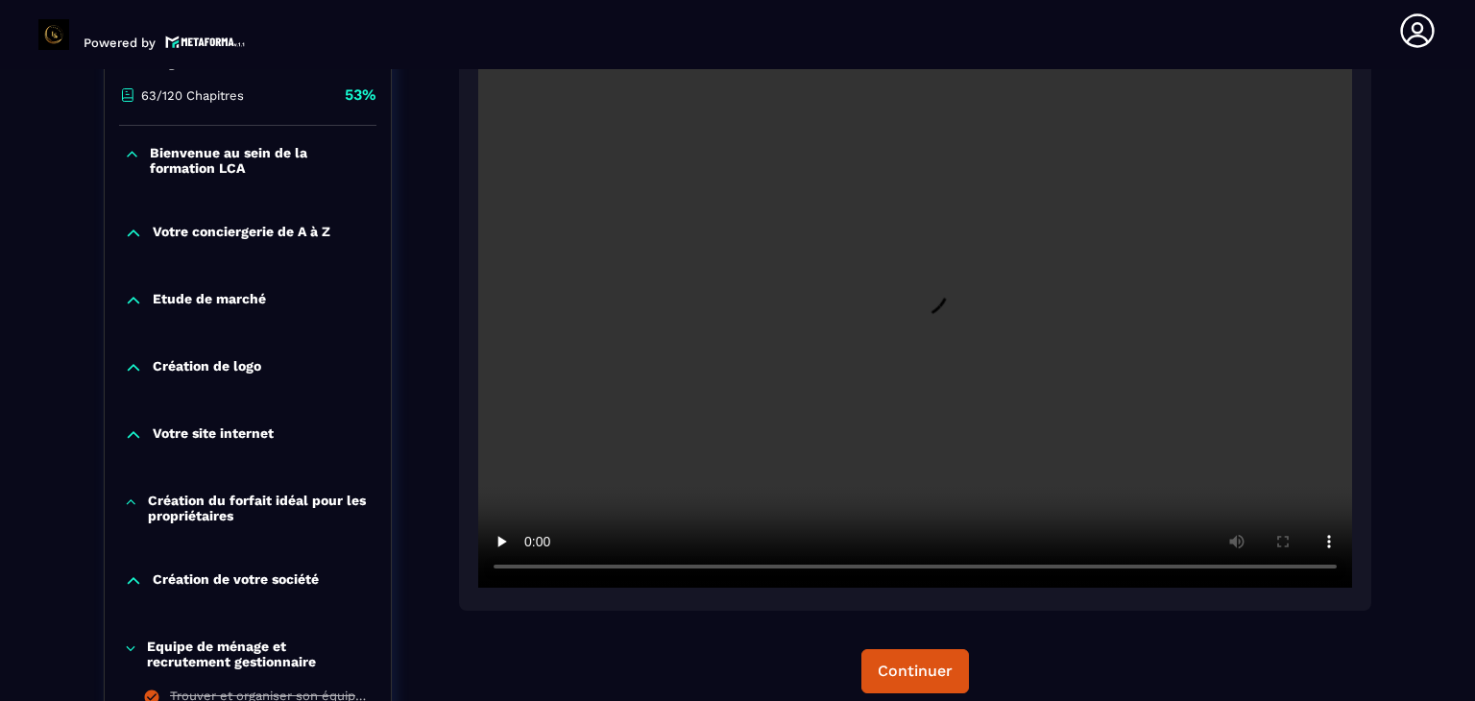
scroll to position [488, 0]
click at [727, 350] on video at bounding box center [915, 296] width 874 height 583
drag, startPoint x: 727, startPoint y: 350, endPoint x: 684, endPoint y: 373, distance: 49.0
click at [684, 373] on video at bounding box center [915, 296] width 874 height 583
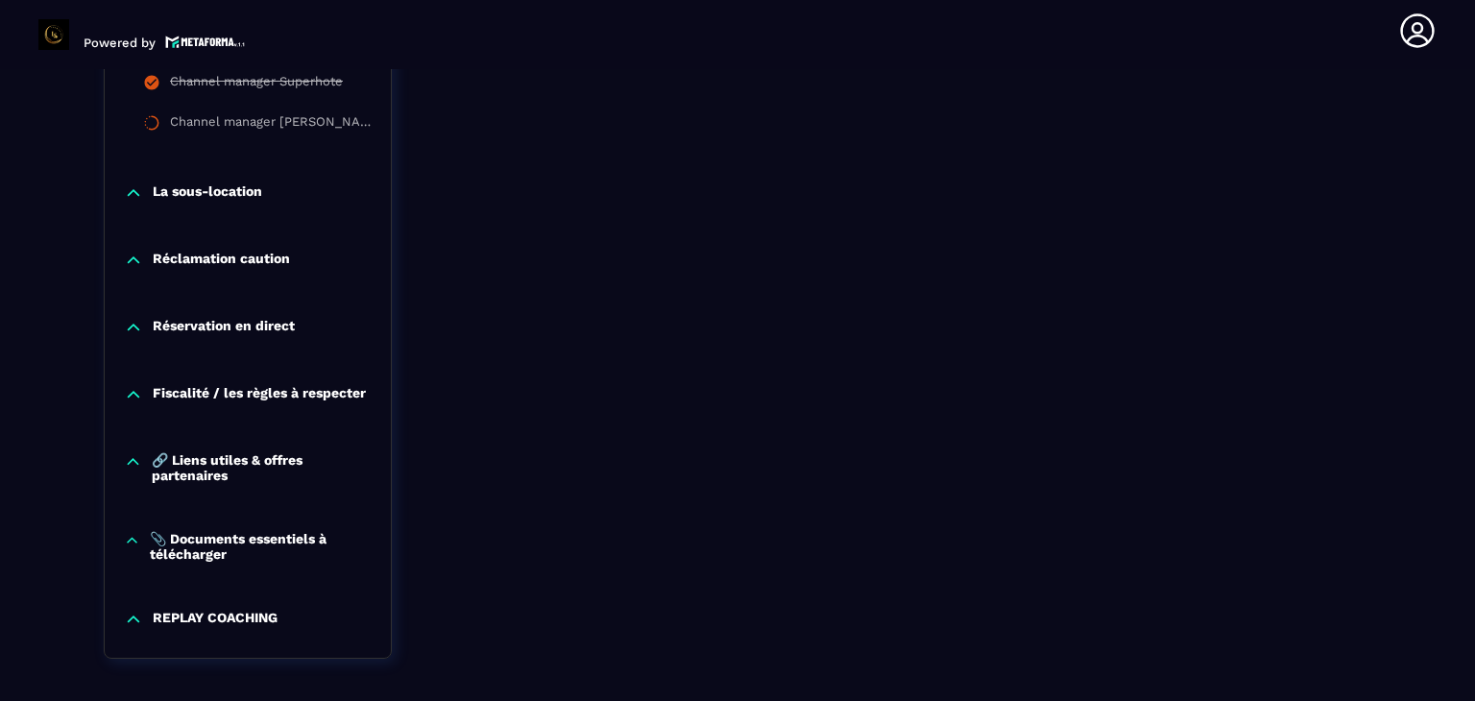
scroll to position [2642, 0]
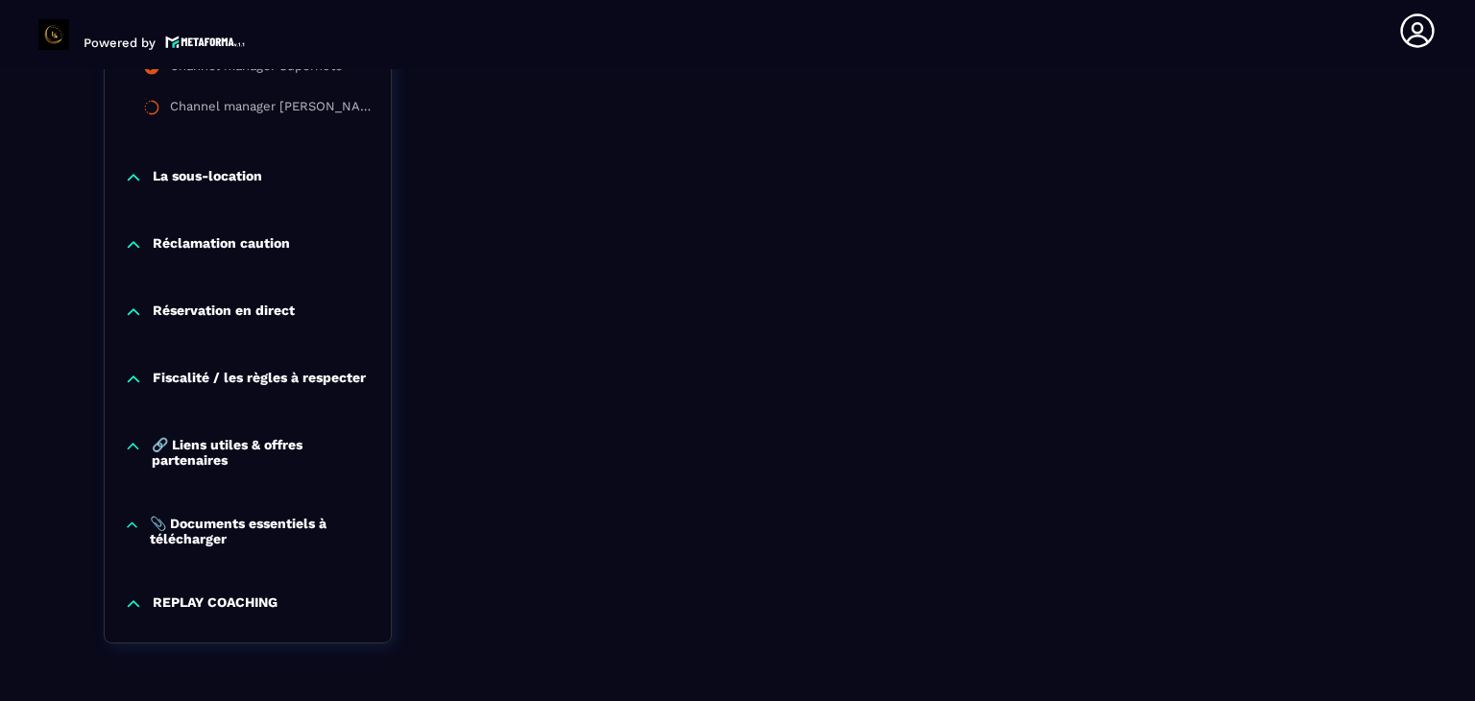
click at [255, 527] on p "📎 Documents essentiels à télécharger" at bounding box center [261, 531] width 222 height 31
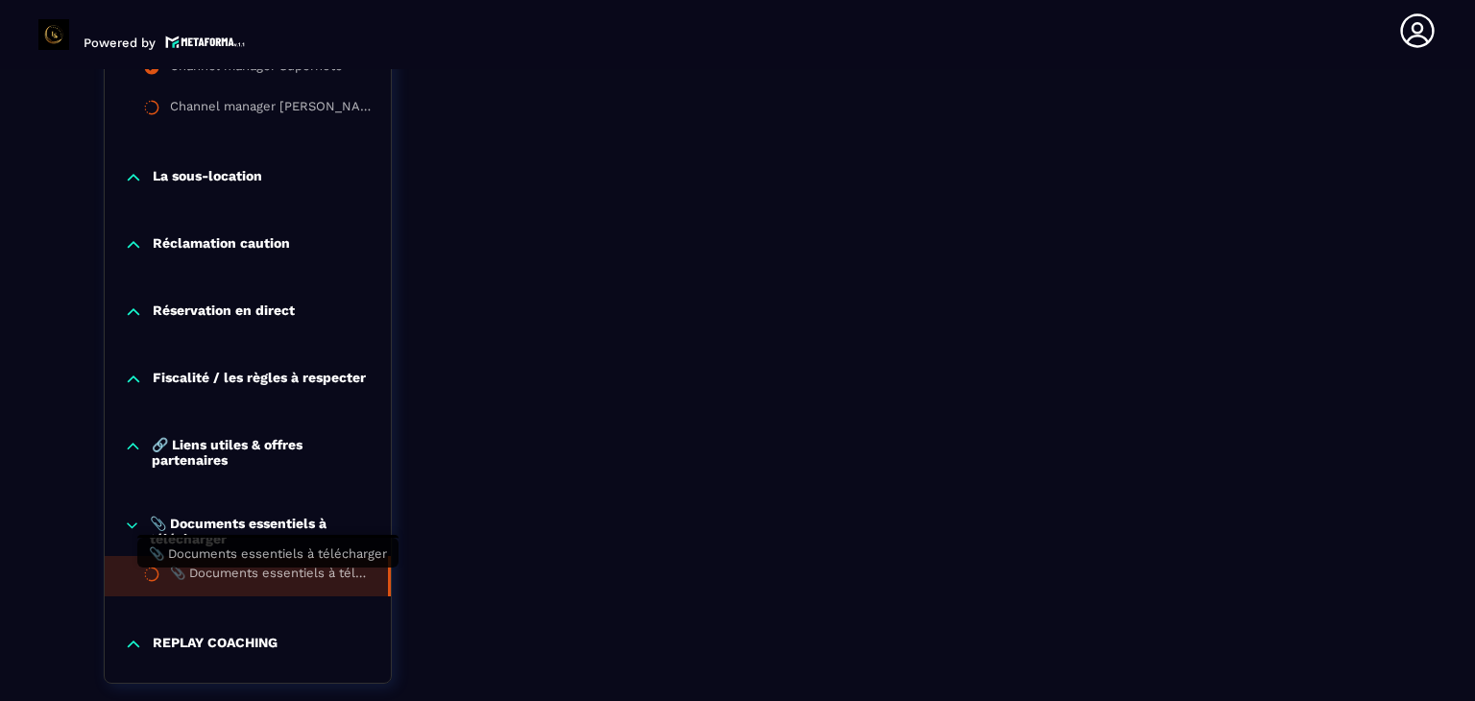
click at [277, 578] on div "📎 Documents essentiels à télécharger" at bounding box center [269, 576] width 199 height 21
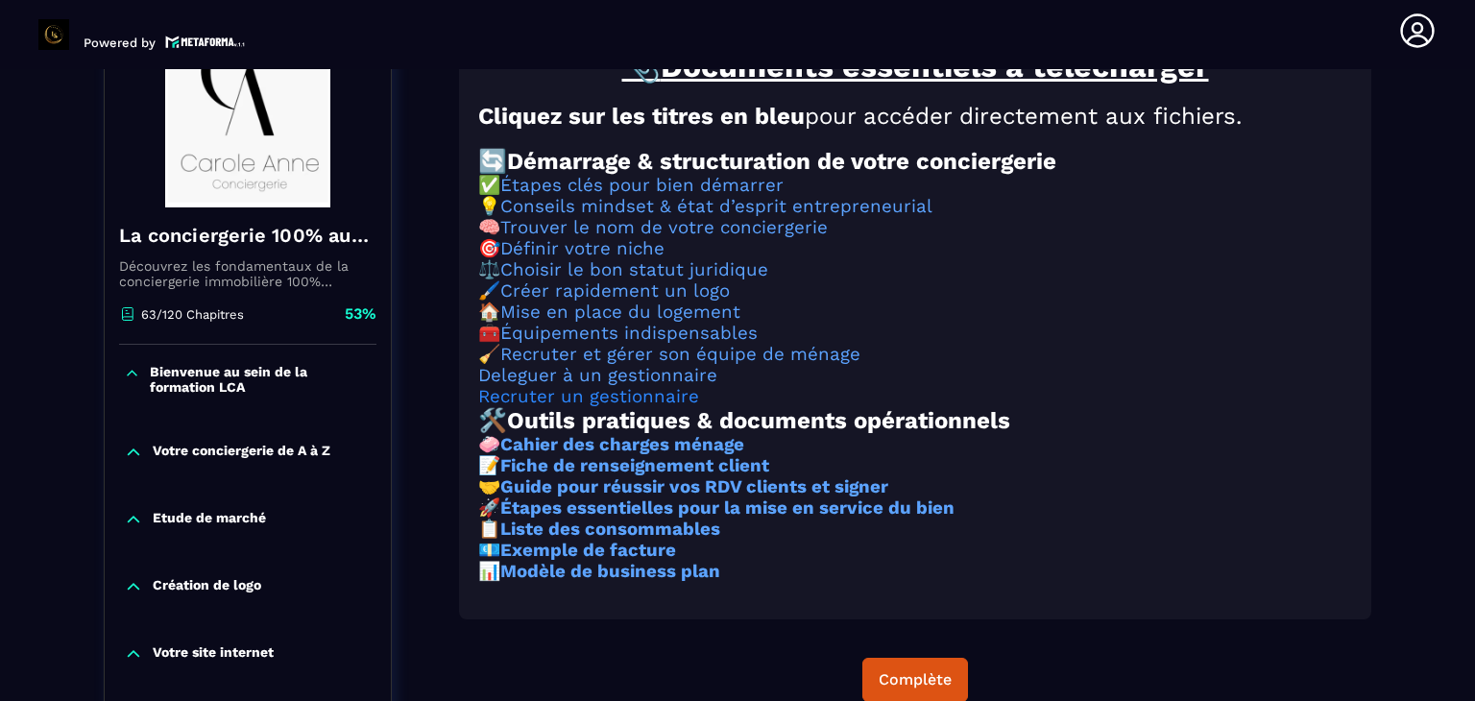
scroll to position [271, 0]
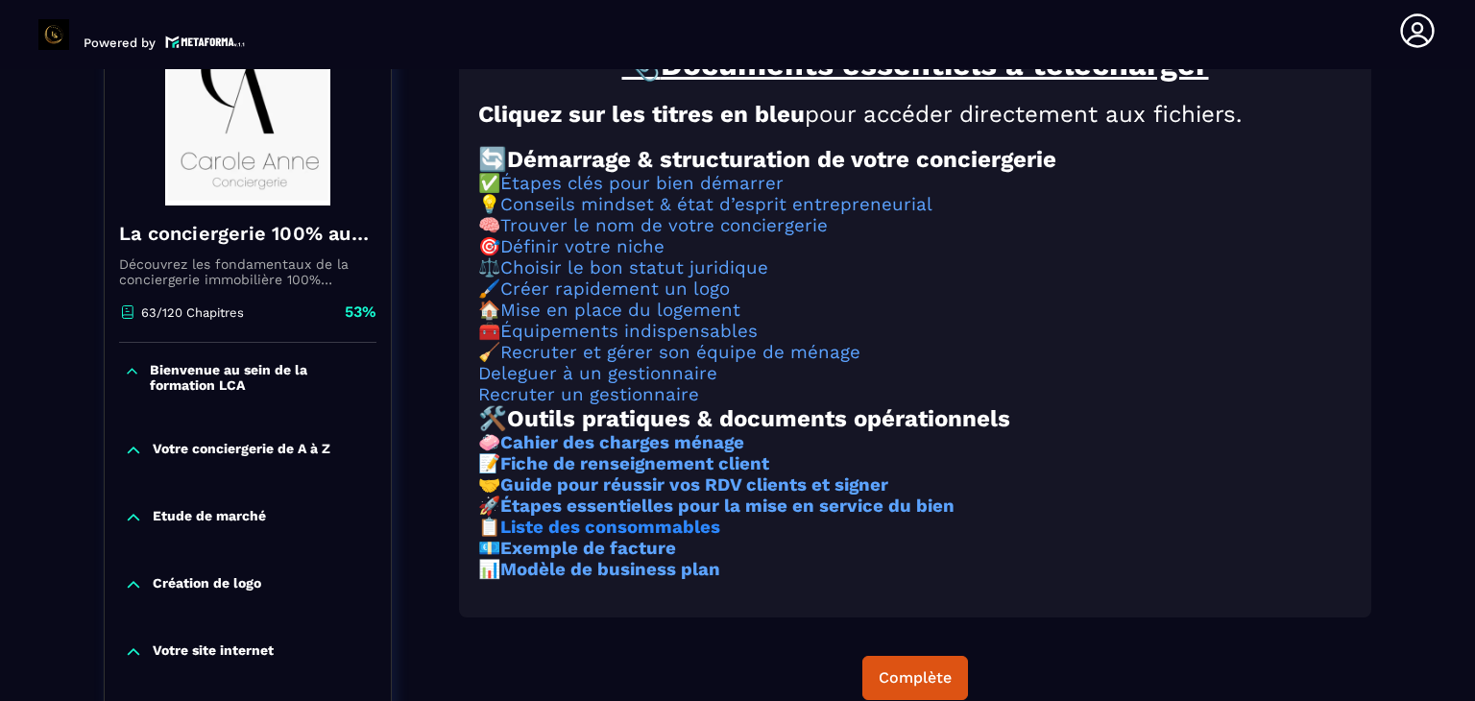
click at [656, 538] on strong "Liste des consommables" at bounding box center [610, 527] width 220 height 21
click at [724, 517] on strong "Étapes essentielles pour la mise en service du bien" at bounding box center [727, 506] width 454 height 21
click at [1414, 37] on icon at bounding box center [1418, 31] width 38 height 38
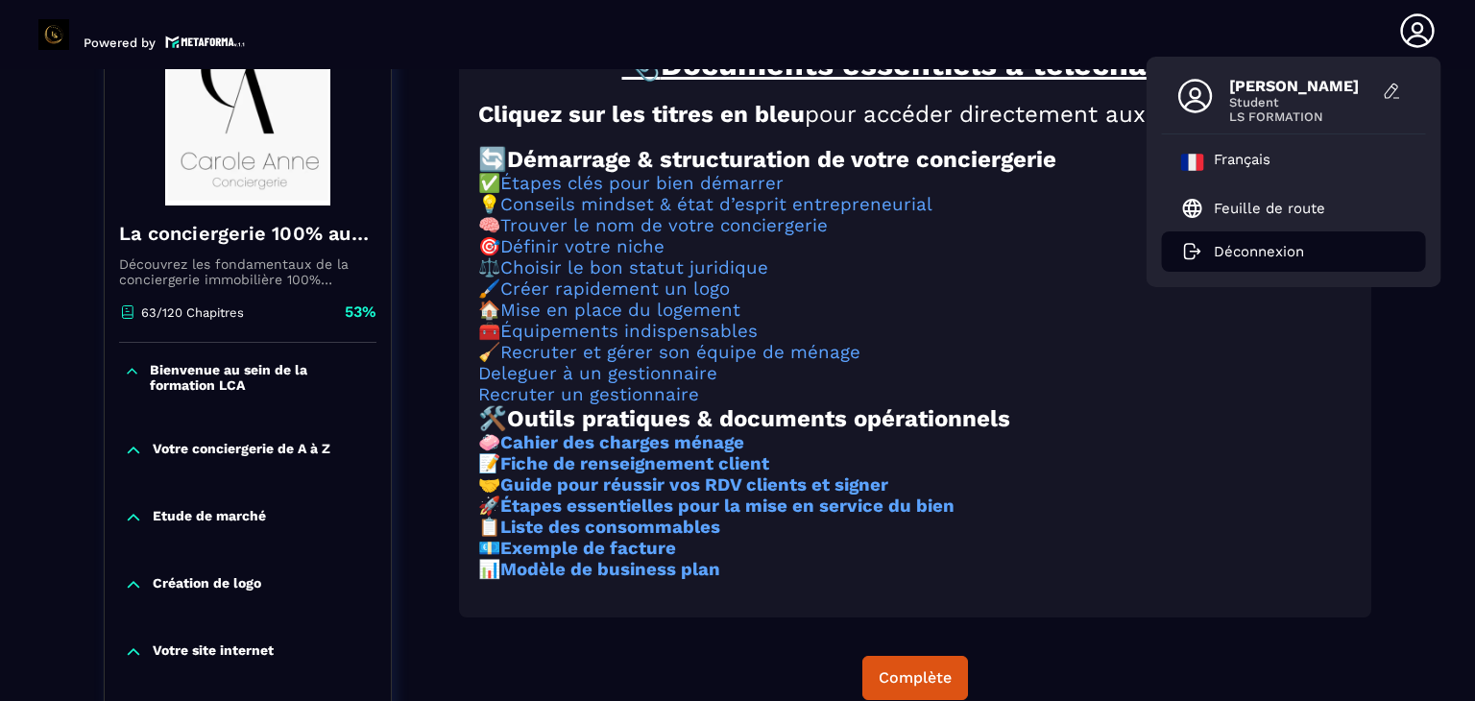
click at [1260, 256] on p "Déconnexion" at bounding box center [1259, 251] width 90 height 17
